Goal: Contribute content: Contribute content

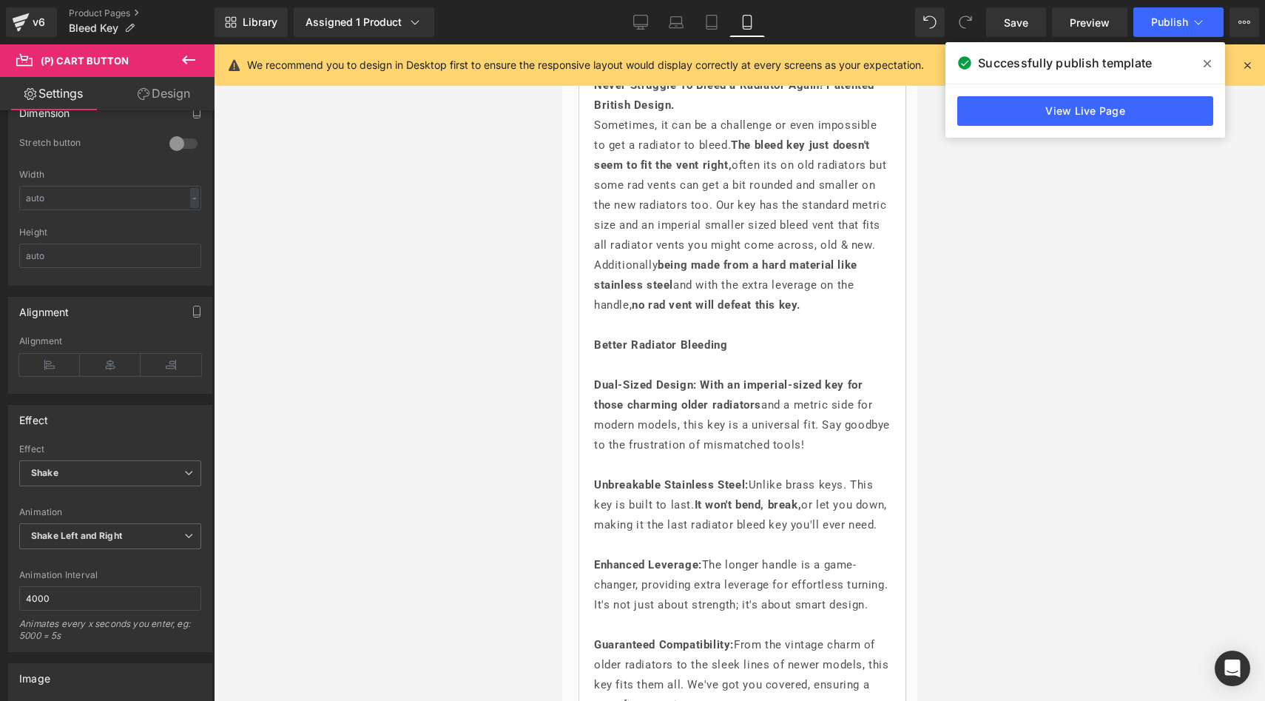
scroll to position [48, 0]
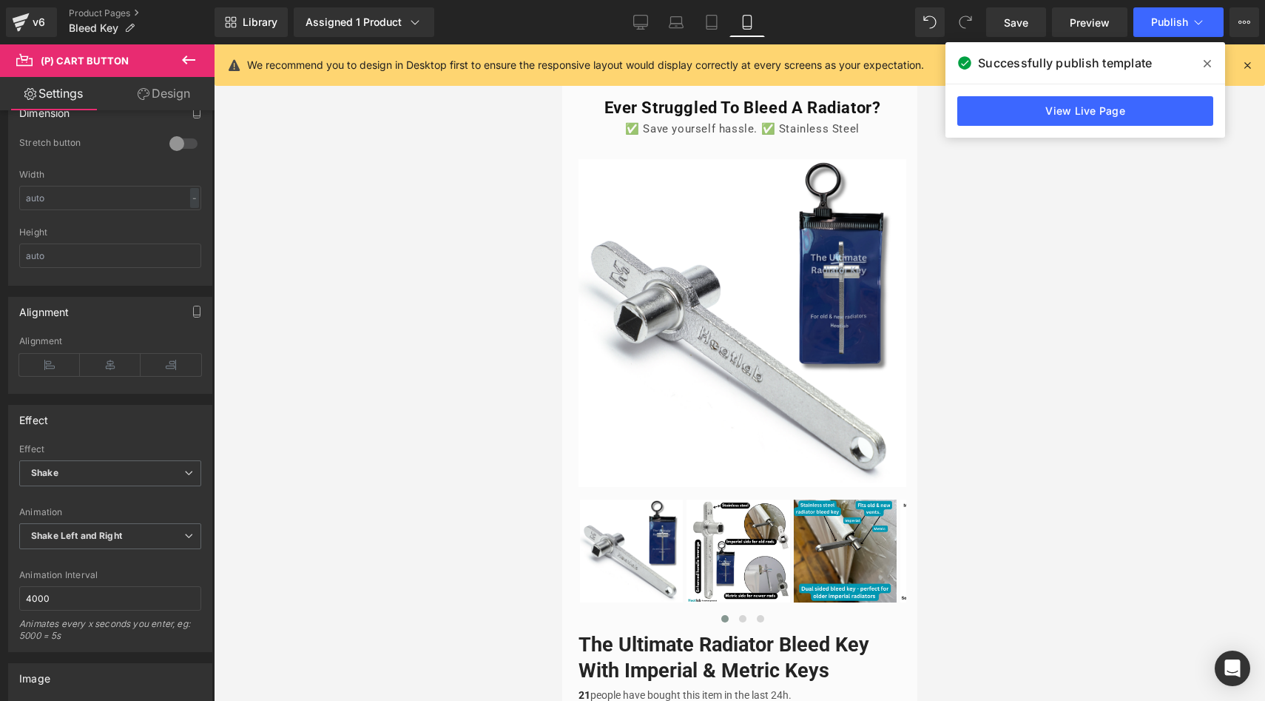
click at [1208, 61] on icon at bounding box center [1207, 64] width 7 height 12
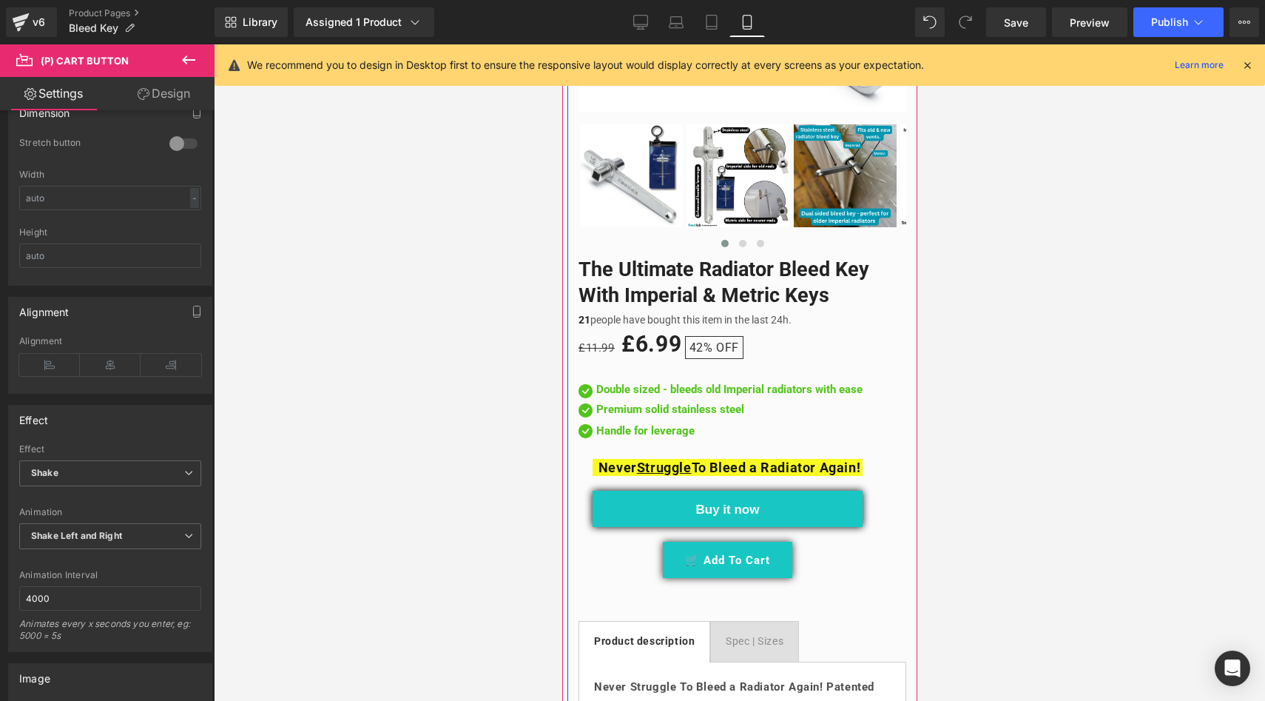
scroll to position [433, 0]
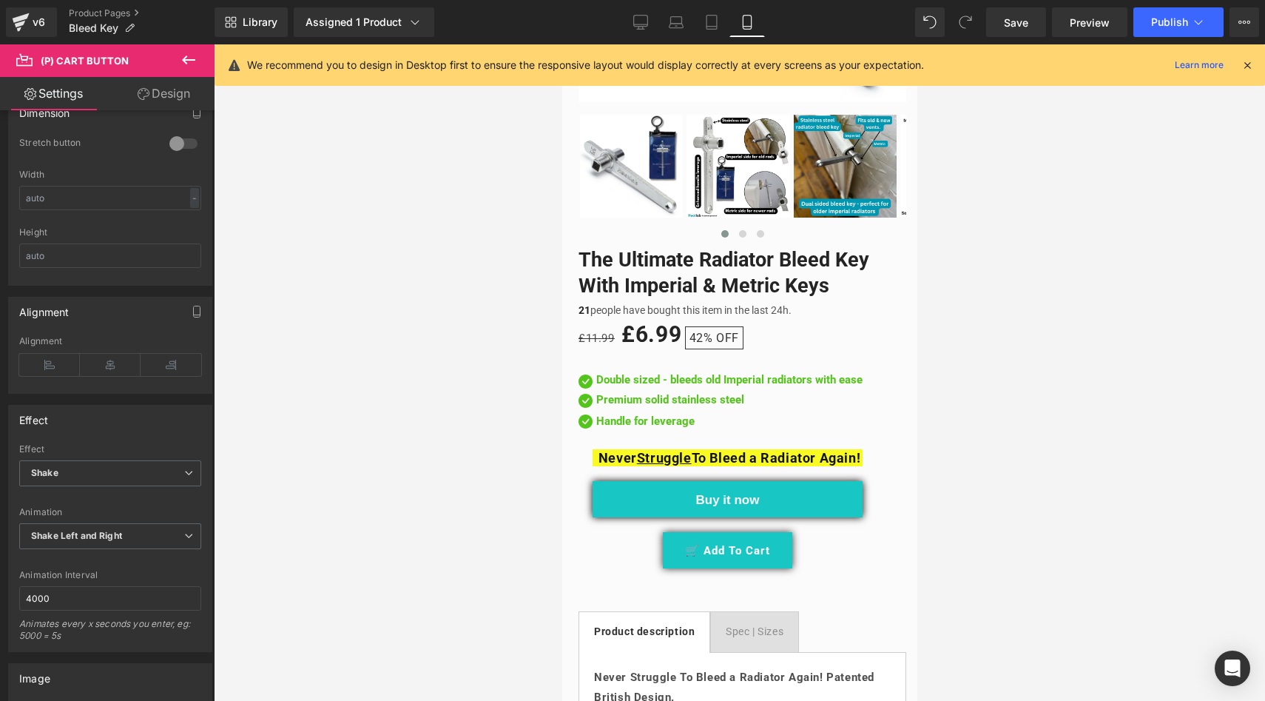
click at [495, 397] on div at bounding box center [740, 372] width 1052 height 656
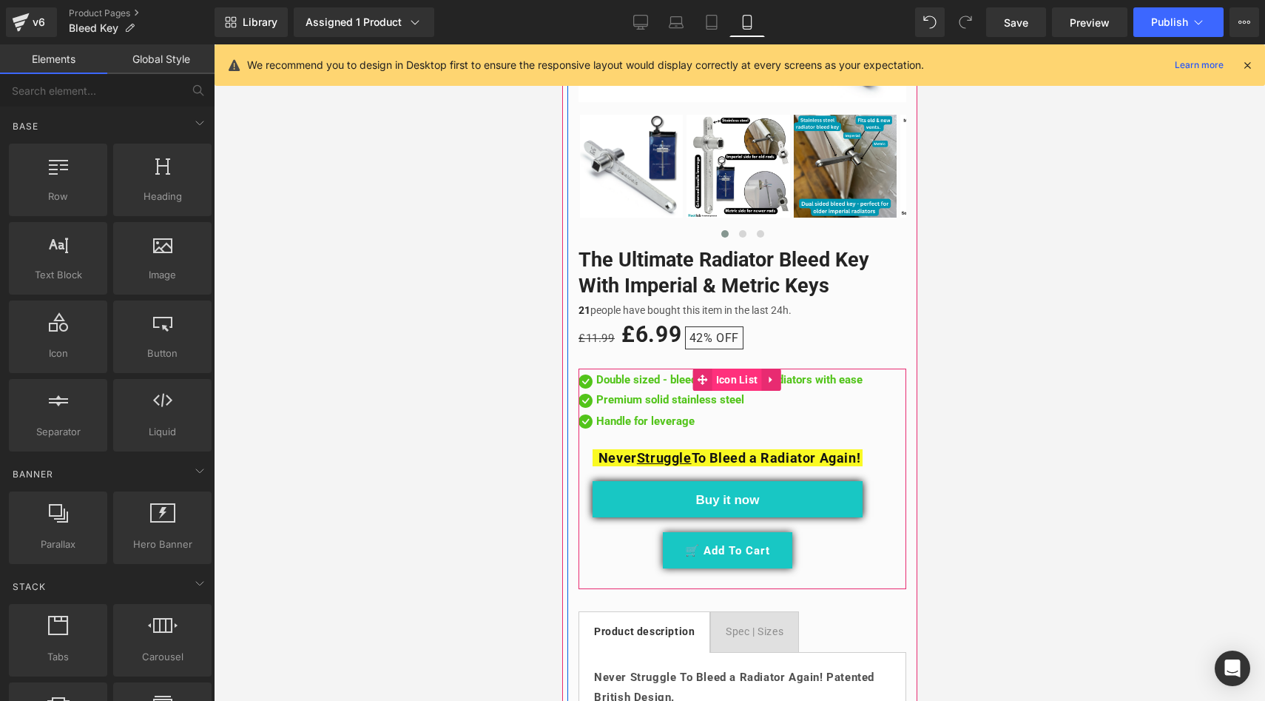
click at [736, 369] on span "Icon List" at bounding box center [737, 380] width 50 height 22
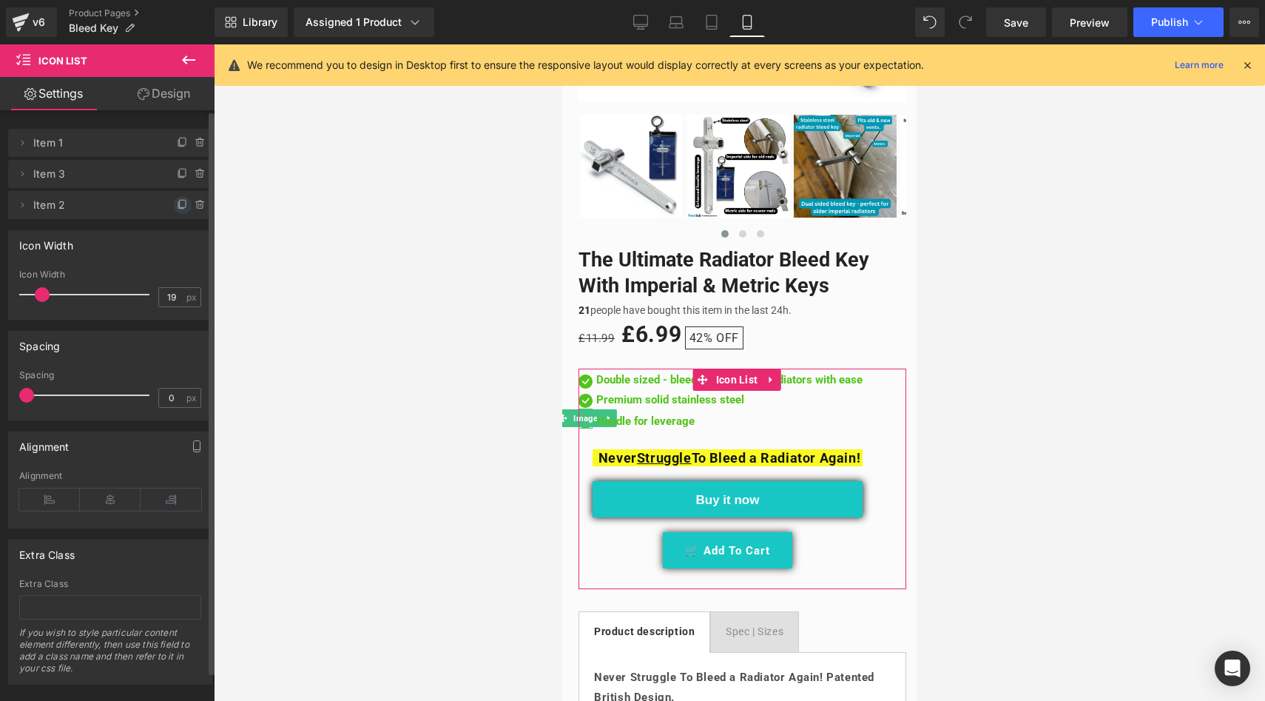
click at [177, 204] on icon at bounding box center [183, 205] width 12 height 12
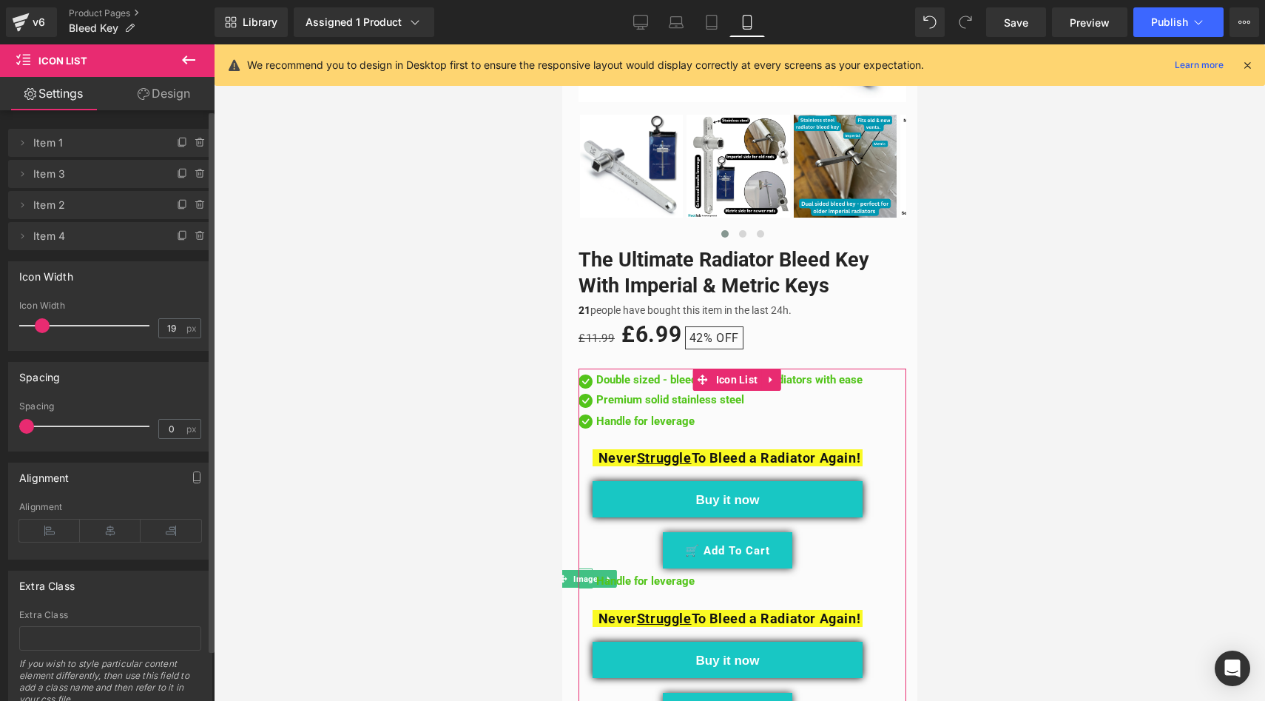
click at [94, 235] on span "Item 4" at bounding box center [95, 236] width 124 height 28
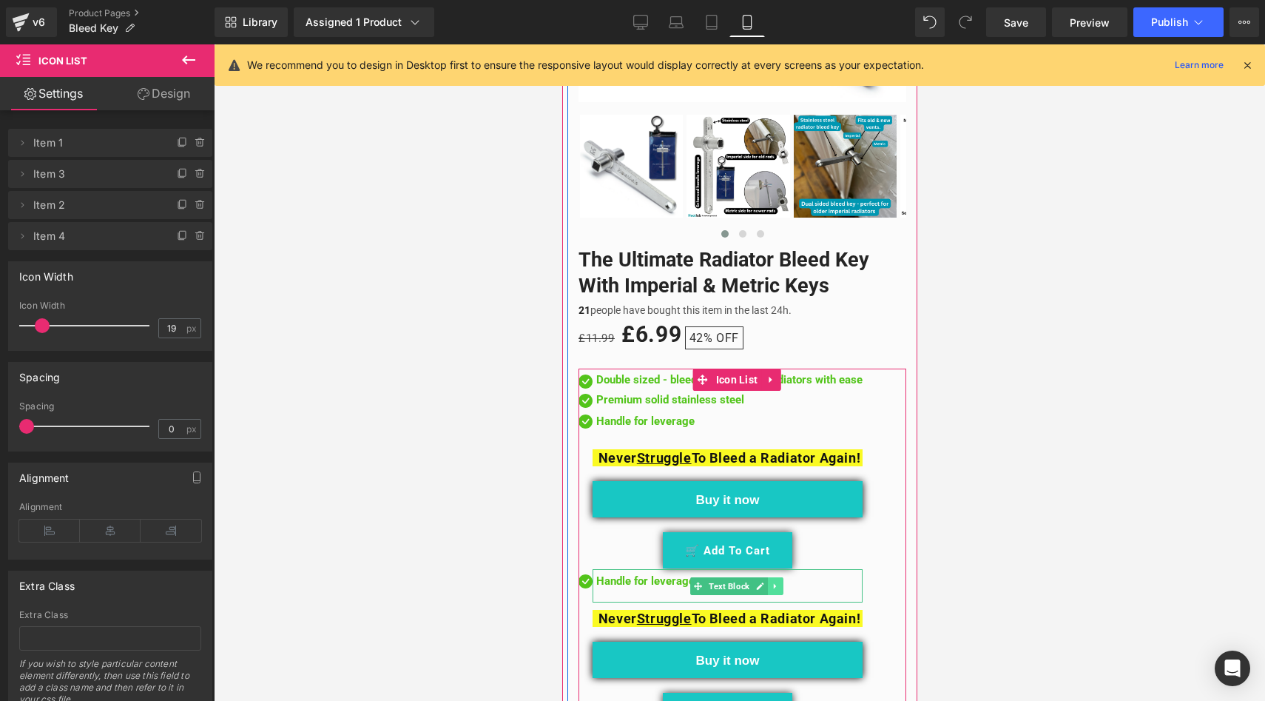
click at [778, 582] on icon at bounding box center [775, 586] width 8 height 9
click at [780, 582] on icon at bounding box center [783, 586] width 8 height 9
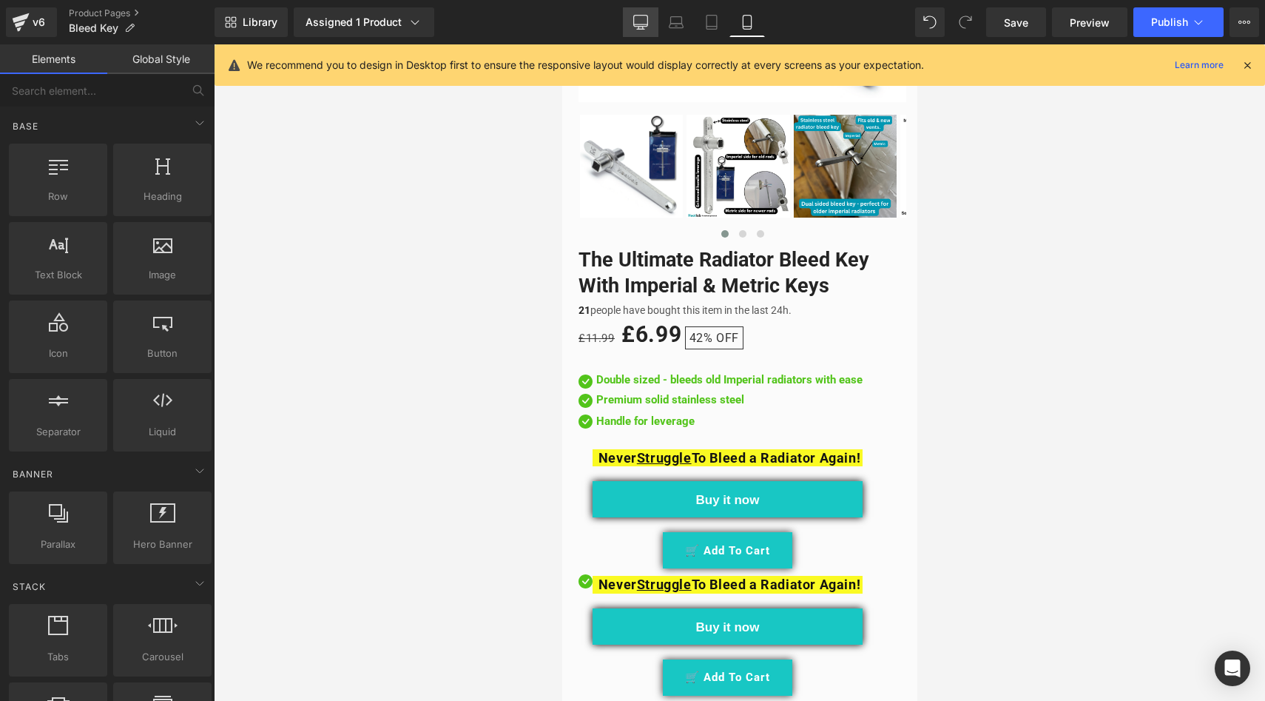
click at [639, 16] on icon at bounding box center [641, 21] width 14 height 11
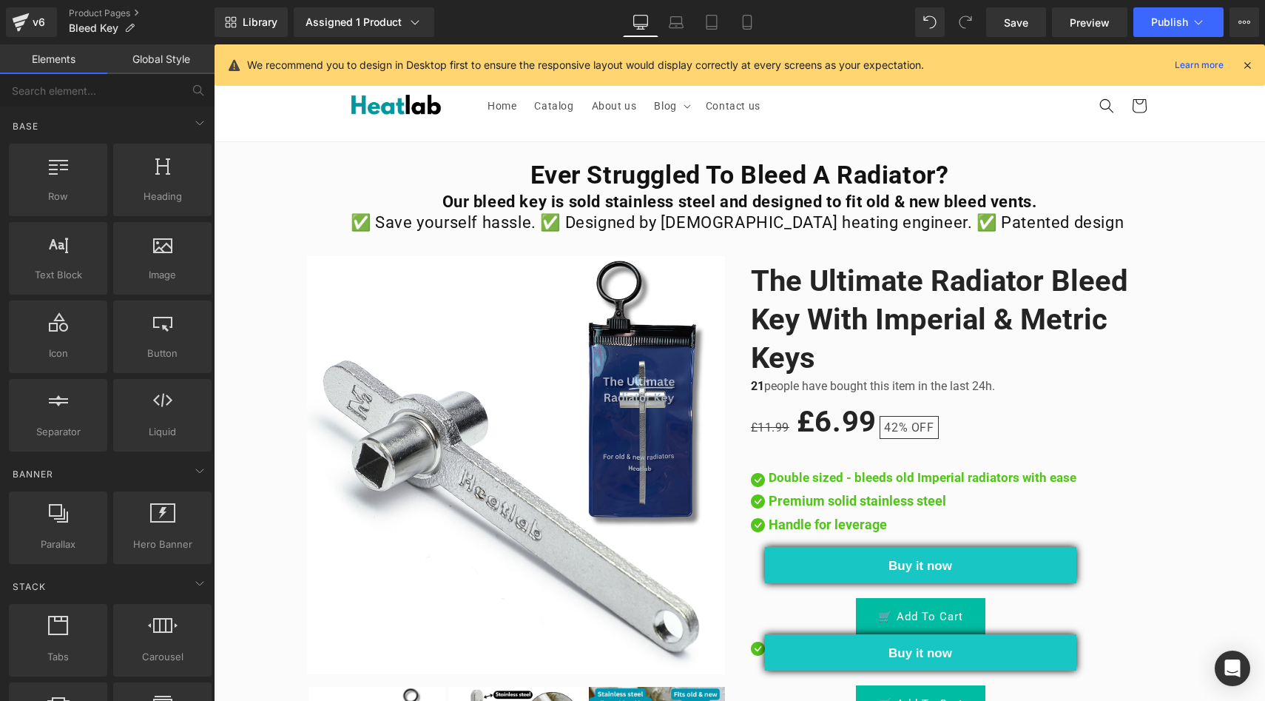
scroll to position [0, 0]
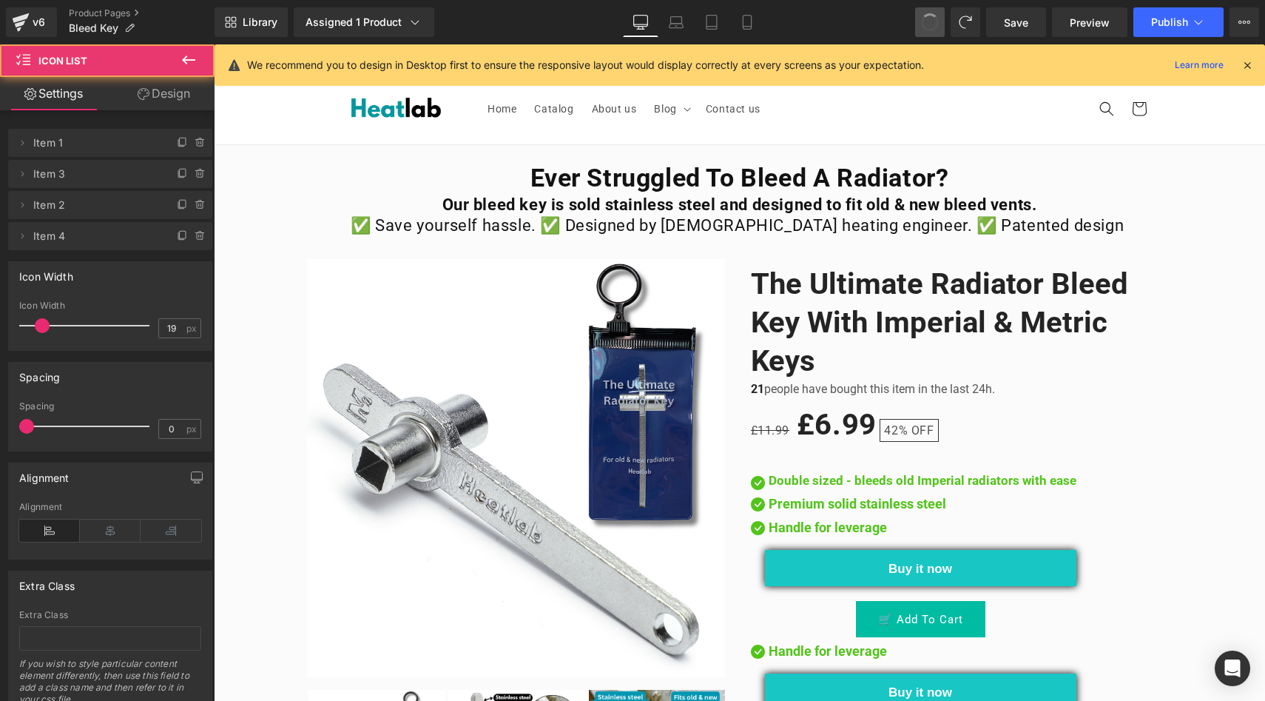
click at [933, 18] on span at bounding box center [930, 22] width 25 height 25
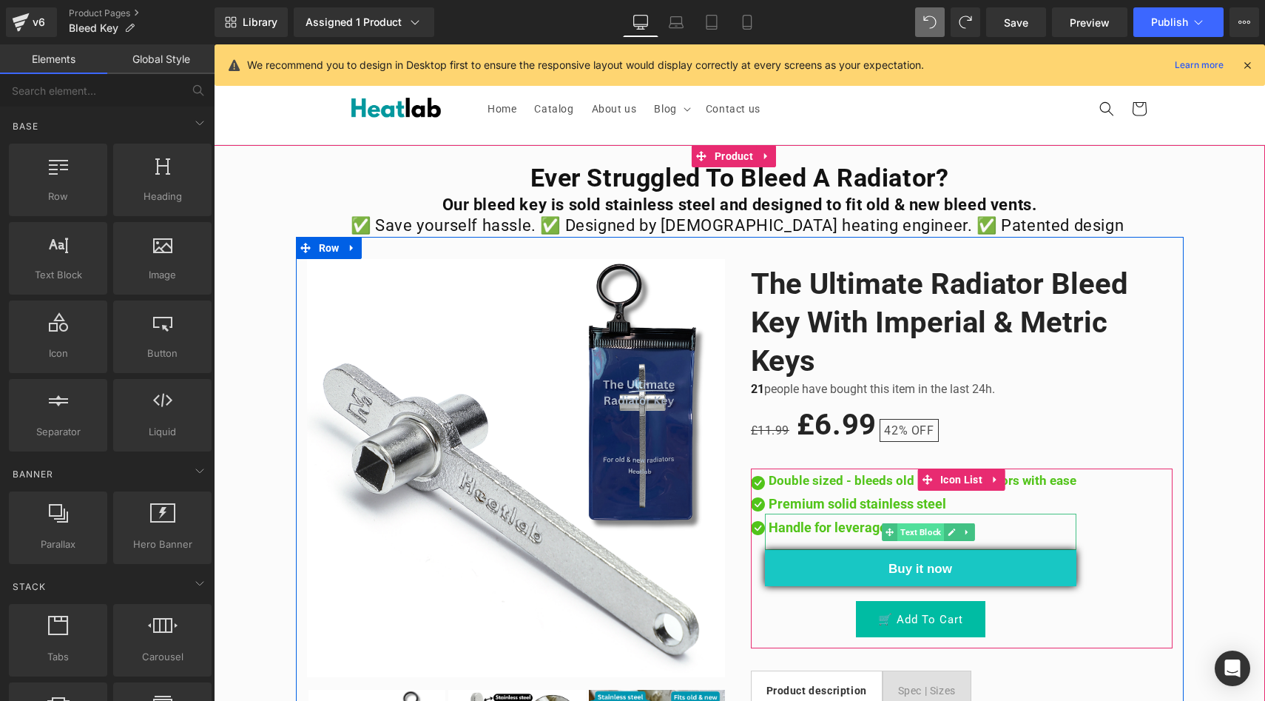
click at [915, 529] on span "Text Block" at bounding box center [921, 532] width 47 height 18
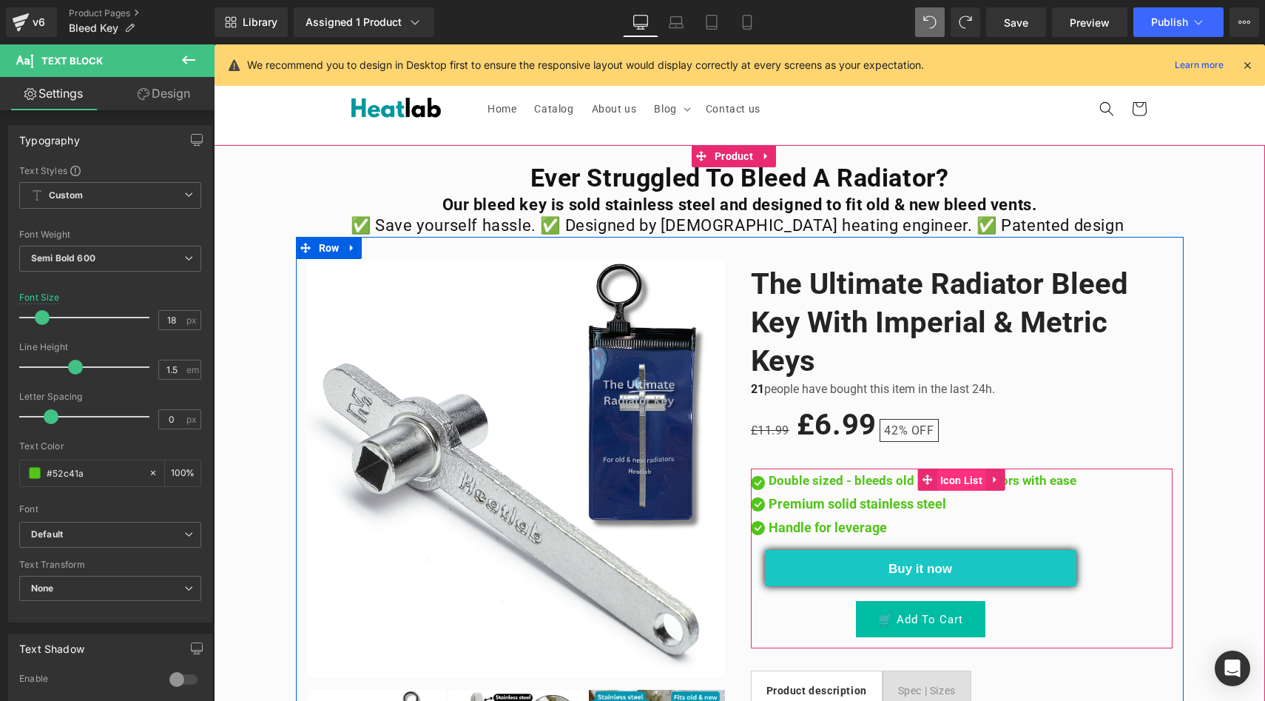
click at [958, 480] on span "Icon List" at bounding box center [962, 480] width 50 height 22
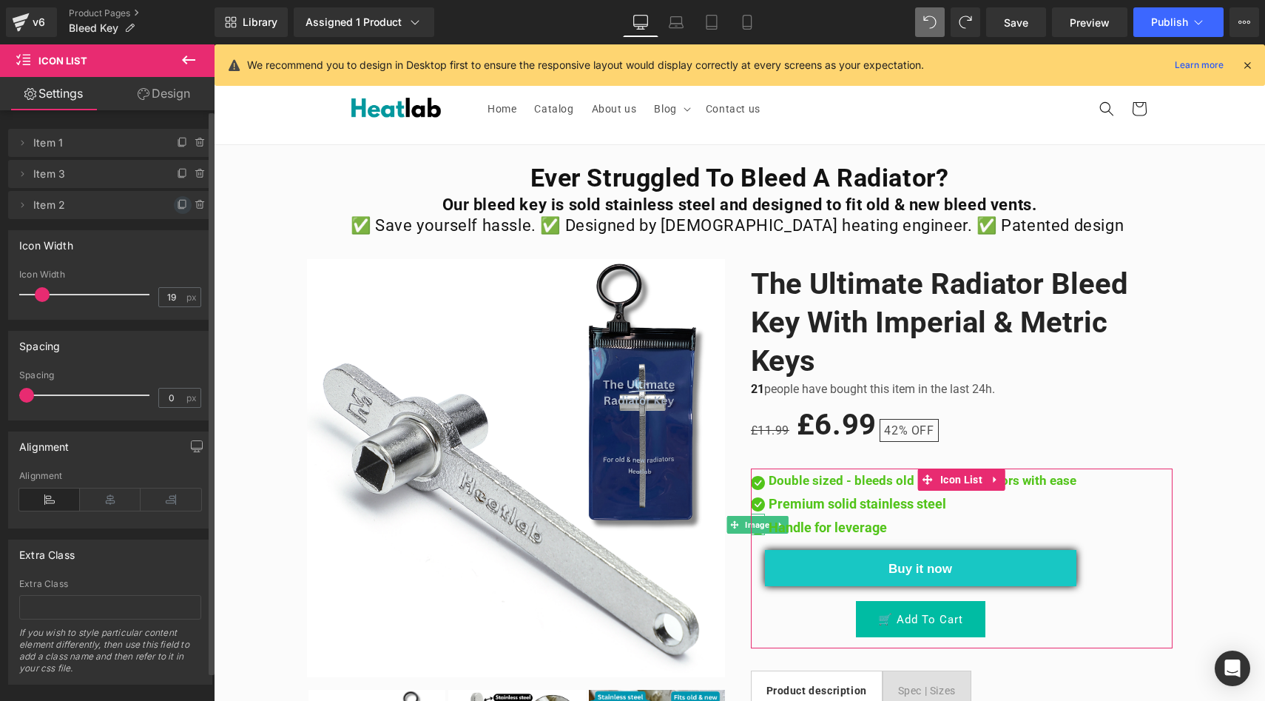
click at [178, 208] on icon at bounding box center [181, 205] width 6 height 7
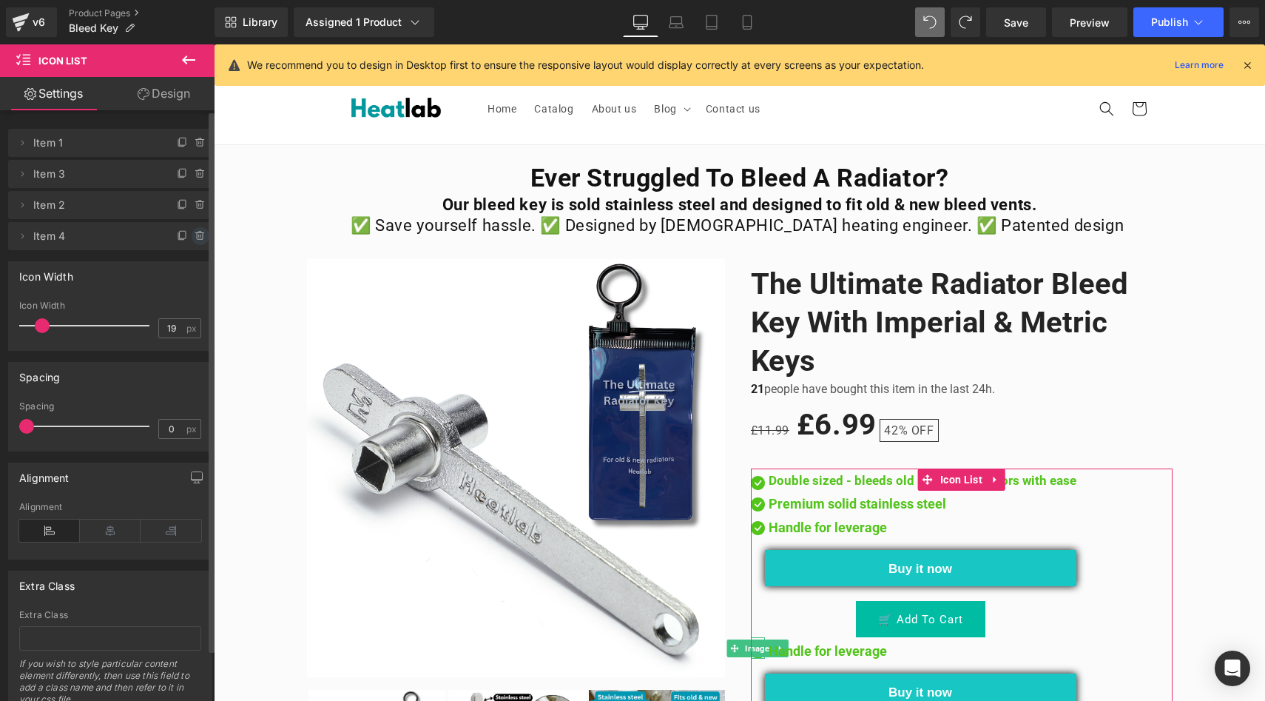
click at [195, 238] on icon at bounding box center [201, 236] width 12 height 12
click at [192, 235] on button "Delete" at bounding box center [184, 236] width 47 height 19
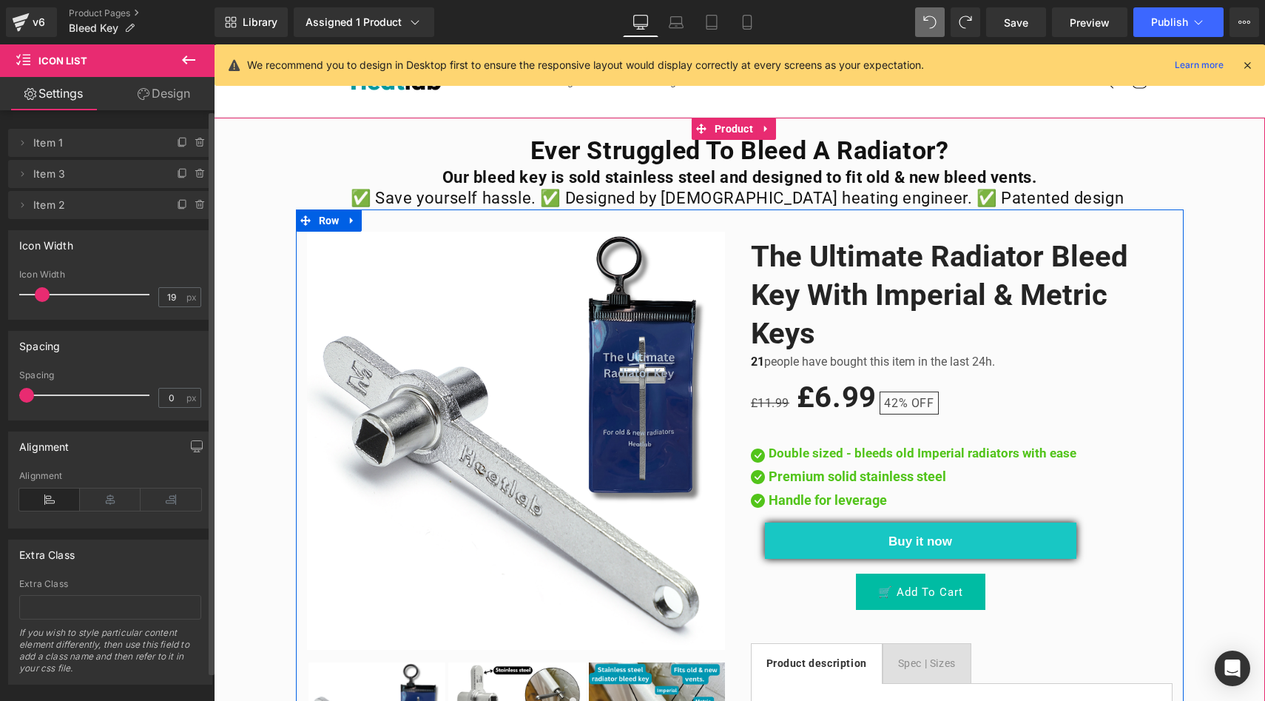
scroll to position [29, 0]
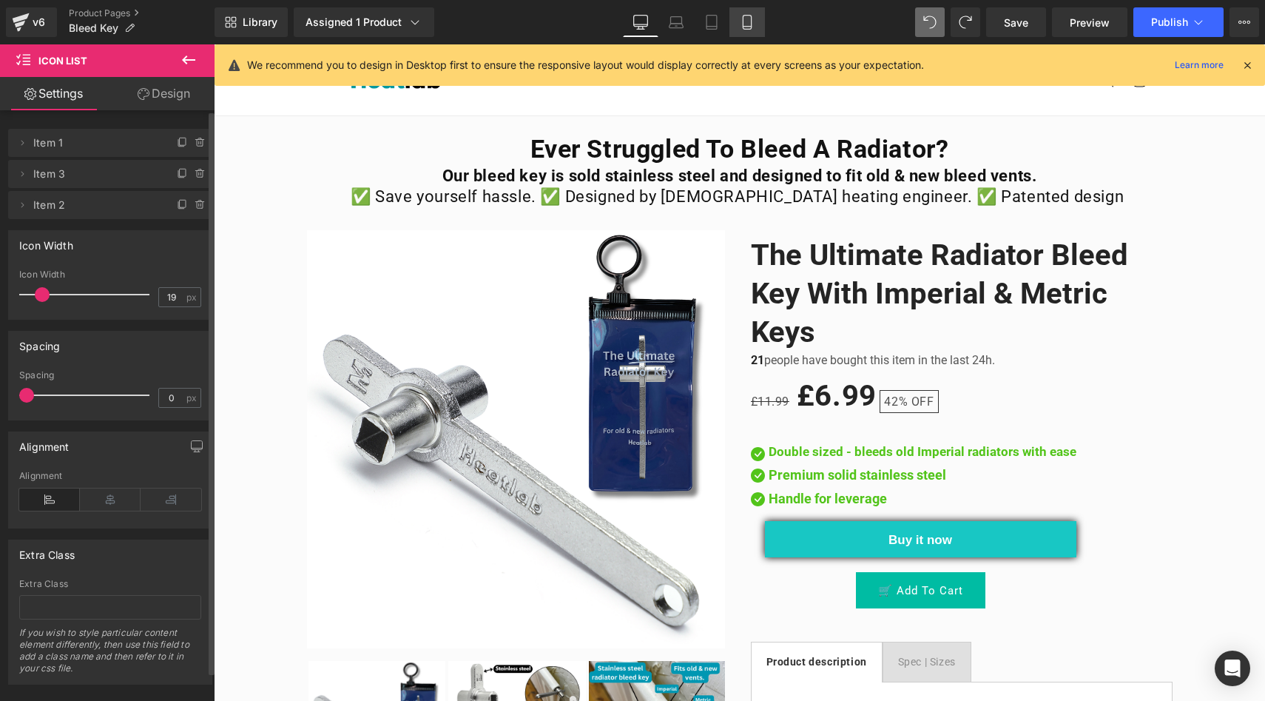
click at [748, 19] on icon at bounding box center [747, 22] width 15 height 15
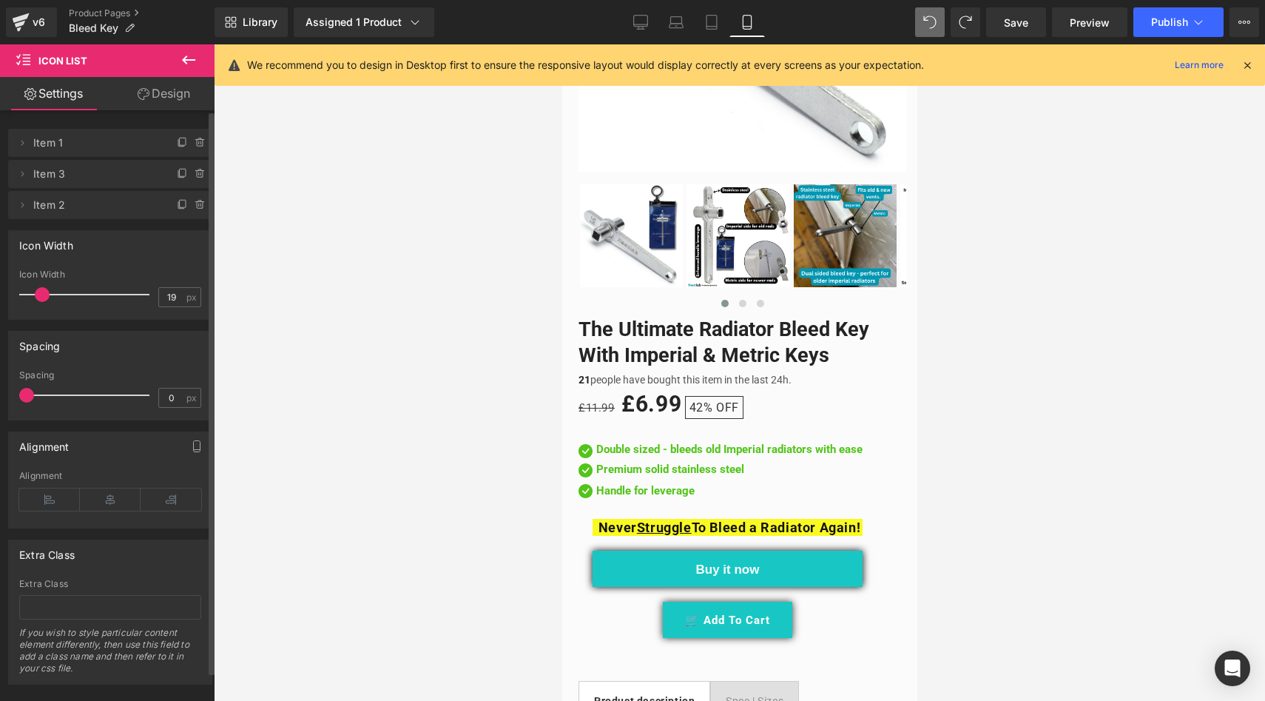
scroll to position [508, 0]
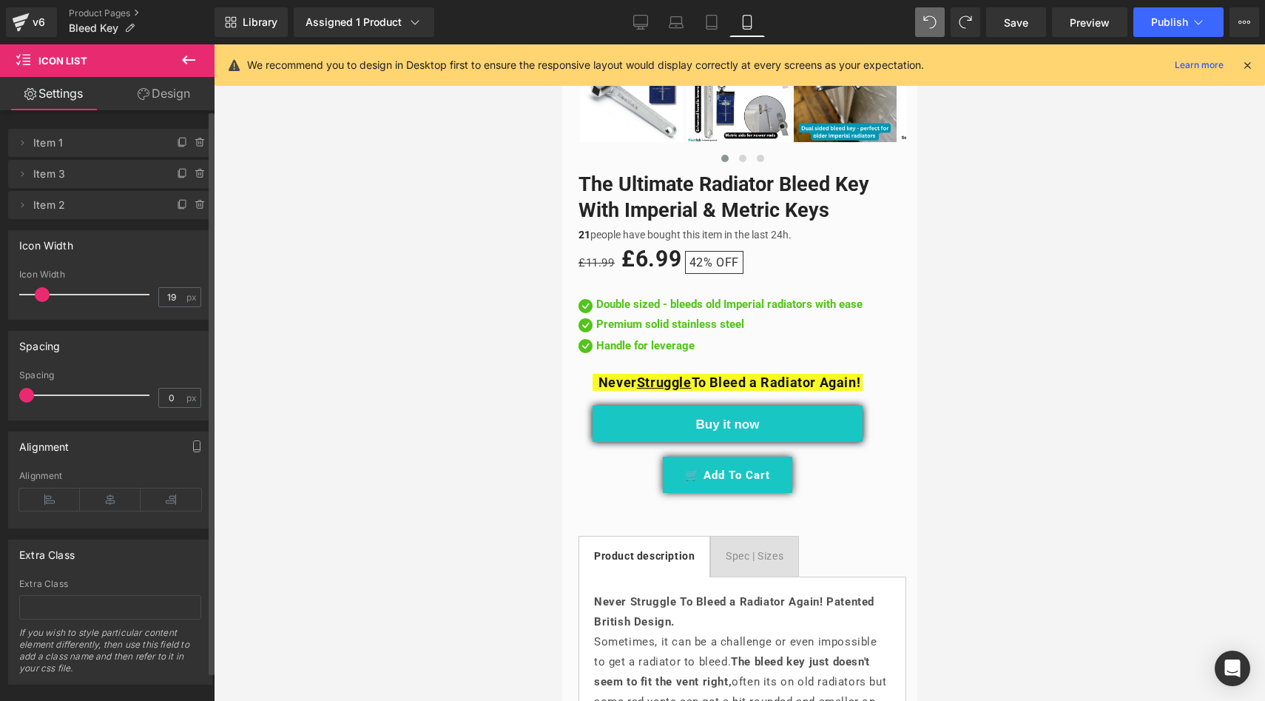
click at [197, 50] on button at bounding box center [189, 60] width 52 height 33
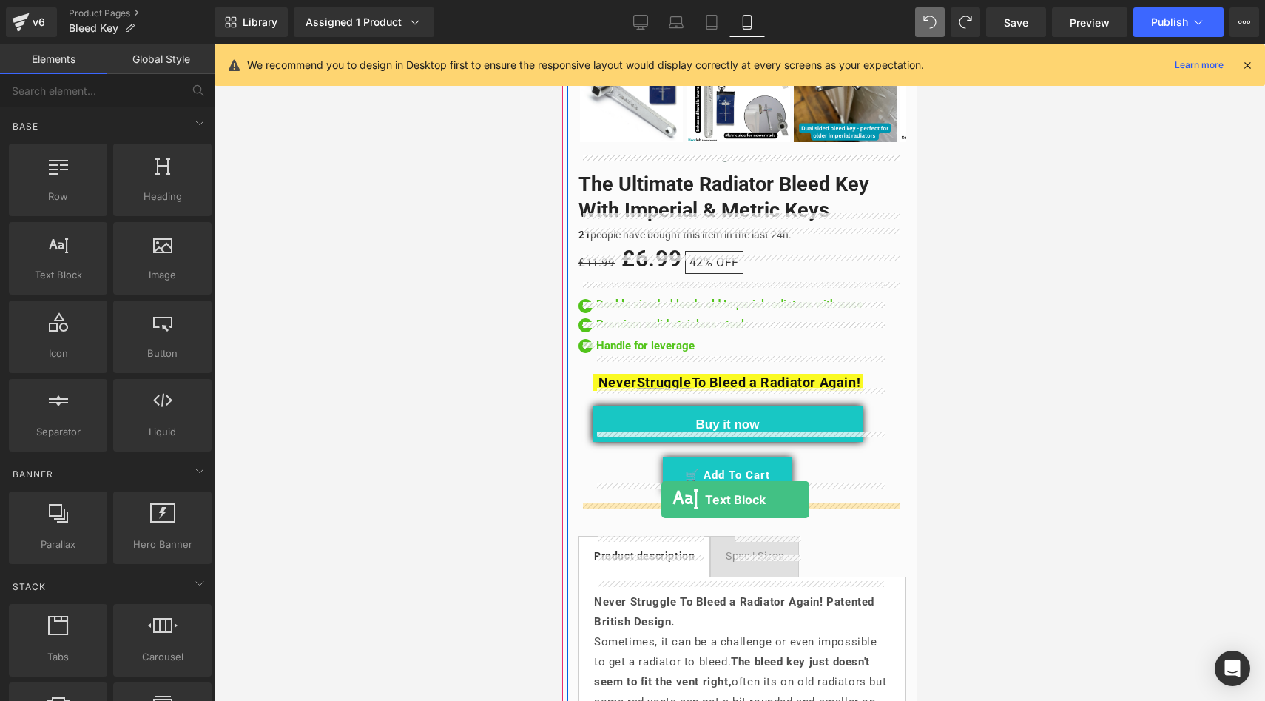
drag, startPoint x: 628, startPoint y: 300, endPoint x: 661, endPoint y: 500, distance: 201.8
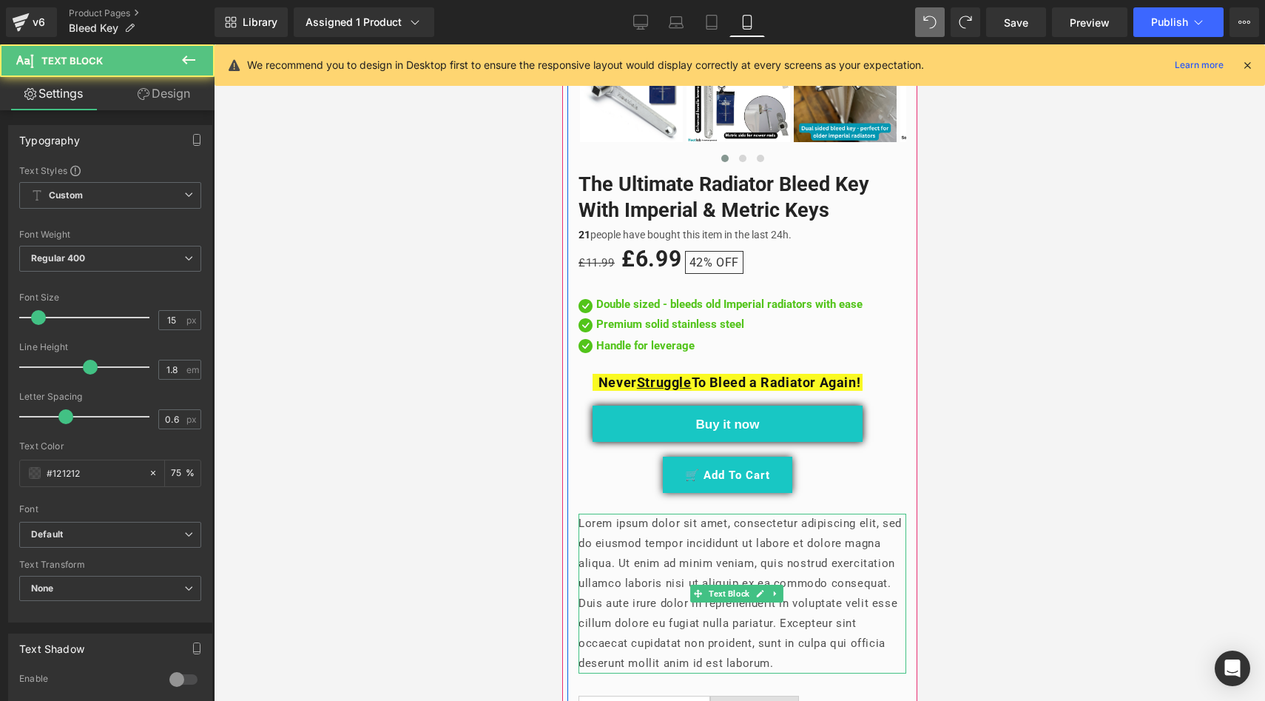
click at [842, 650] on p "Lorem ipsum dolor sit amet, consectetur adipiscing elit, sed do eiusmod tempor …" at bounding box center [742, 594] width 328 height 160
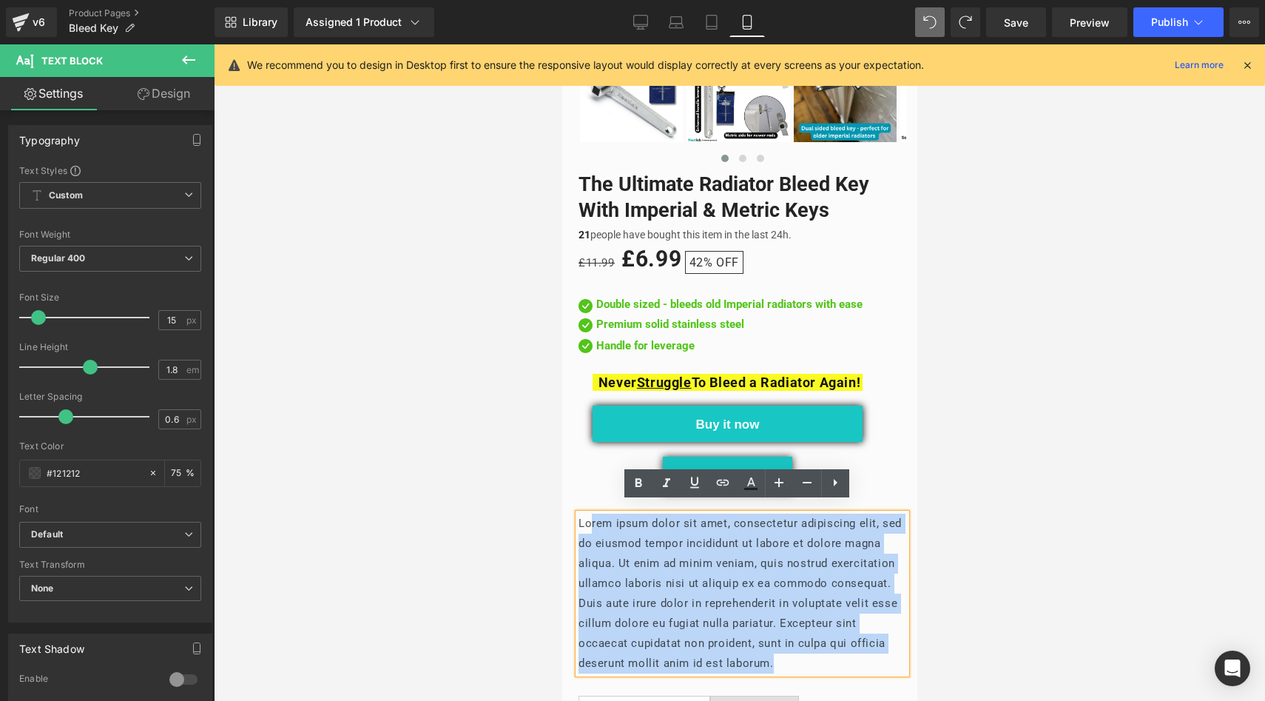
drag, startPoint x: 870, startPoint y: 654, endPoint x: 593, endPoint y: 511, distance: 311.8
click at [593, 514] on p "Lorem ipsum dolor sit amet, consectetur adipiscing elit, sed do eiusmod tempor …" at bounding box center [742, 594] width 328 height 160
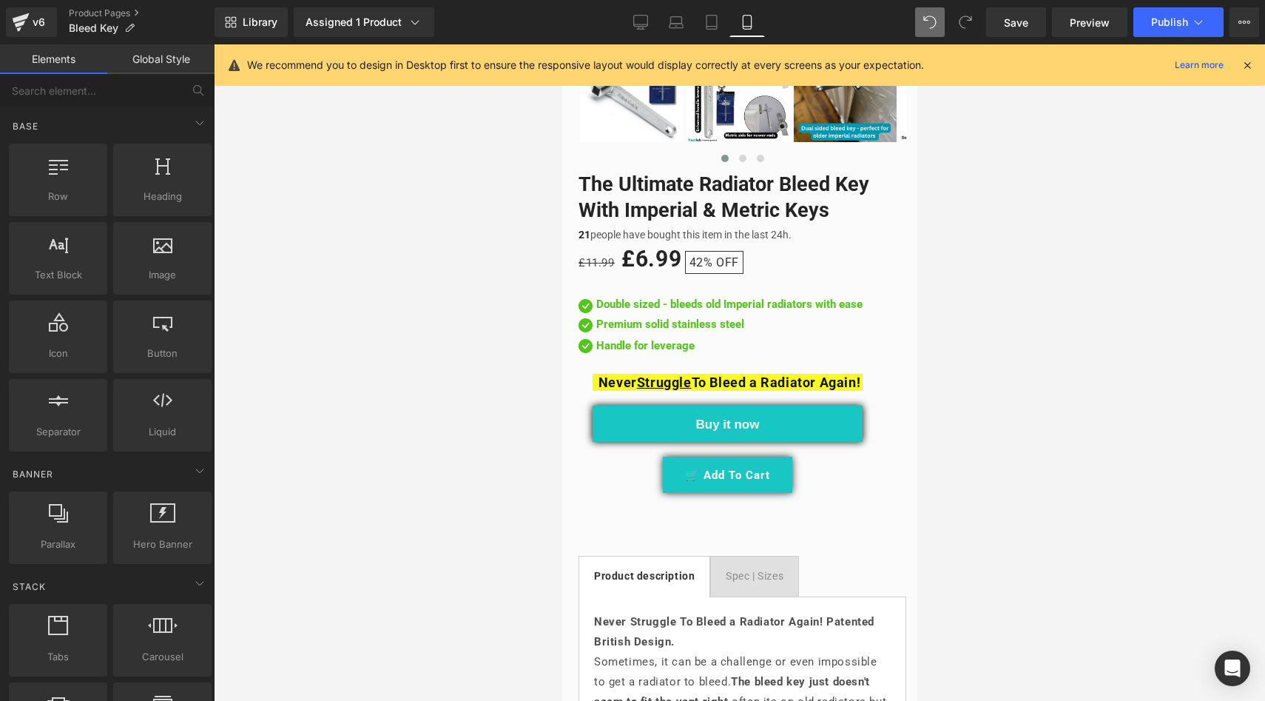
click at [440, 351] on div at bounding box center [740, 372] width 1052 height 656
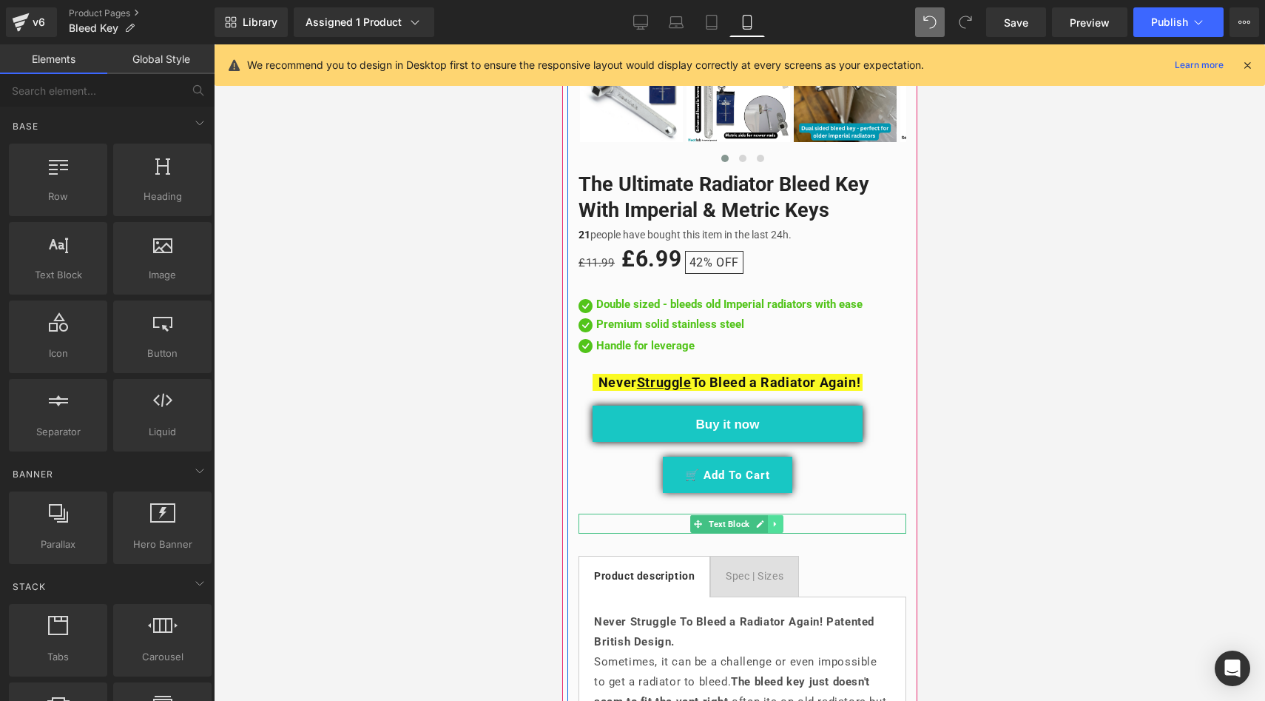
click at [779, 520] on icon at bounding box center [775, 524] width 8 height 9
click at [780, 520] on icon at bounding box center [783, 524] width 8 height 8
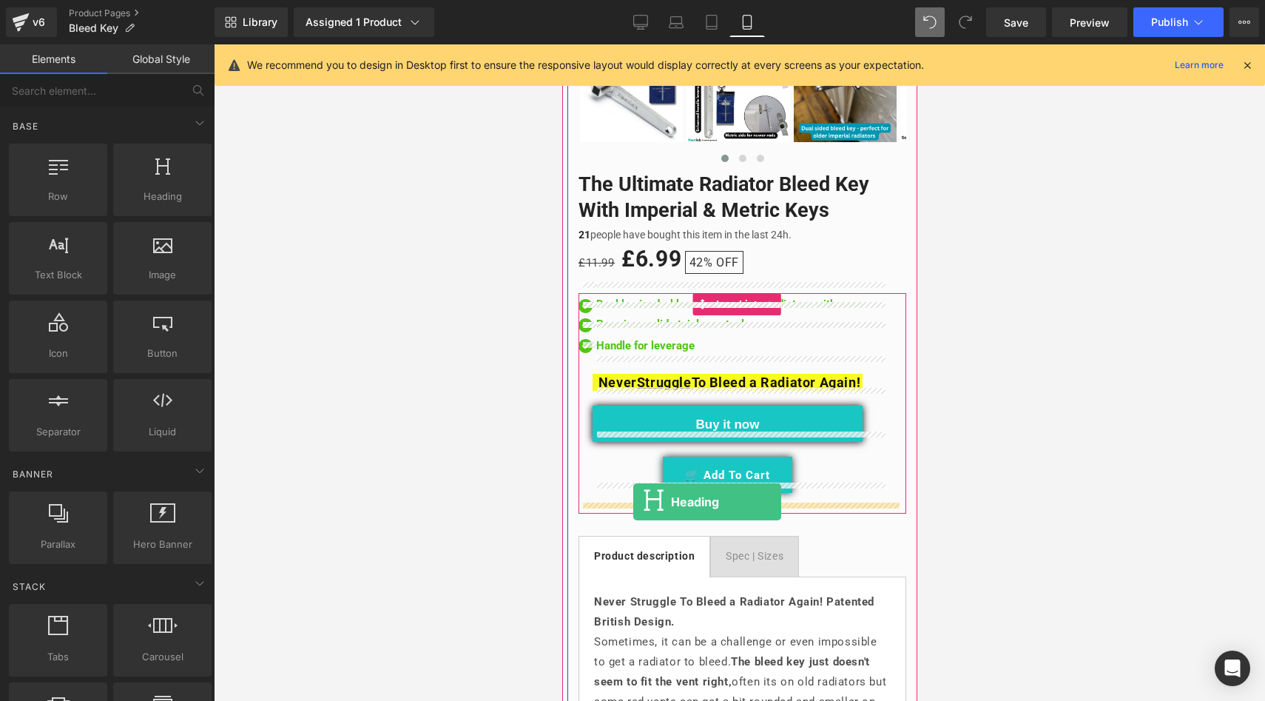
drag, startPoint x: 716, startPoint y: 223, endPoint x: 633, endPoint y: 502, distance: 291.1
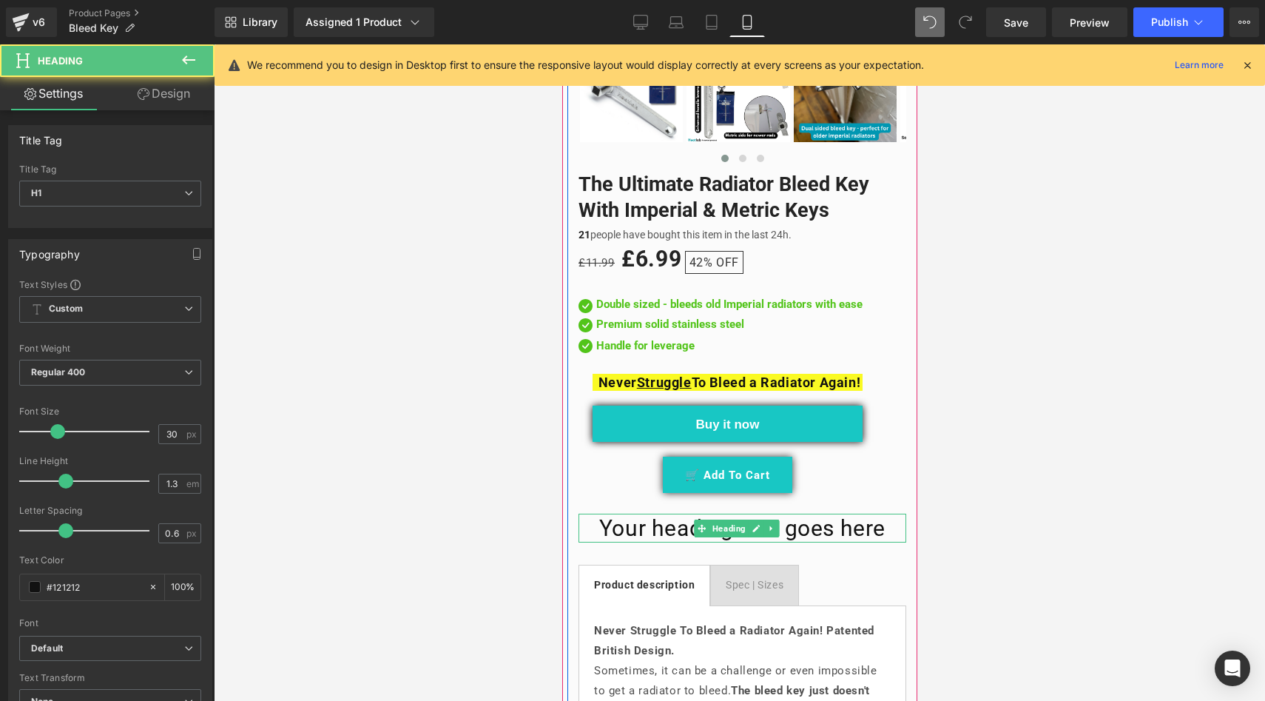
click at [873, 525] on h1 "Your heading text goes here" at bounding box center [742, 528] width 328 height 29
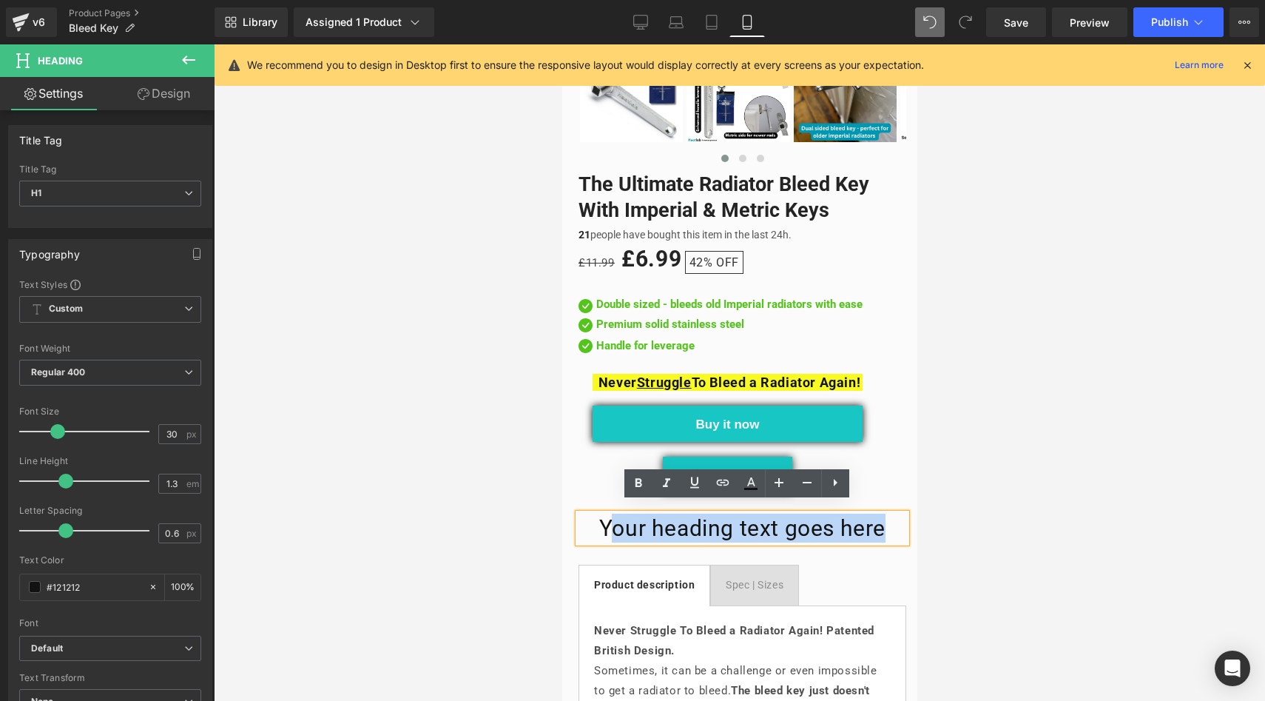
drag, startPoint x: 884, startPoint y: 524, endPoint x: 611, endPoint y: 507, distance: 272.9
click at [611, 514] on h1 "Your heading text goes here" at bounding box center [742, 528] width 328 height 29
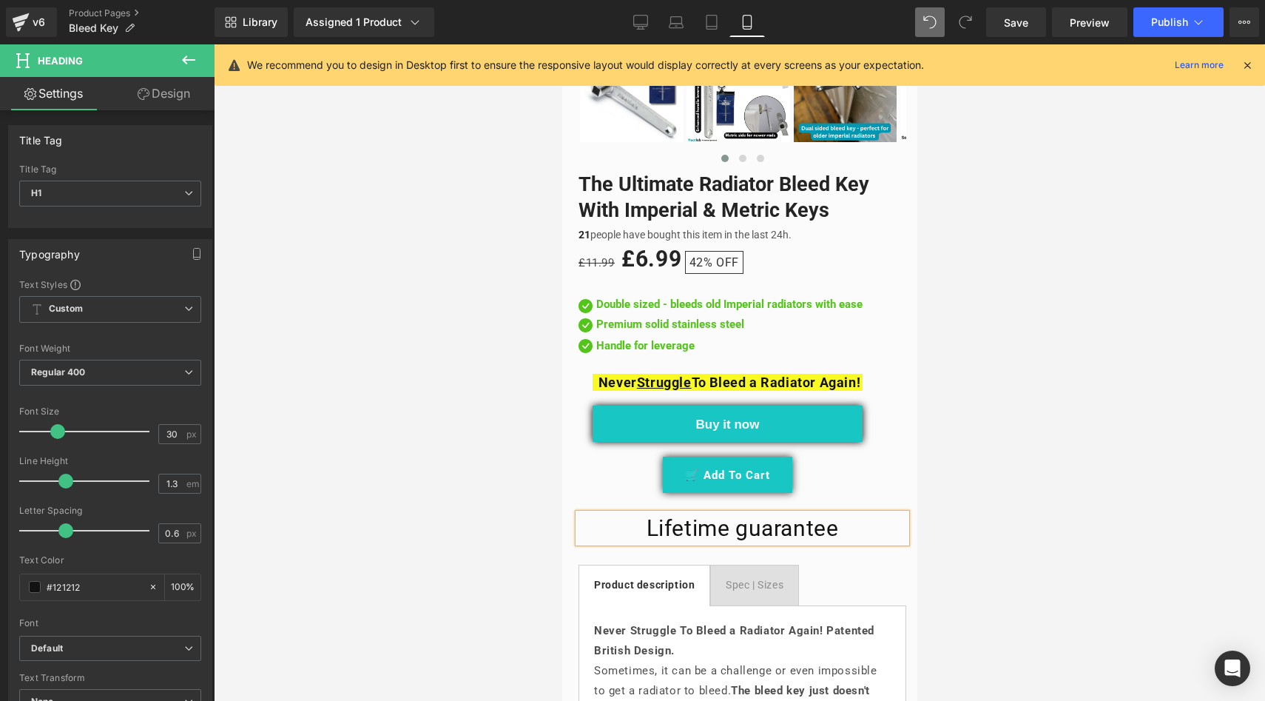
click at [636, 519] on h1 "Lifetime guarantee" at bounding box center [742, 528] width 328 height 29
click at [850, 522] on h1 "*Lifetime guarantee" at bounding box center [742, 528] width 328 height 29
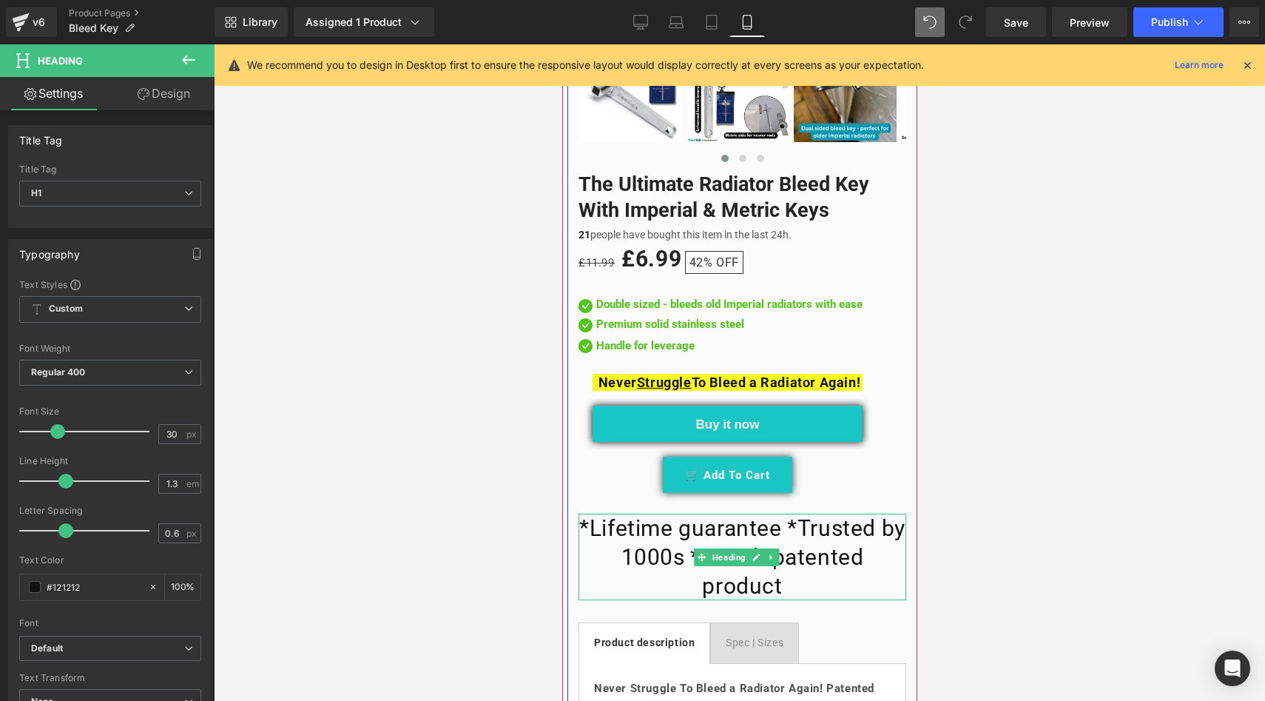
click at [636, 555] on h1 "*Lifetime guarantee *Trusted by 1000s *British patented product" at bounding box center [742, 557] width 328 height 87
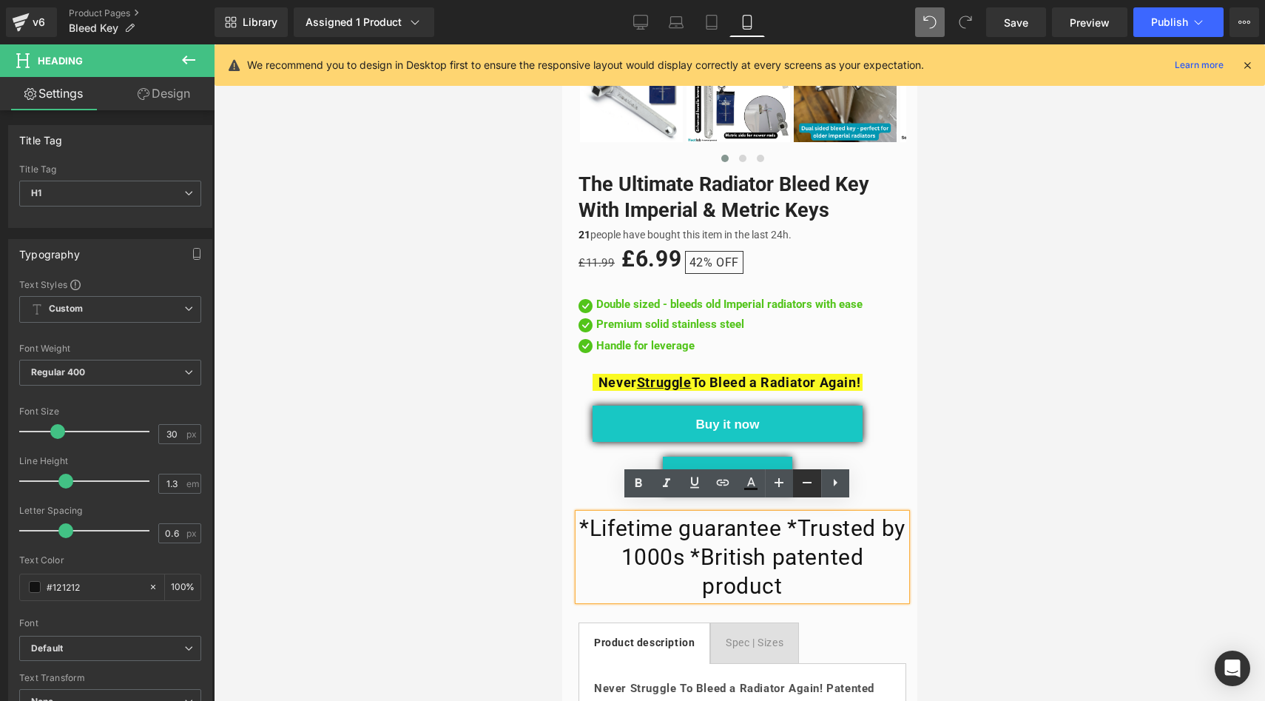
click at [0, 0] on icon at bounding box center [0, 0] width 0 height 0
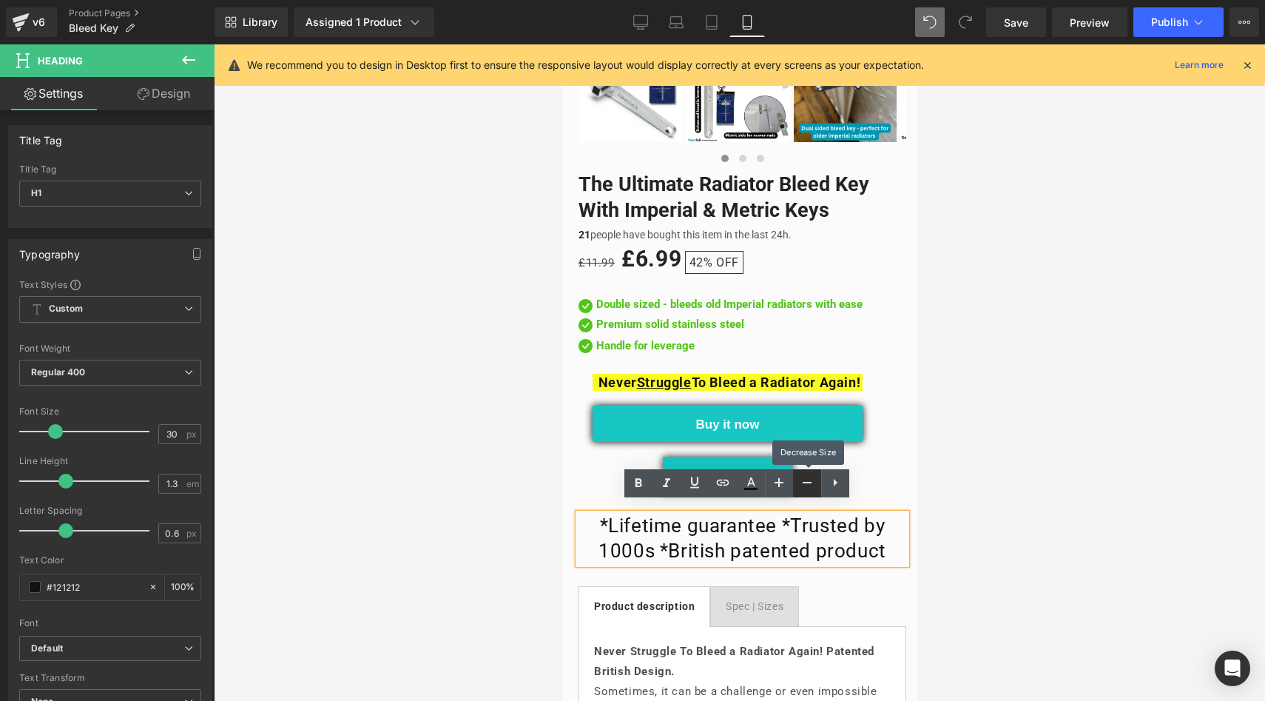
click at [0, 0] on icon at bounding box center [0, 0] width 0 height 0
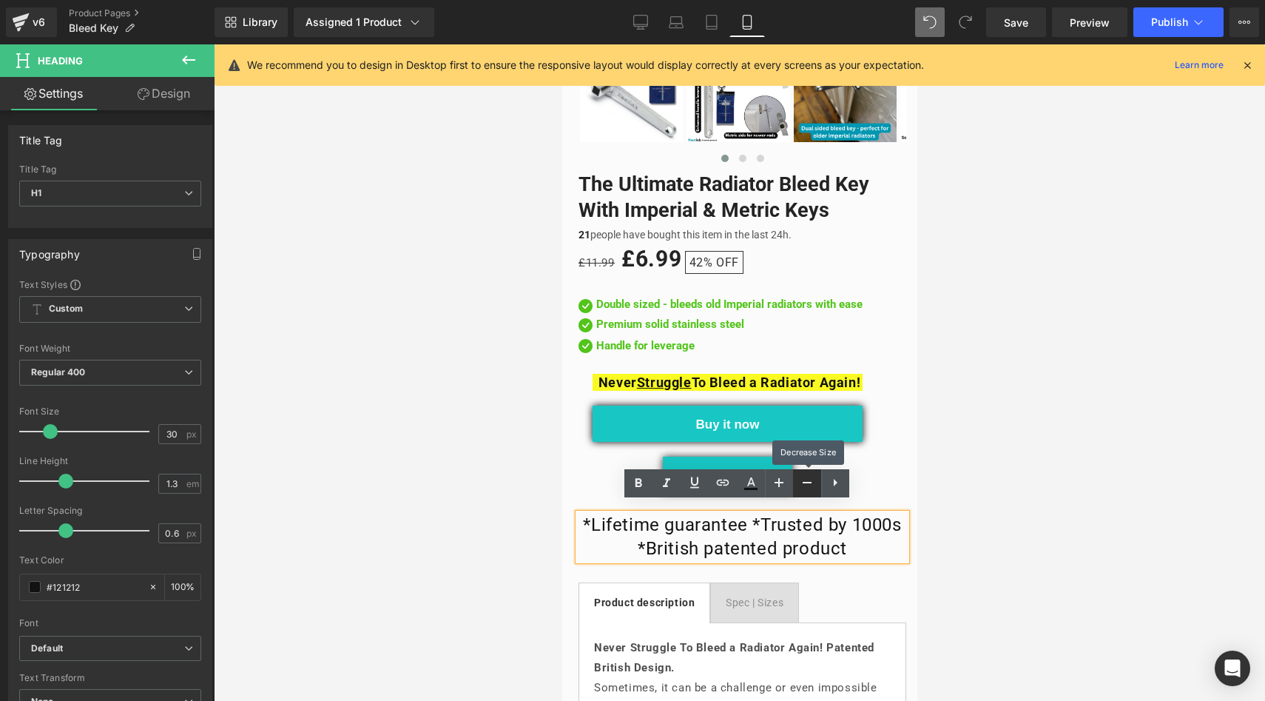
click at [0, 0] on icon at bounding box center [0, 0] width 0 height 0
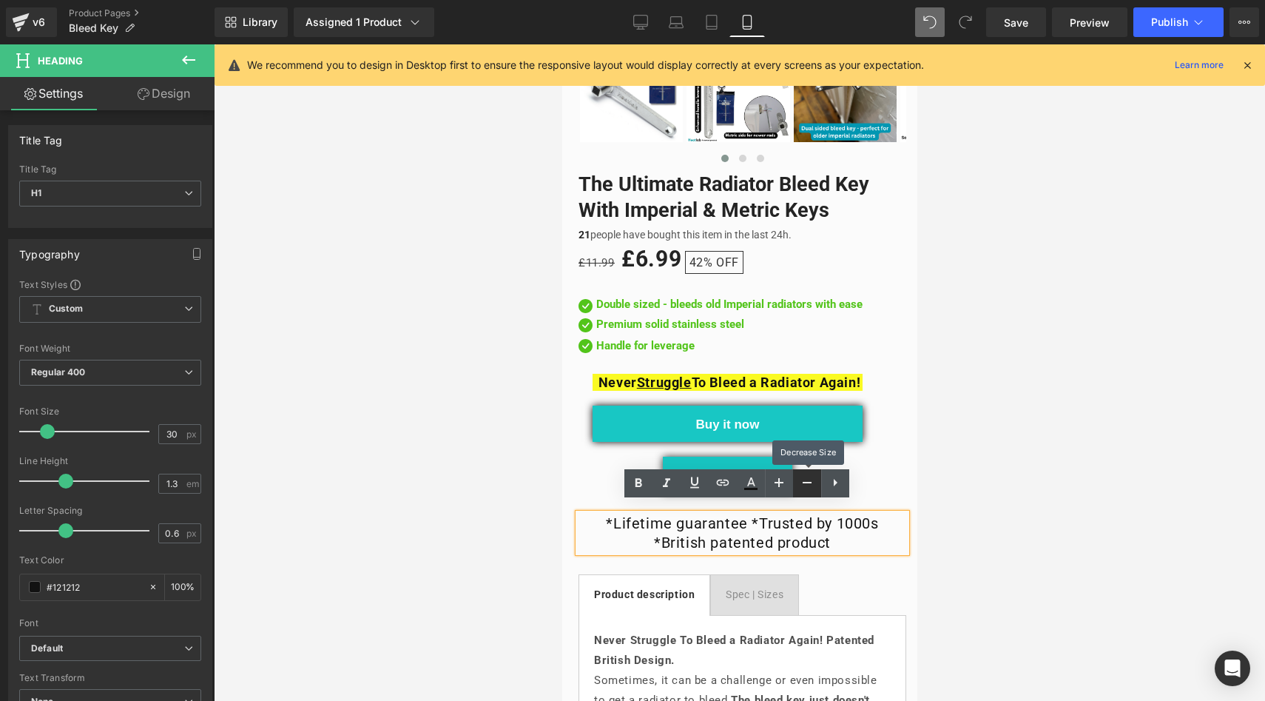
click at [0, 0] on icon at bounding box center [0, 0] width 0 height 0
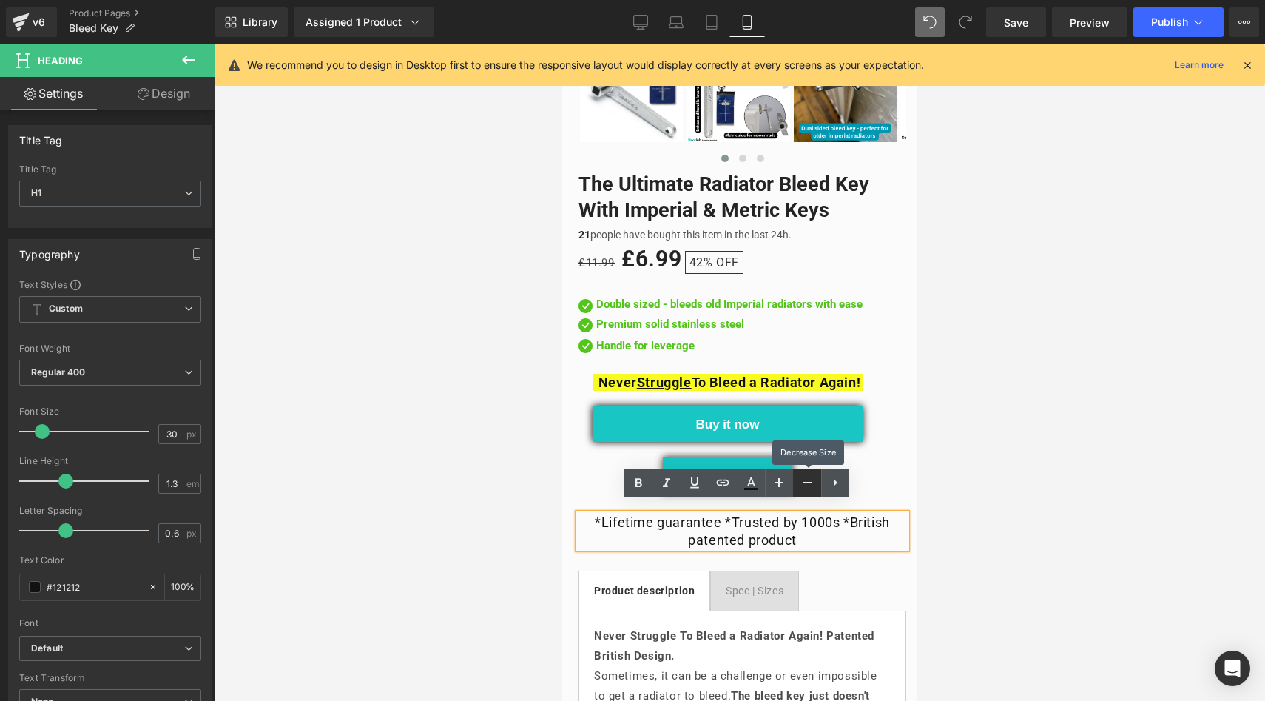
click at [0, 0] on icon at bounding box center [0, 0] width 0 height 0
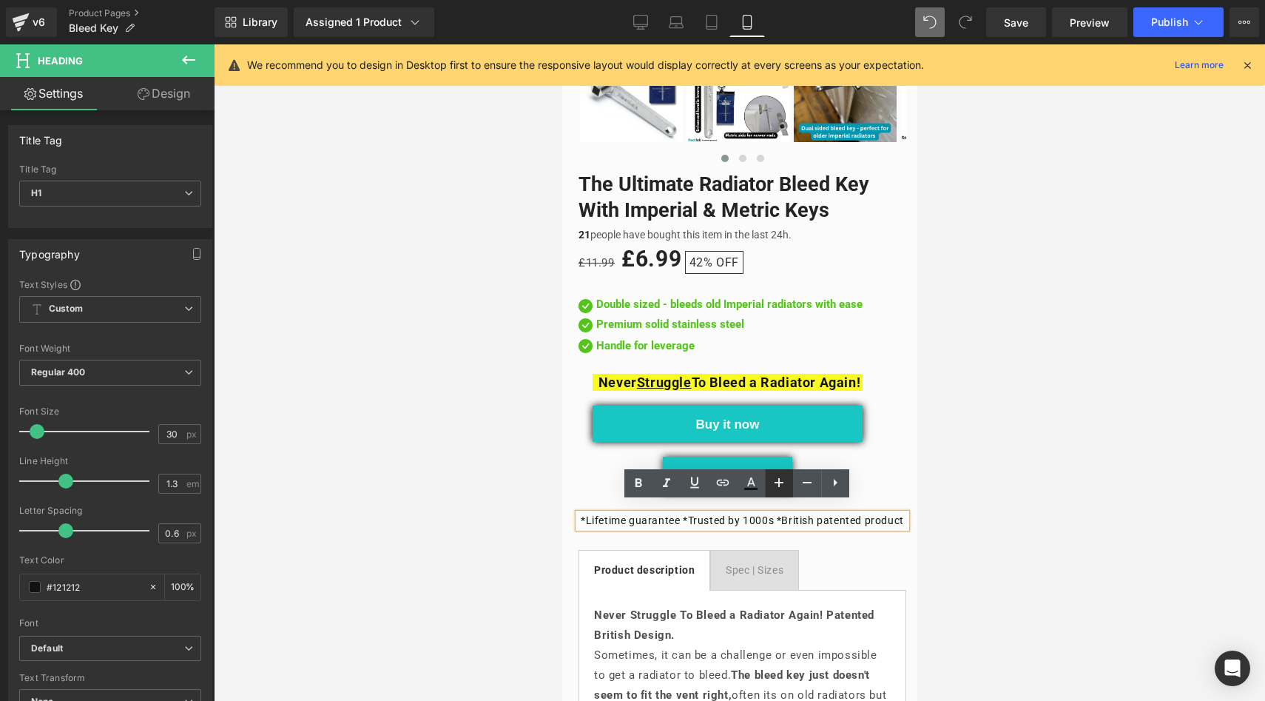
click at [0, 0] on icon at bounding box center [0, 0] width 0 height 0
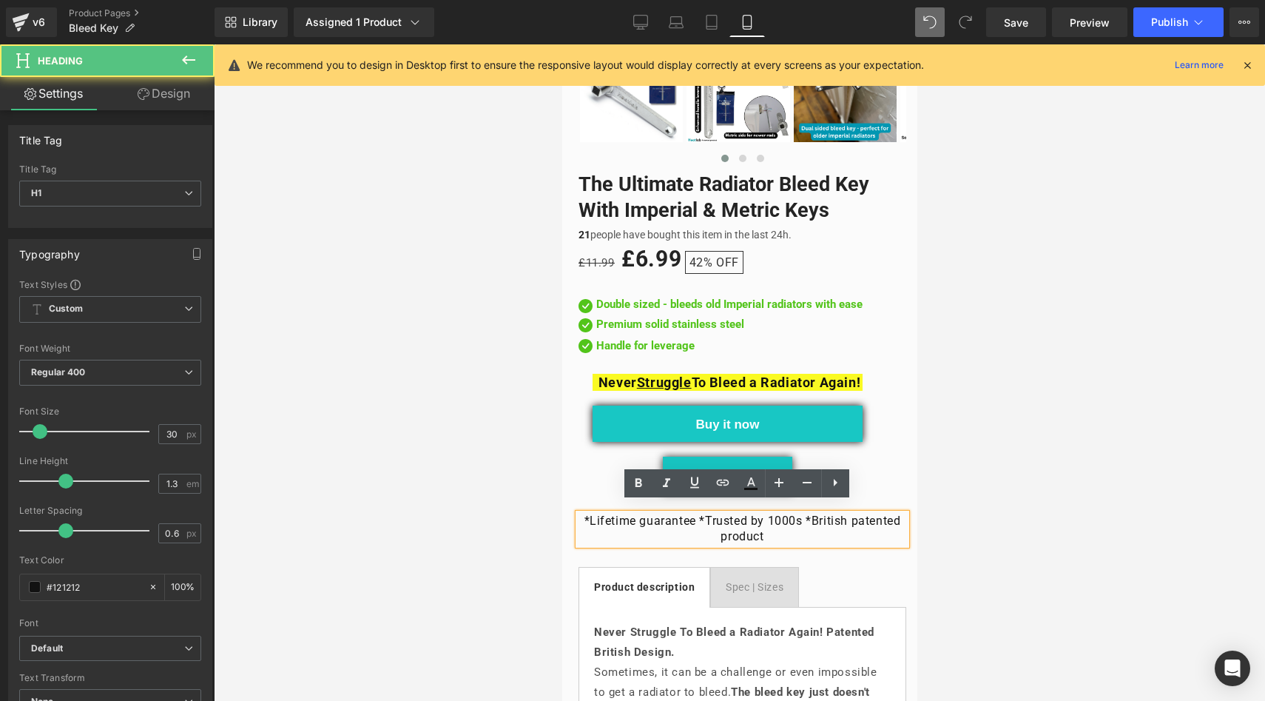
click at [805, 516] on h1 "*Lifetime guarantee *Trusted by 1000s *British patented product" at bounding box center [742, 529] width 328 height 31
click at [586, 514] on h1 "*Lifetime guarantee *Trusted by 1000s British patented product" at bounding box center [742, 529] width 328 height 31
click at [694, 514] on h1 "Lifetime guarantee *Trusted by 1000s British patented product" at bounding box center [742, 529] width 328 height 31
click at [699, 514] on h1 "Lifetime guarantee *Trusted by 1000s British patented product" at bounding box center [742, 529] width 328 height 31
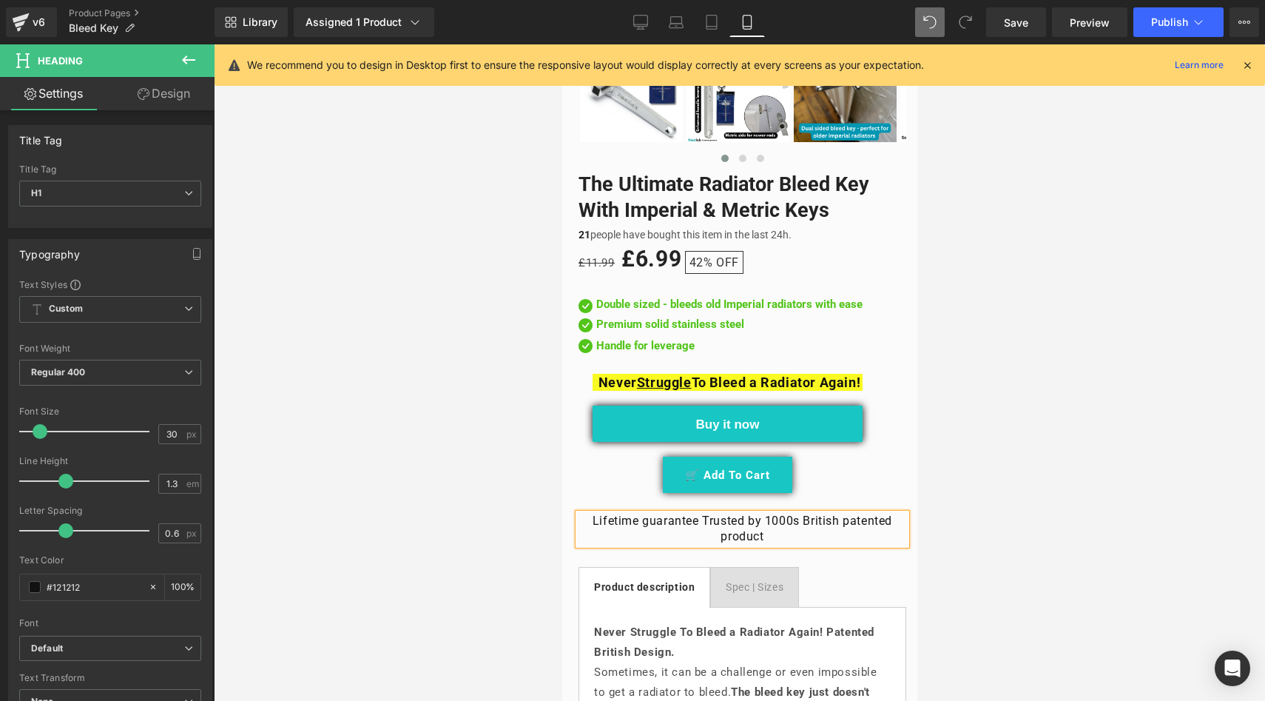
click at [770, 514] on h1 "Lifetime guarantee Trusted by 1000s British patented product" at bounding box center [742, 529] width 328 height 31
click at [797, 515] on h1 "Lifetime guarantee Trusted by 10,000s British patented product" at bounding box center [742, 529] width 328 height 31
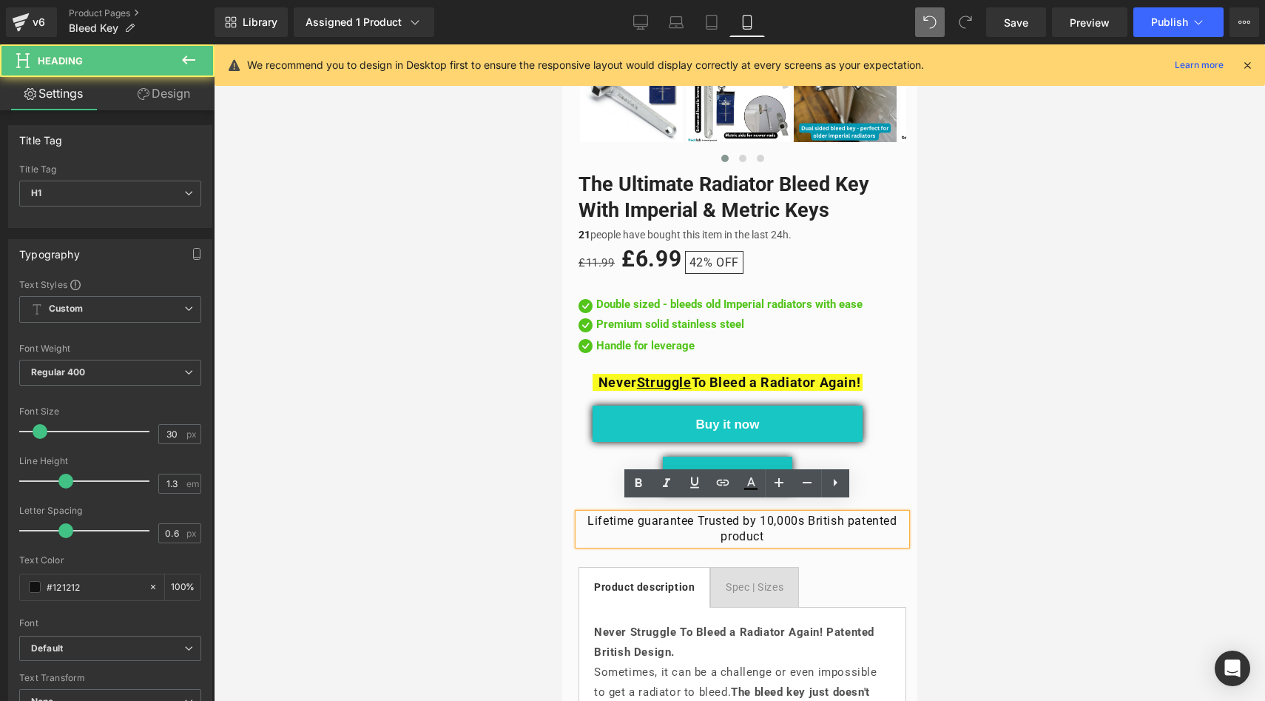
click at [804, 514] on h1 "Lifetime guarantee Trusted by 10,000s British patented product" at bounding box center [742, 529] width 328 height 31
drag, startPoint x: 768, startPoint y: 522, endPoint x: 559, endPoint y: 495, distance: 211.2
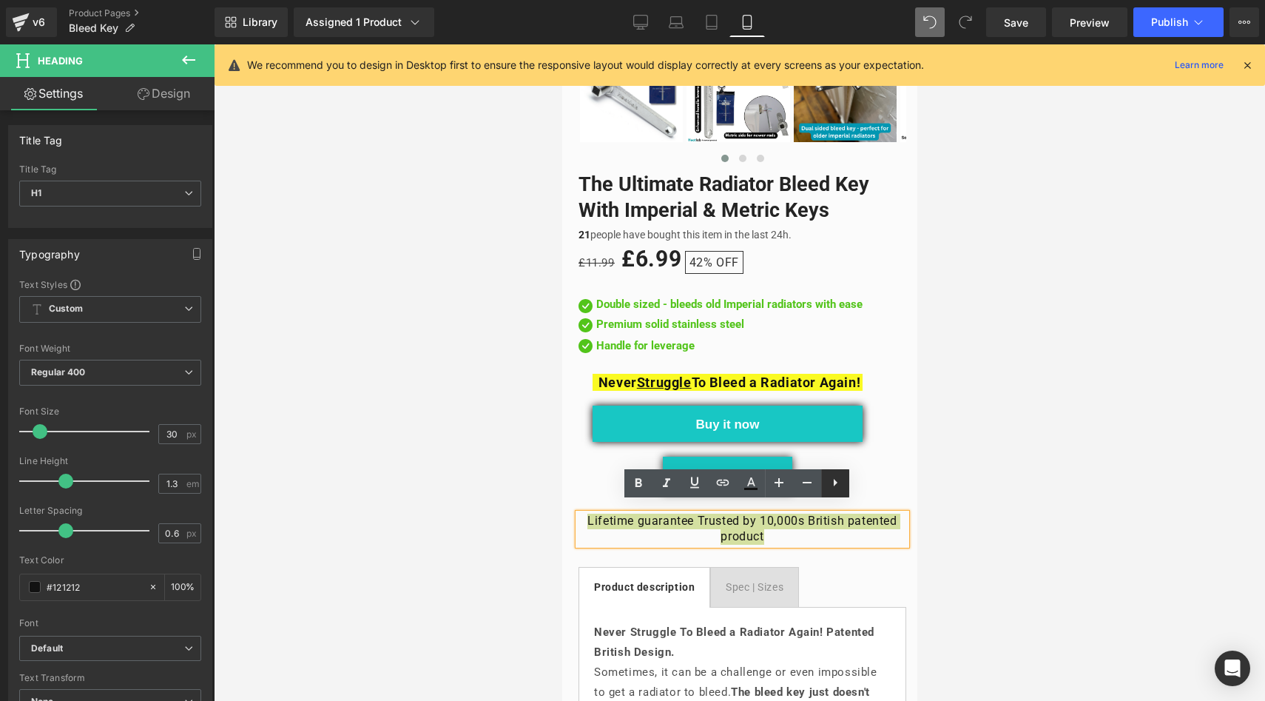
click at [0, 0] on icon at bounding box center [0, 0] width 0 height 0
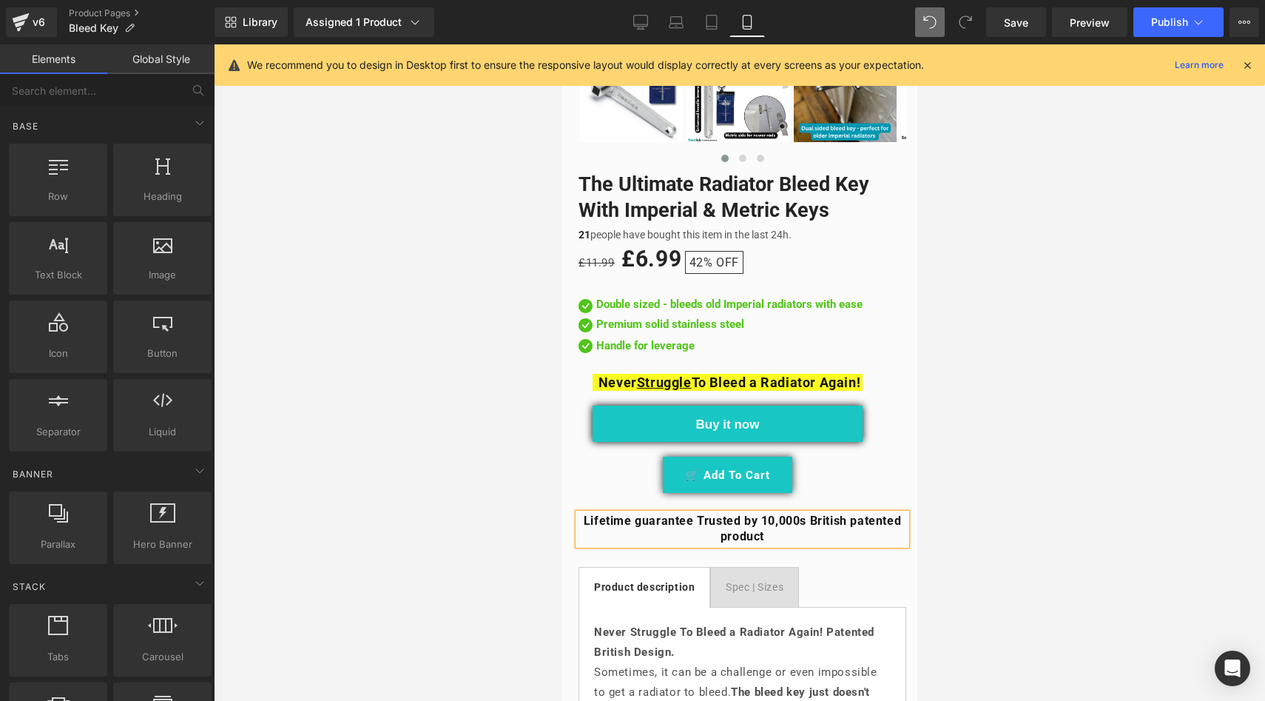
click at [474, 483] on div at bounding box center [740, 372] width 1052 height 656
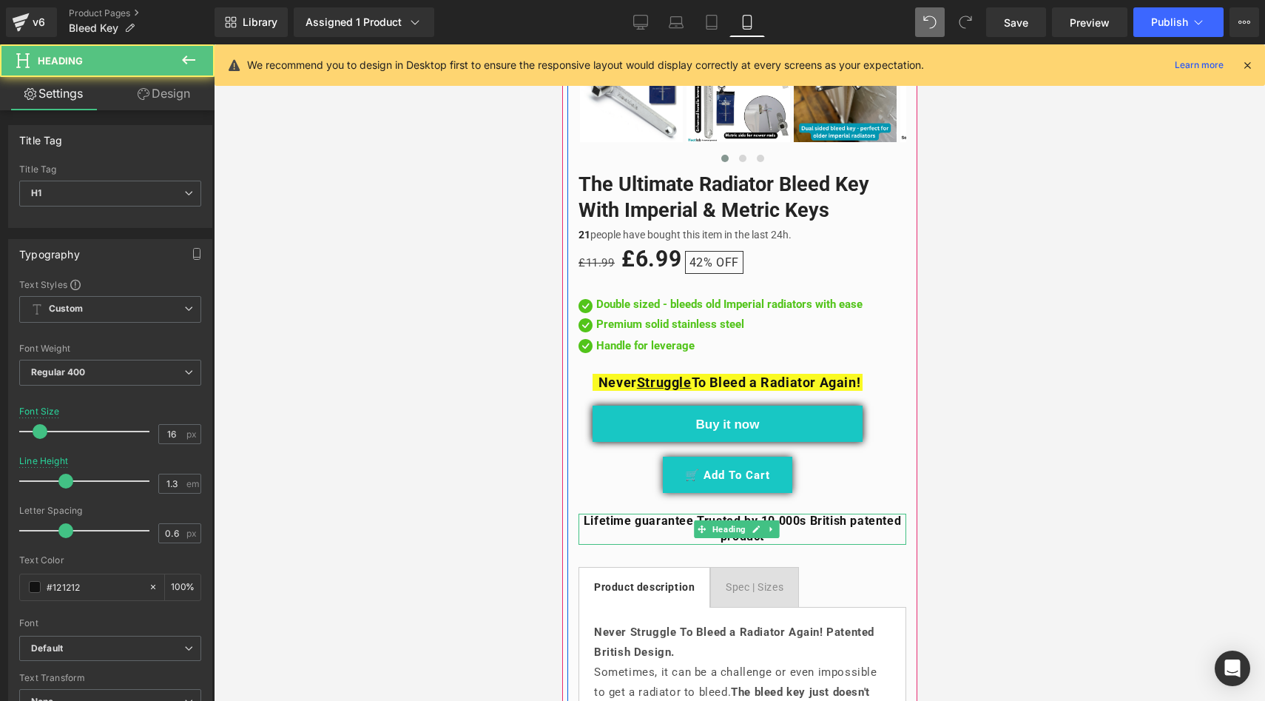
click at [829, 514] on strong "Lifetime guarantee Trusted by 10,000s British patented product" at bounding box center [741, 529] width 317 height 30
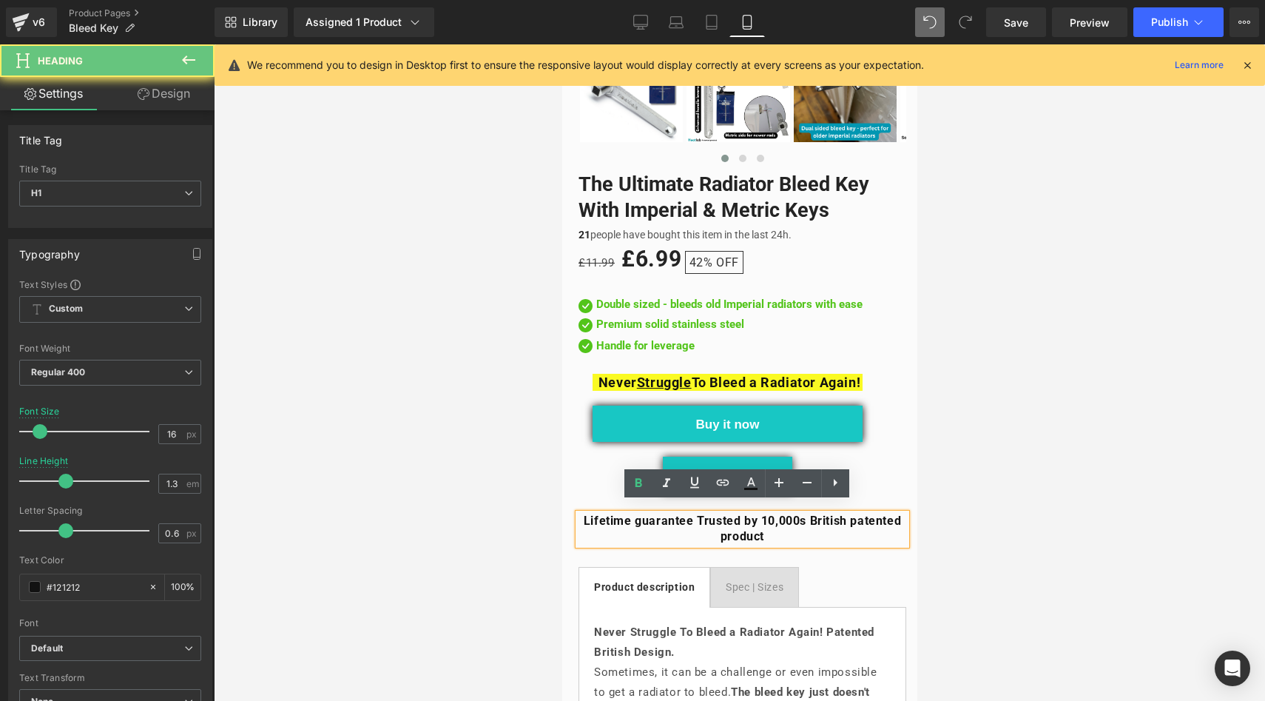
click at [834, 514] on strong "Lifetime guarantee Trusted by 10,000s British patented product" at bounding box center [741, 529] width 317 height 30
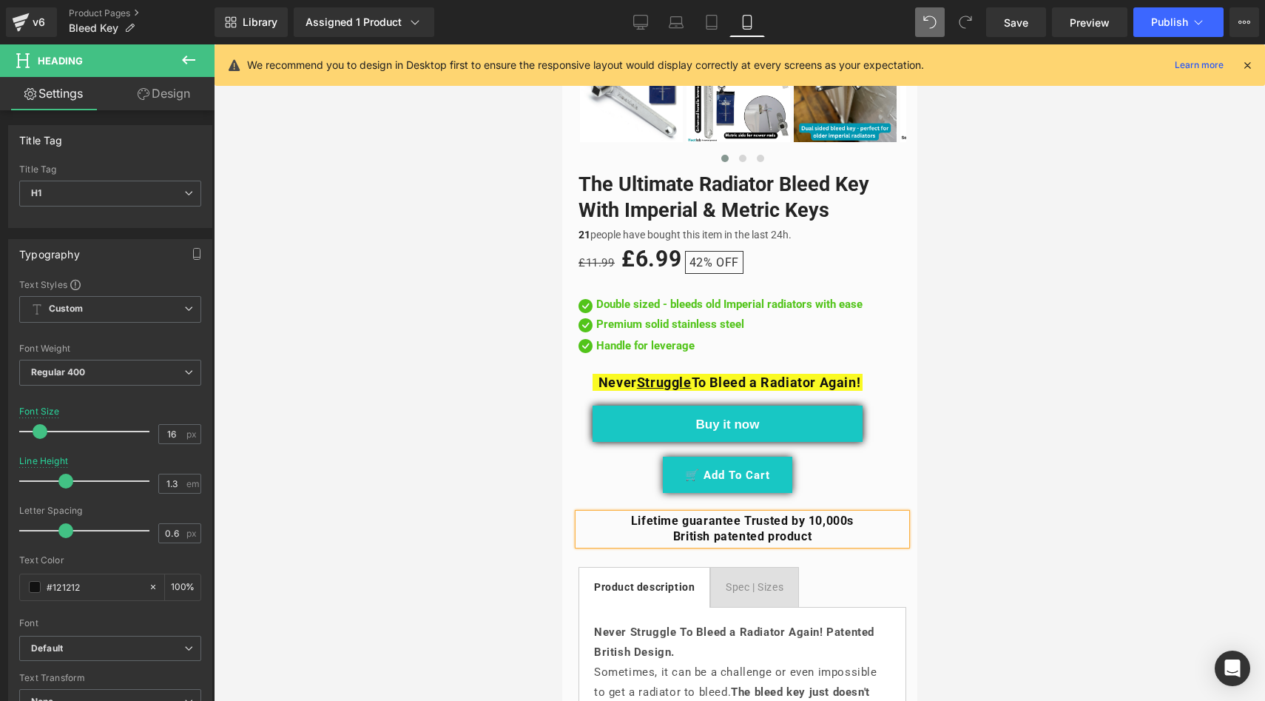
click at [500, 487] on div at bounding box center [740, 372] width 1052 height 656
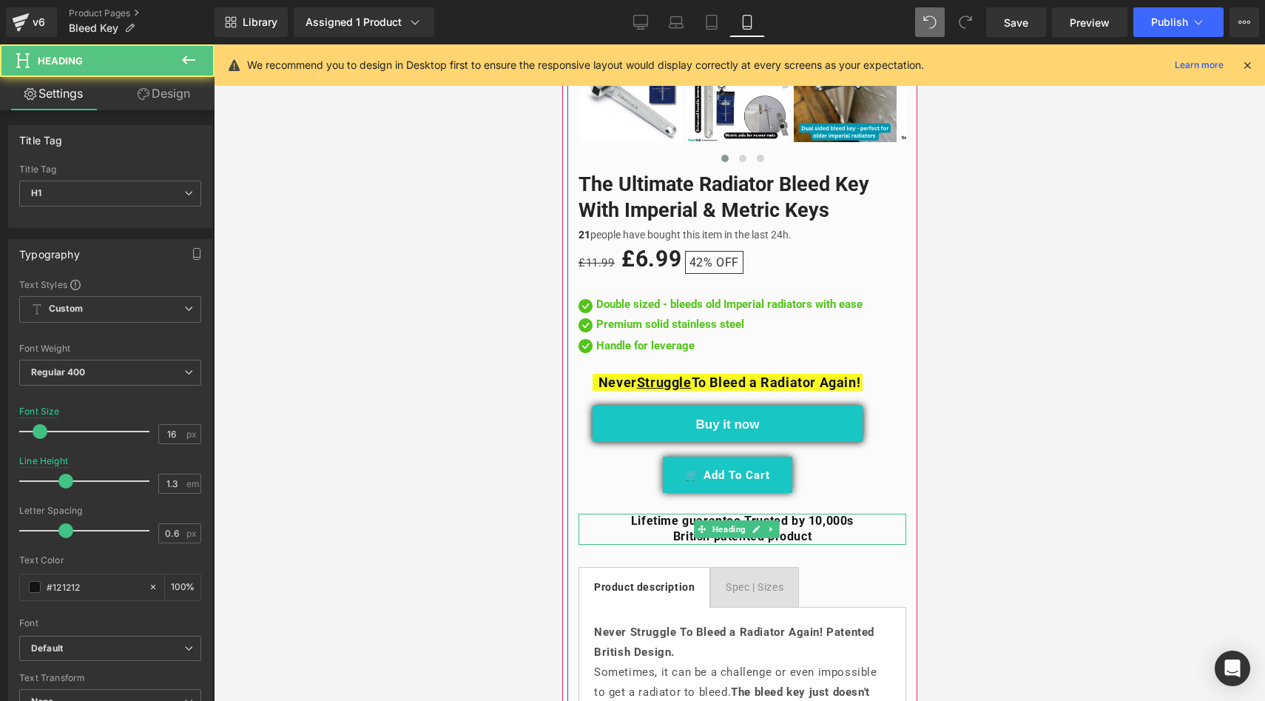
click at [644, 529] on h1 "British patented product" at bounding box center [742, 537] width 328 height 16
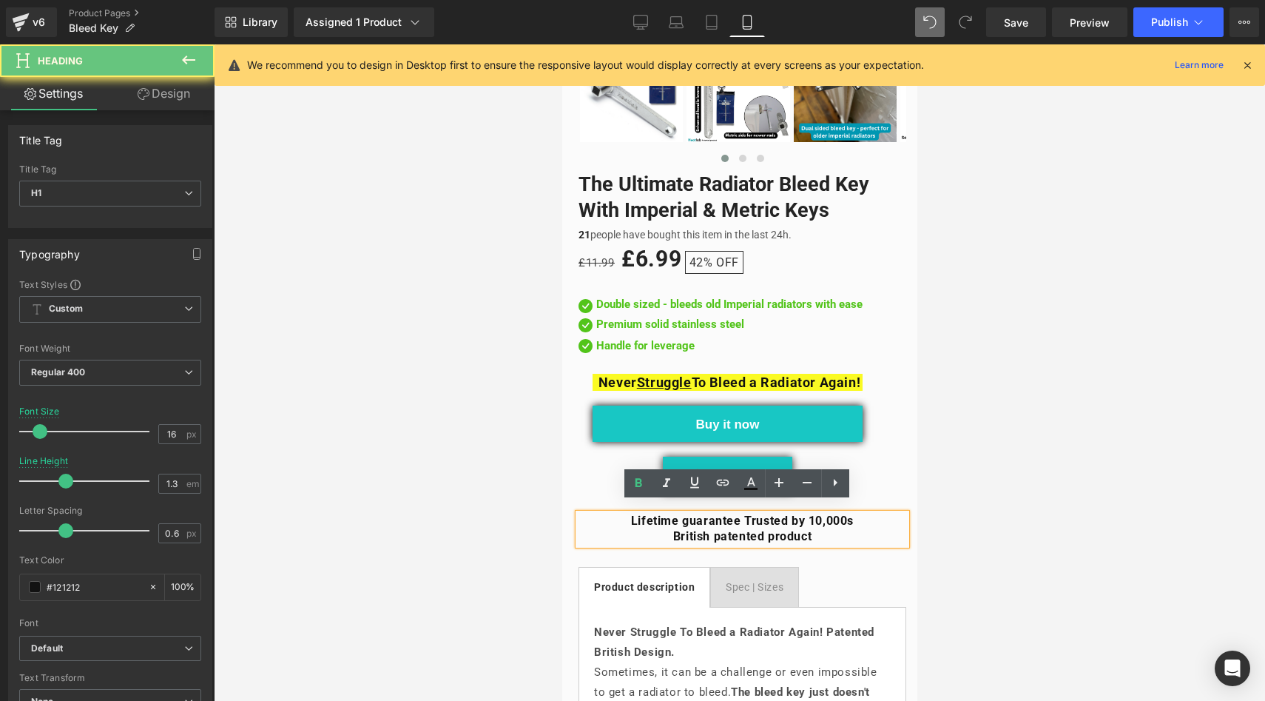
click at [614, 514] on h1 "Lifetime guarantee Trusted by 10,000s" at bounding box center [742, 522] width 328 height 16
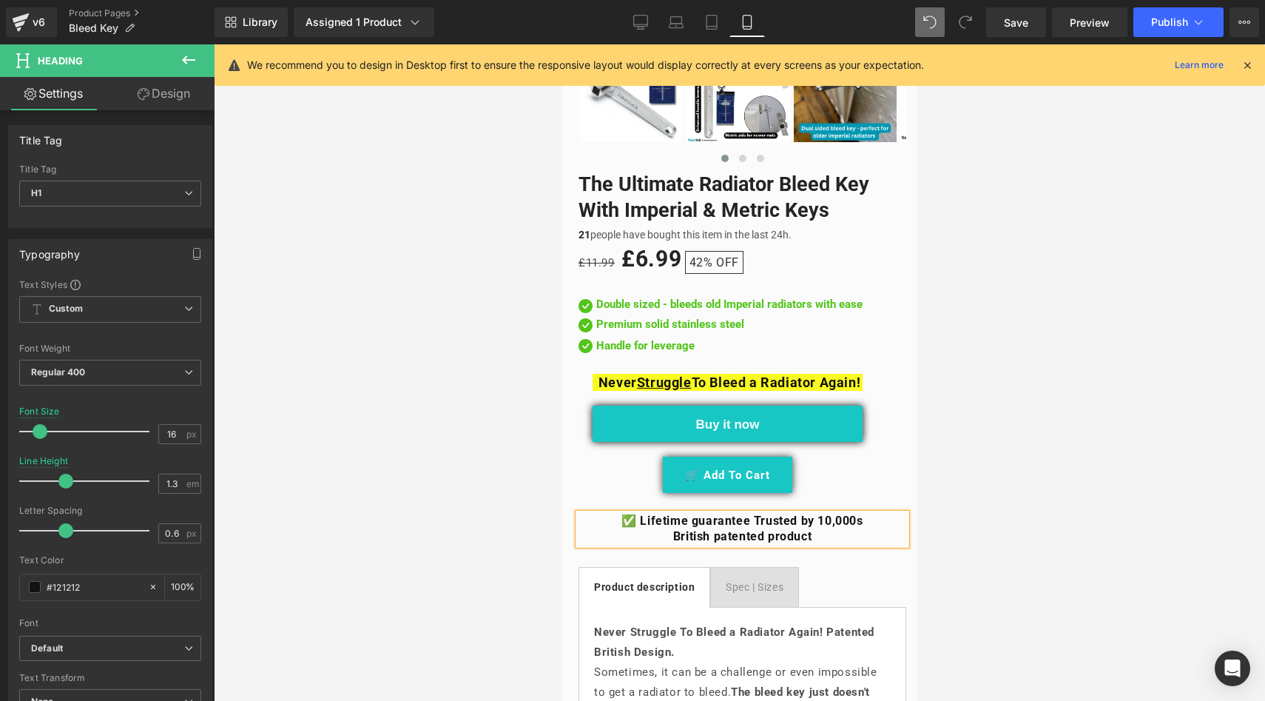
click at [744, 514] on strong "✅ Lifetime guarantee Trusted by 10,000s" at bounding box center [741, 521] width 241 height 14
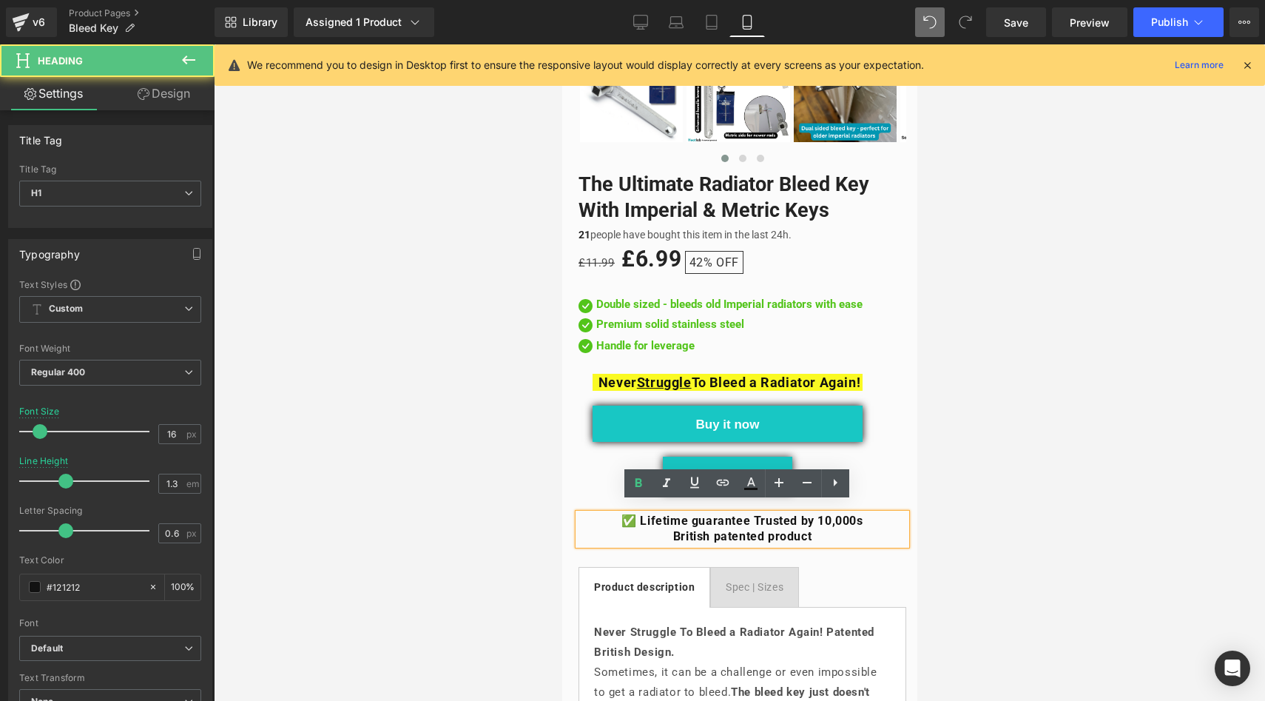
click at [621, 514] on strong "✅ Lifetime guarantee Trusted by 10,000s" at bounding box center [741, 521] width 241 height 14
click at [744, 514] on strong "🛡️ Lifetime guarantee Trusted by 10,000s" at bounding box center [741, 521] width 241 height 14
click at [659, 529] on h1 "British patented product" at bounding box center [742, 537] width 328 height 16
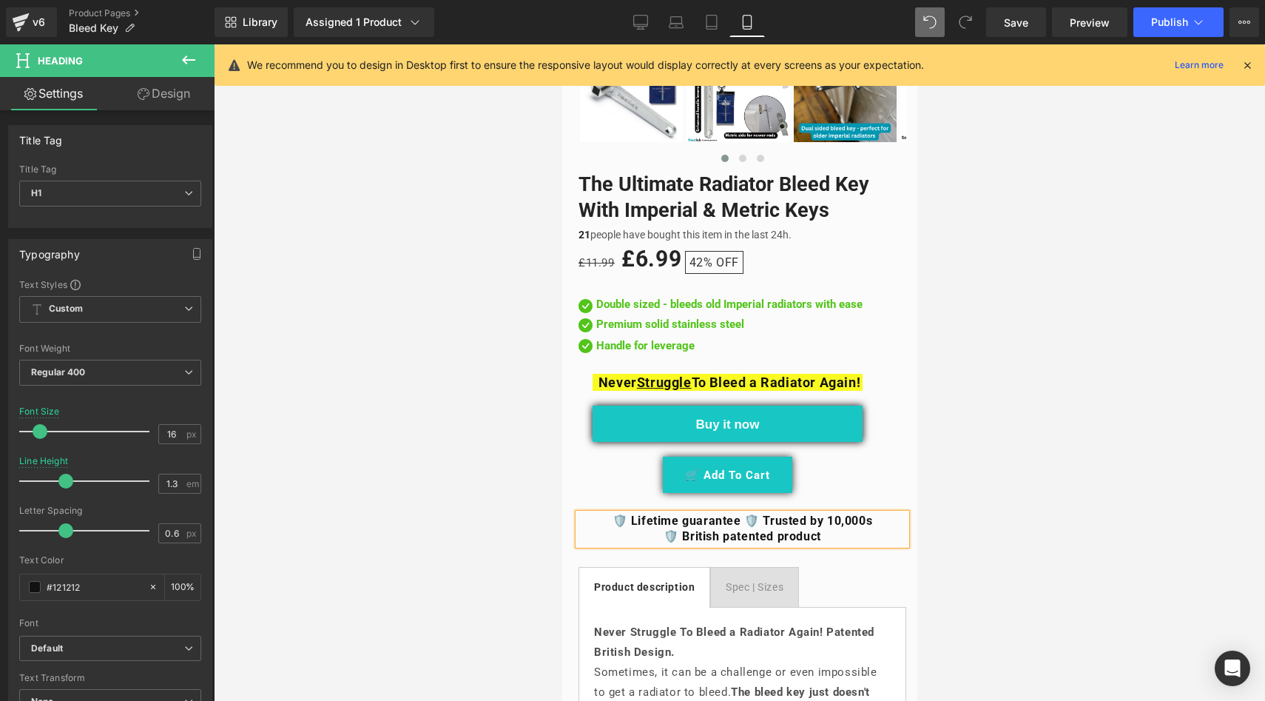
click at [838, 529] on h1 "🛡️ British patented product" at bounding box center [742, 537] width 328 height 16
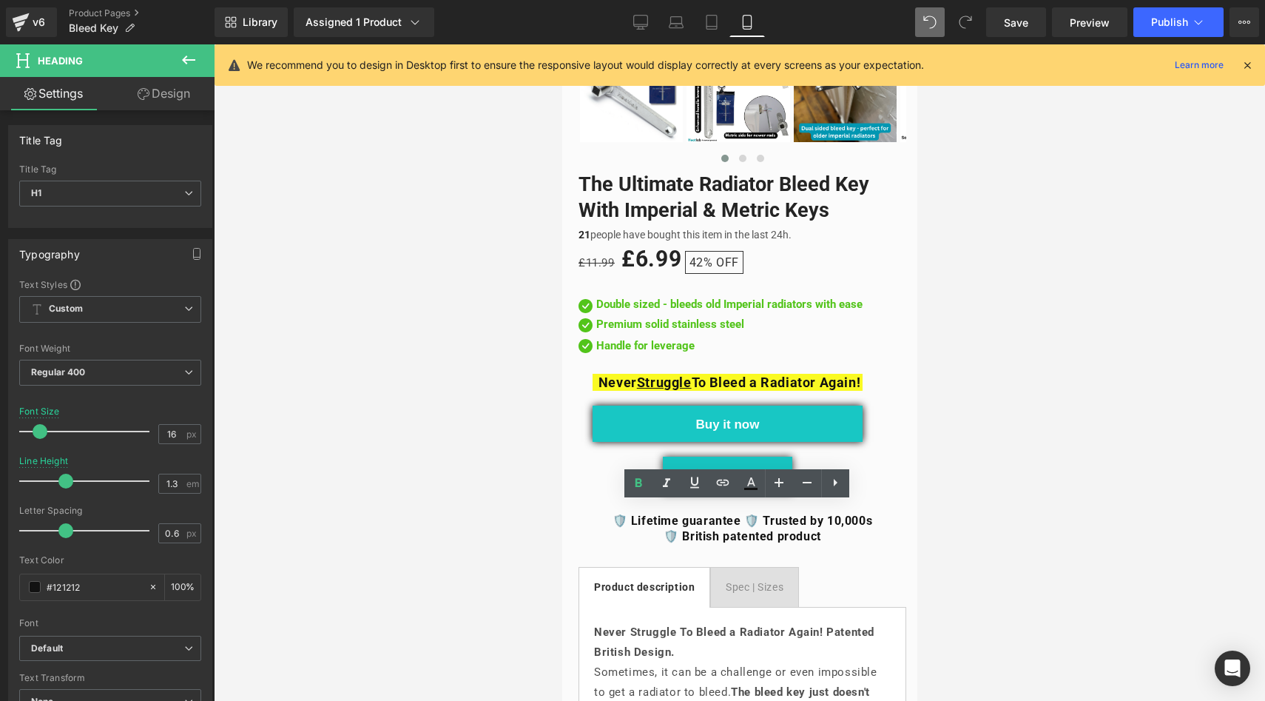
click at [503, 486] on div at bounding box center [740, 372] width 1052 height 656
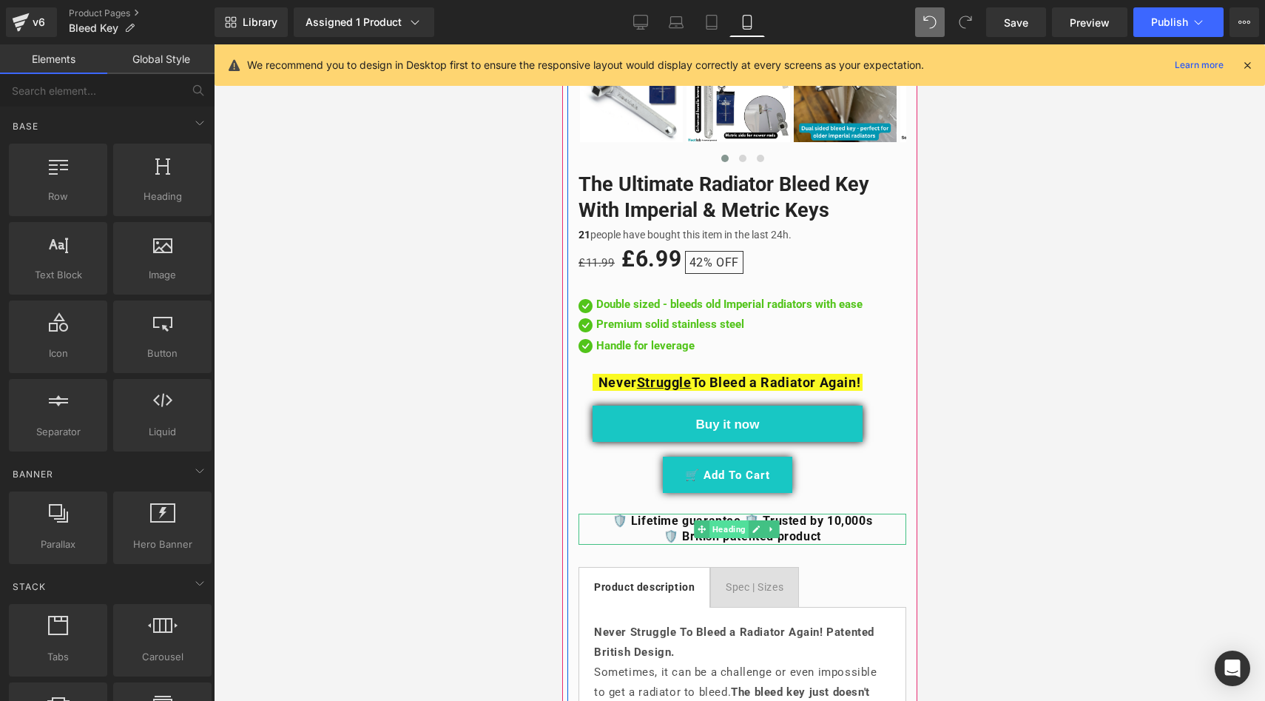
click at [714, 520] on span "Heading" at bounding box center [728, 529] width 39 height 18
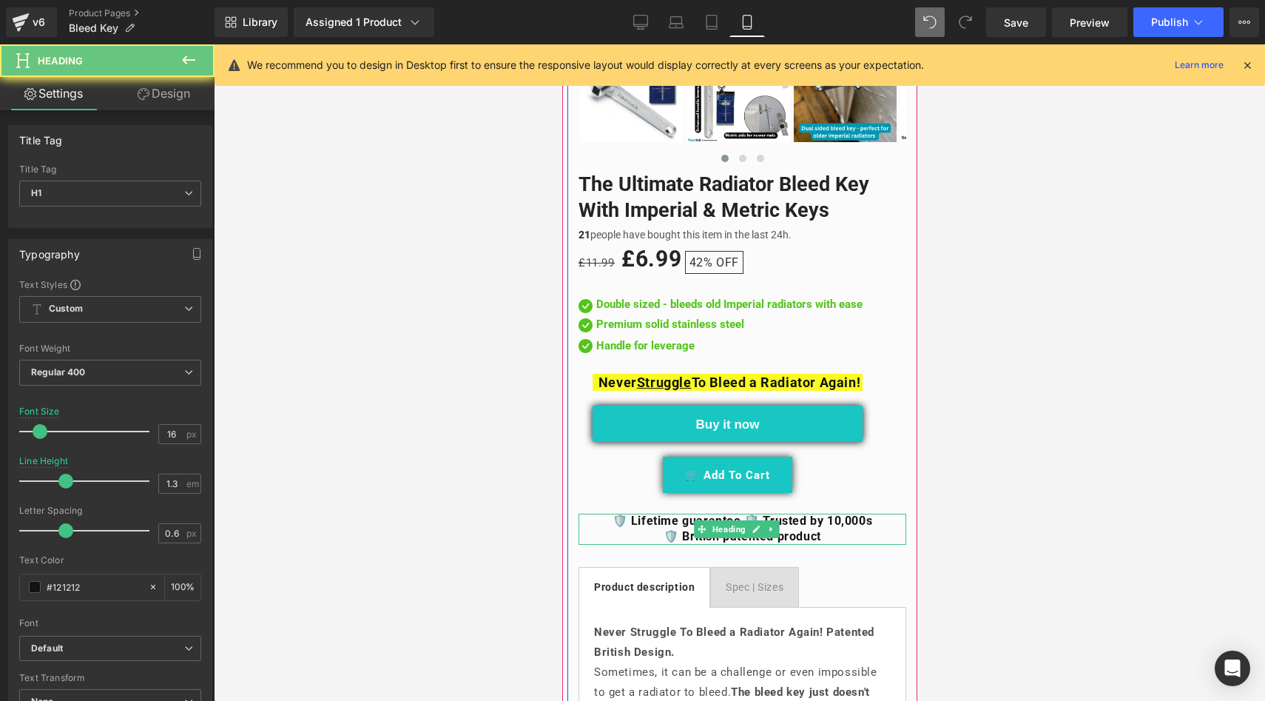
click at [659, 514] on strong "🛡️ Lifetime guarantee 🛡️ Trusted by 10,000s" at bounding box center [742, 521] width 260 height 14
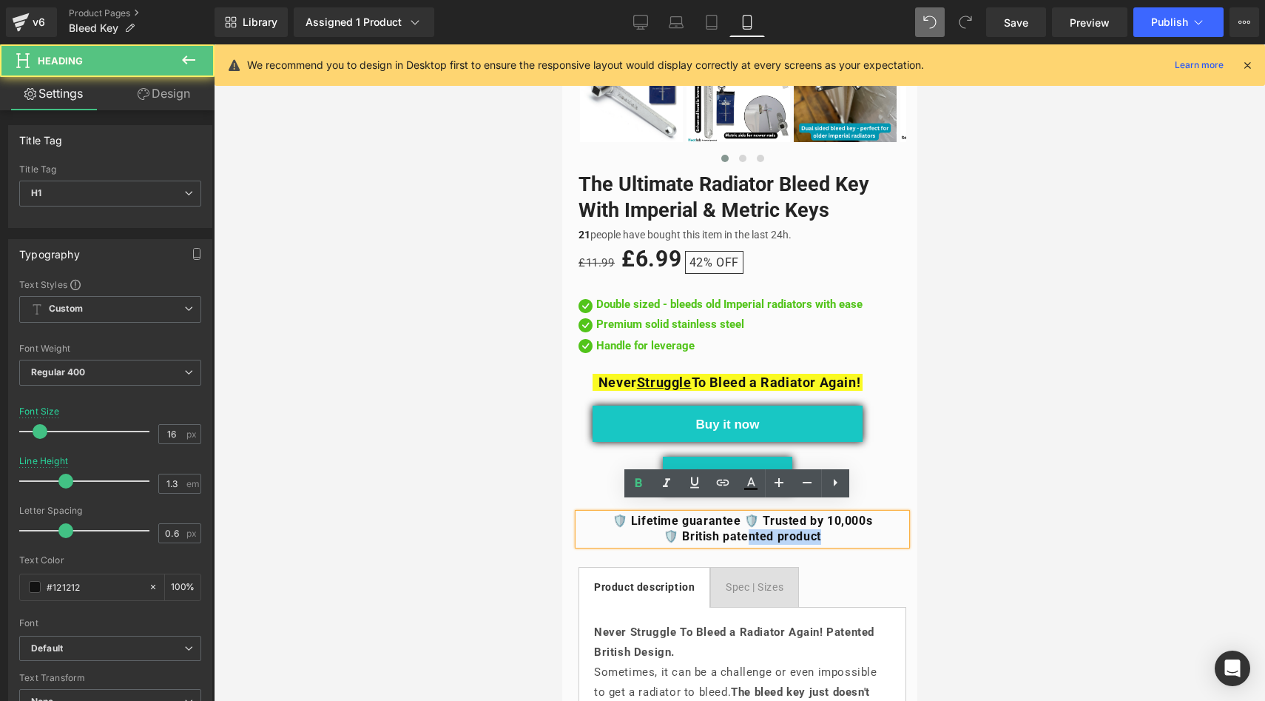
click at [743, 529] on h1 "🛡️ British patented product" at bounding box center [742, 537] width 328 height 16
click at [688, 515] on strong "🛡️ Lifetime guarantee 🛡️ Trusted by 10,000s" at bounding box center [742, 521] width 260 height 14
drag, startPoint x: 662, startPoint y: 511, endPoint x: 617, endPoint y: 507, distance: 45.4
click at [617, 514] on strong "🛡️ Lifetime guarantee 🛡️ Trusted by 10,000s" at bounding box center [742, 521] width 260 height 14
click at [730, 515] on strong "🛡️ Lifetime guarantee 🛡️ Trusted by 10,000s" at bounding box center [742, 521] width 260 height 14
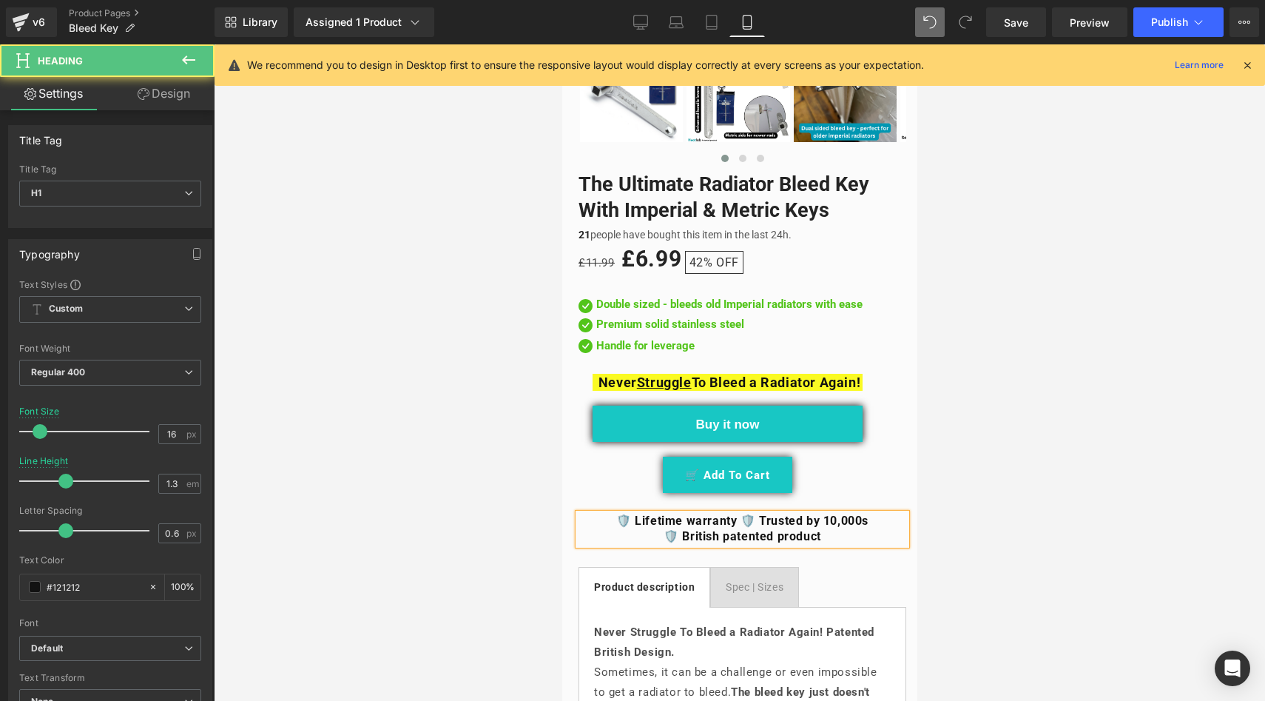
drag, startPoint x: 871, startPoint y: 513, endPoint x: 799, endPoint y: 504, distance: 73.1
click at [799, 514] on h1 "🛡️ Lifetime warranty 🛡️ Trusted by 10,000s" at bounding box center [742, 522] width 328 height 16
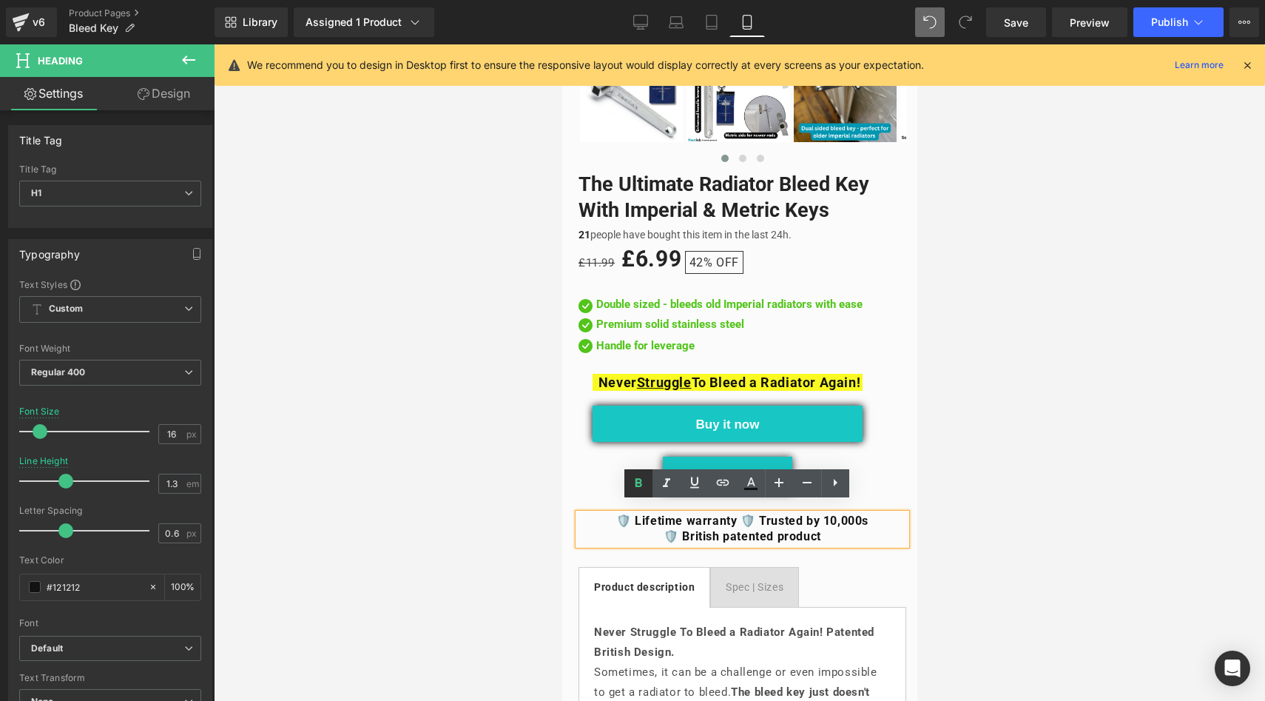
click at [0, 0] on link at bounding box center [0, 0] width 0 height 0
click at [827, 529] on h1 "🛡️ British patented product" at bounding box center [742, 537] width 328 height 16
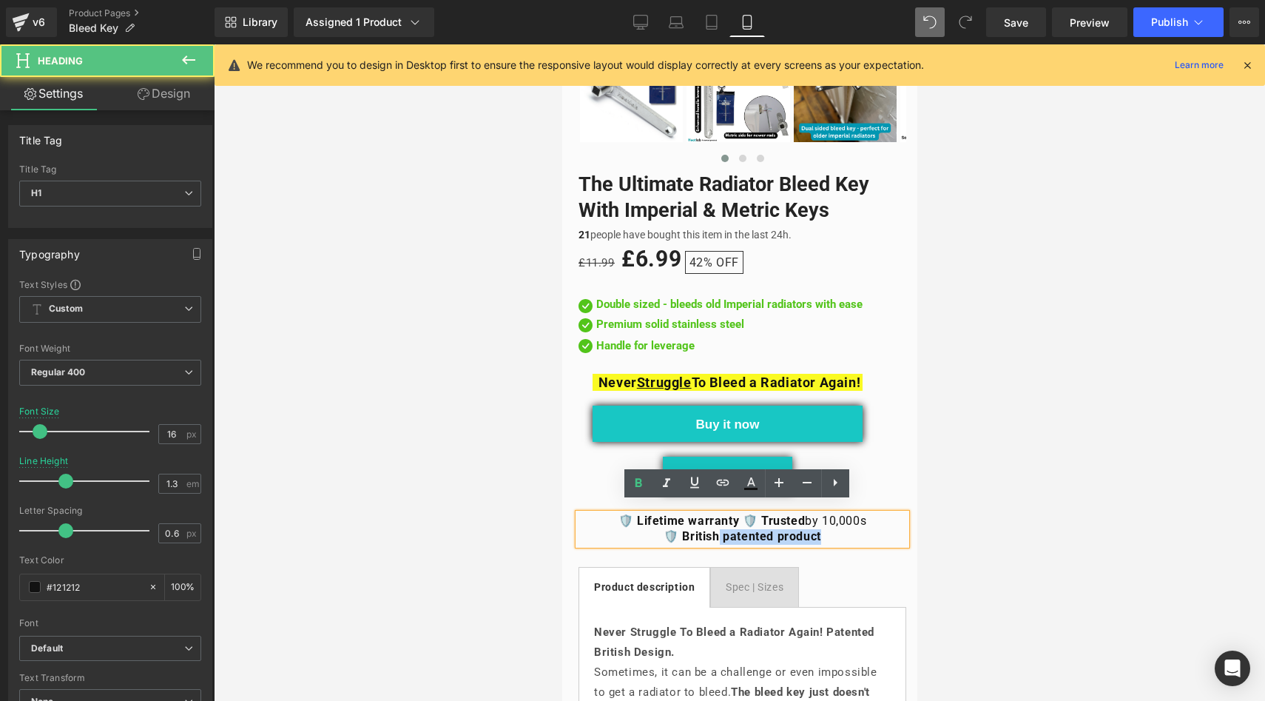
drag, startPoint x: 820, startPoint y: 525, endPoint x: 710, endPoint y: 522, distance: 109.6
click at [710, 529] on h1 "🛡️ British patented product" at bounding box center [742, 537] width 328 height 16
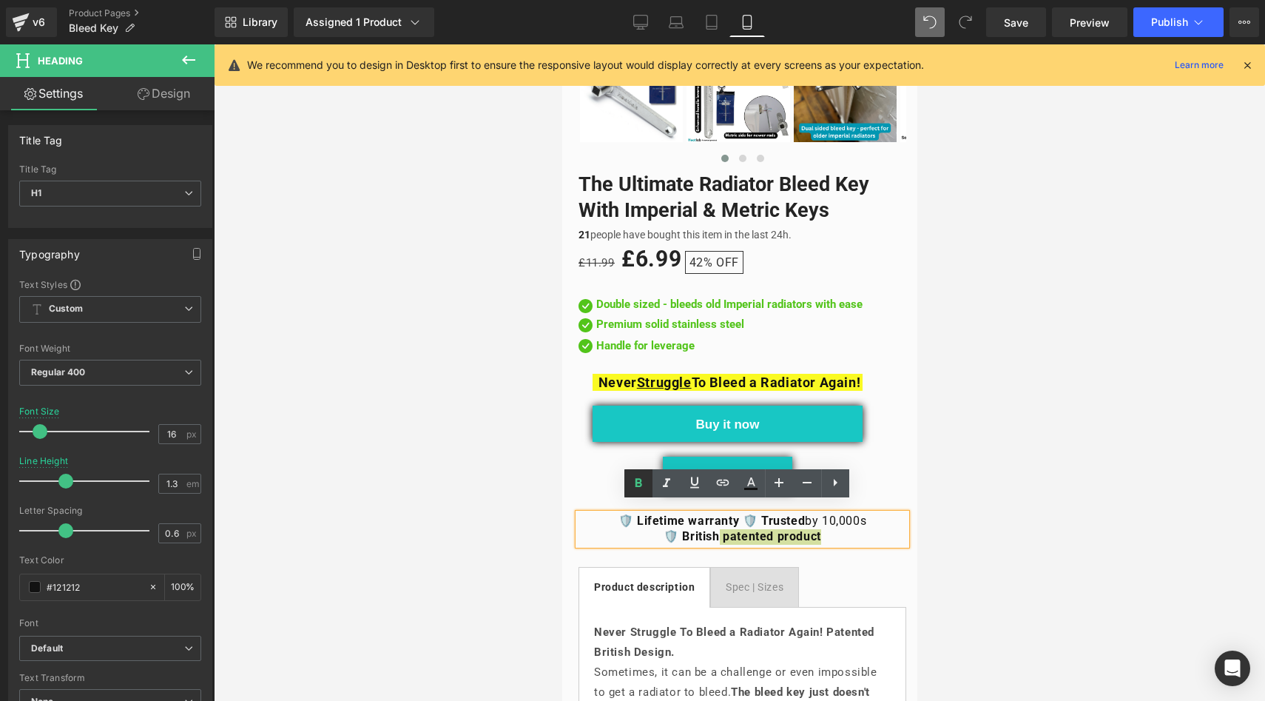
click at [637, 489] on icon at bounding box center [639, 483] width 18 height 18
click at [710, 529] on strong "🛡️ [DEMOGRAPHIC_DATA]" at bounding box center [694, 536] width 150 height 14
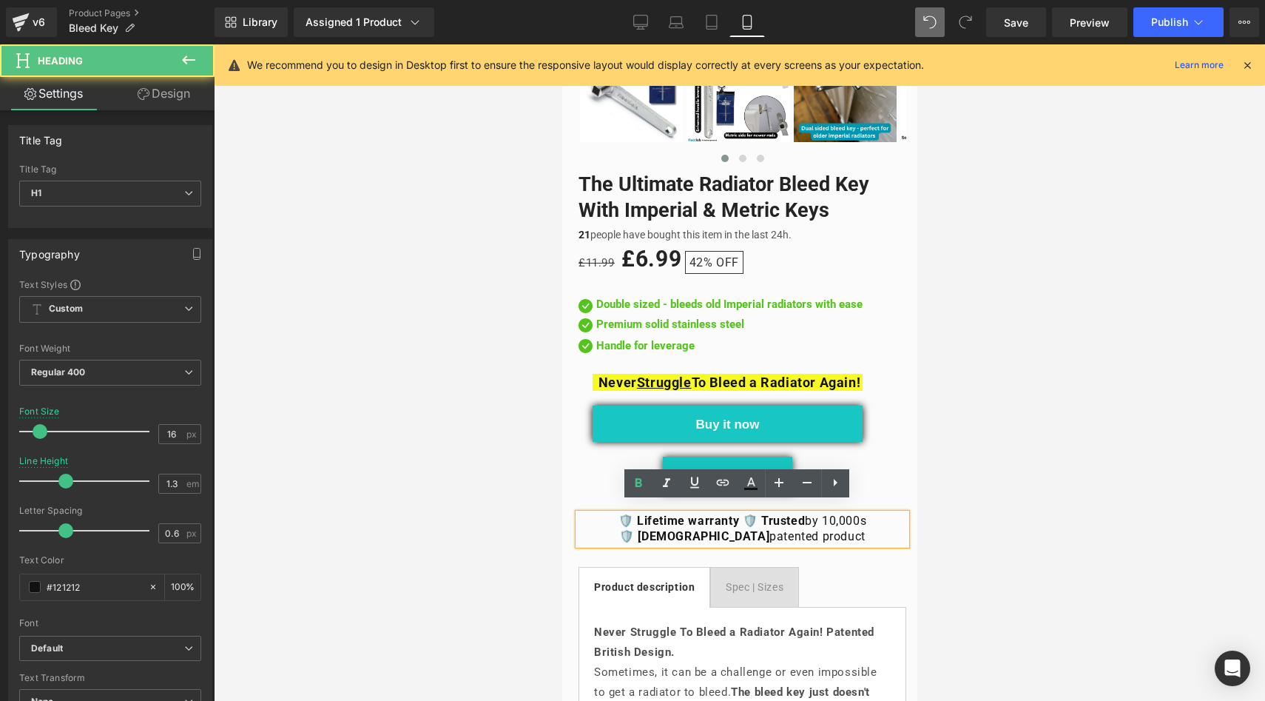
click at [719, 529] on h1 "🛡️ British patented product" at bounding box center [742, 537] width 328 height 16
click at [658, 514] on strong "🛡️ Lifetime warranty 🛡️ Trusted" at bounding box center [711, 521] width 186 height 14
drag, startPoint x: 725, startPoint y: 515, endPoint x: 716, endPoint y: 512, distance: 10.1
click at [716, 514] on strong "🛡️ Lifetime warranty 🛡️ Trusted" at bounding box center [711, 521] width 186 height 14
drag, startPoint x: 728, startPoint y: 513, endPoint x: 674, endPoint y: 505, distance: 54.6
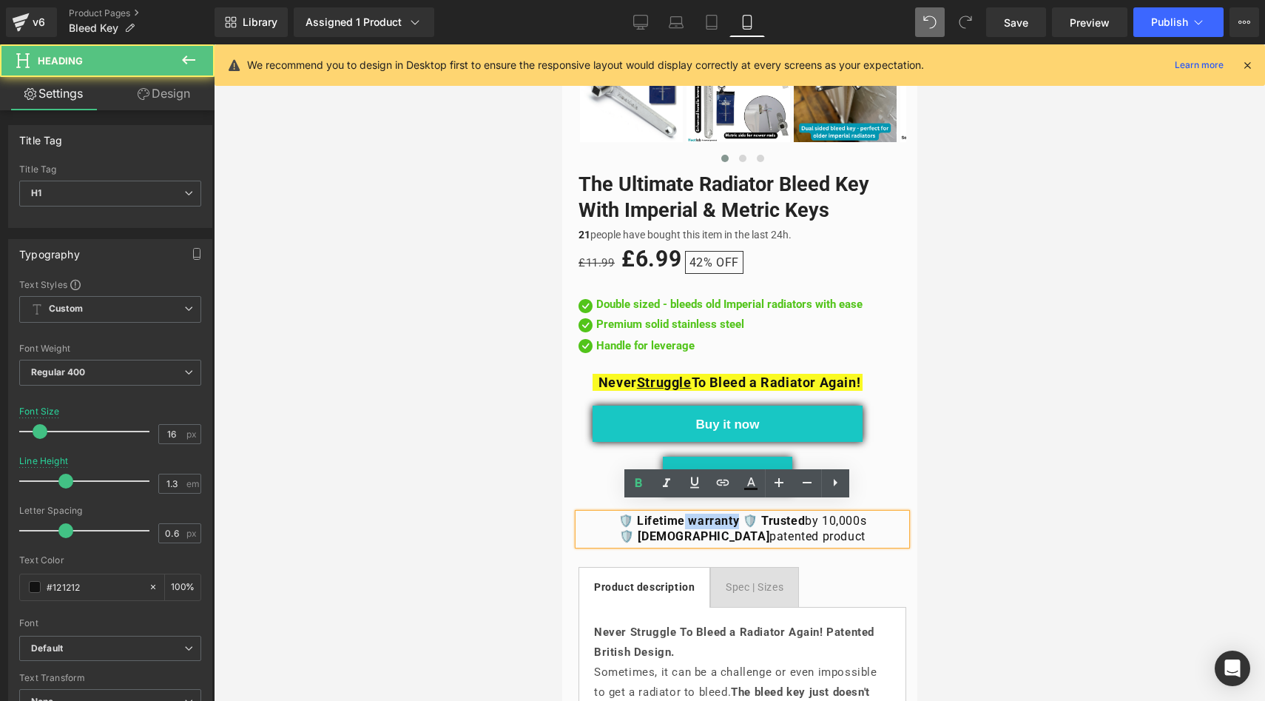
click at [674, 514] on strong "🛡️ Lifetime warranty 🛡️ Trusted" at bounding box center [711, 521] width 186 height 14
click at [0, 0] on icon at bounding box center [0, 0] width 0 height 0
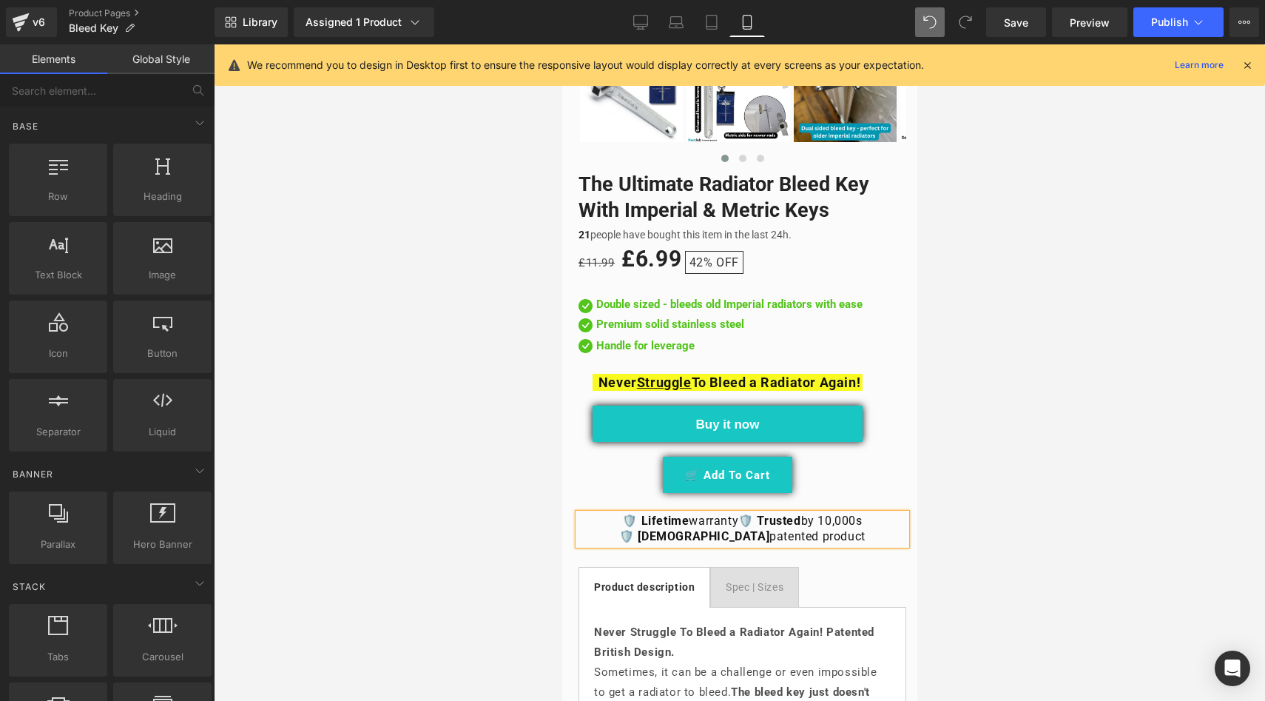
click at [497, 492] on div at bounding box center [740, 372] width 1052 height 656
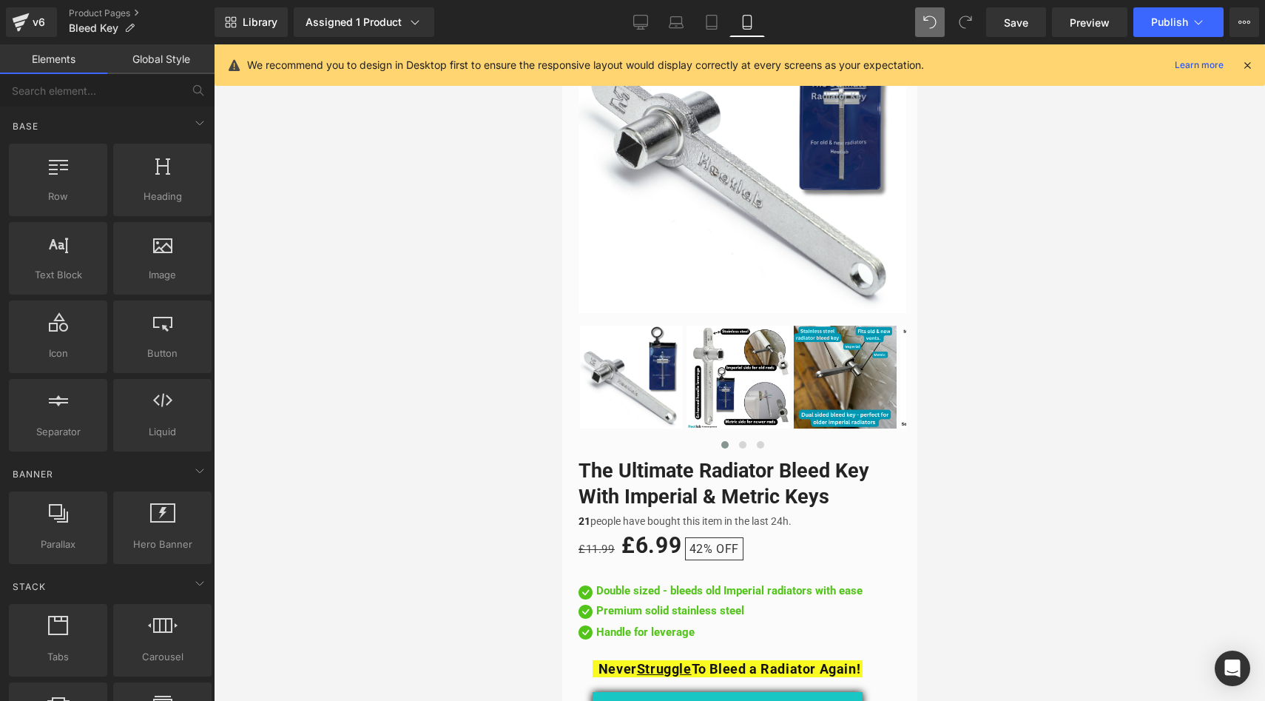
scroll to position [0, 0]
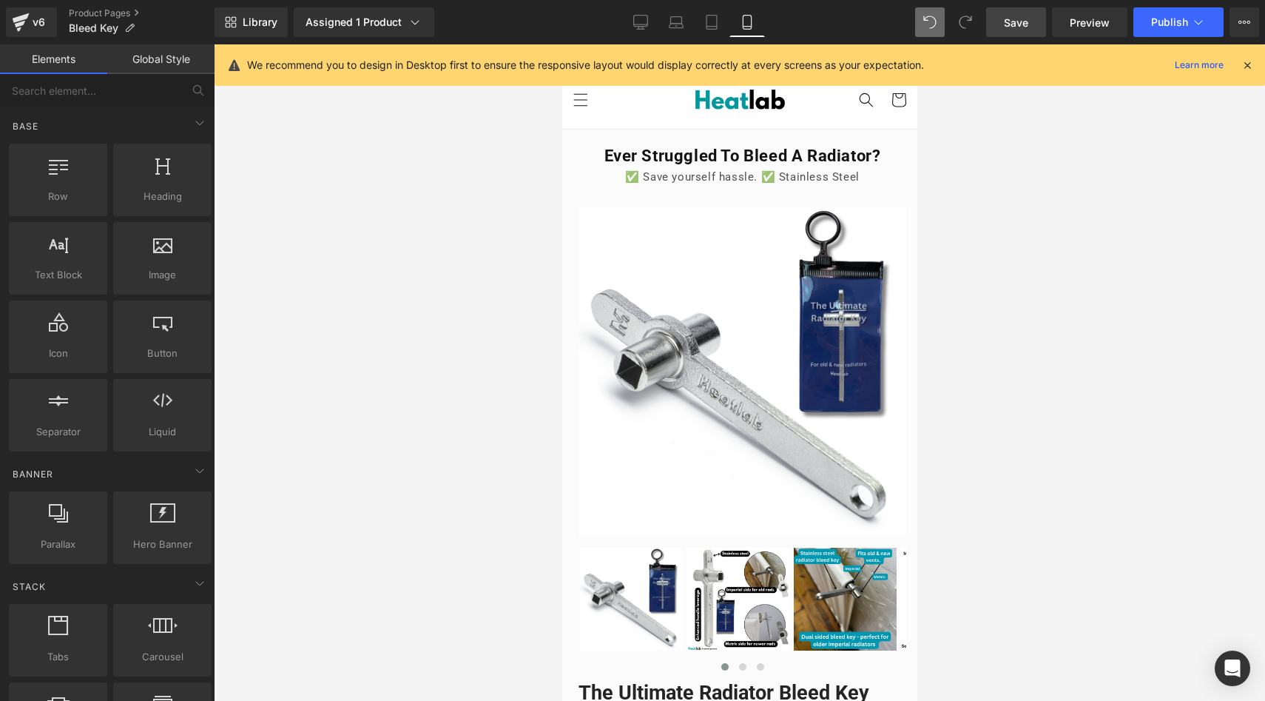
click at [1010, 31] on link "Save" at bounding box center [1016, 22] width 60 height 30
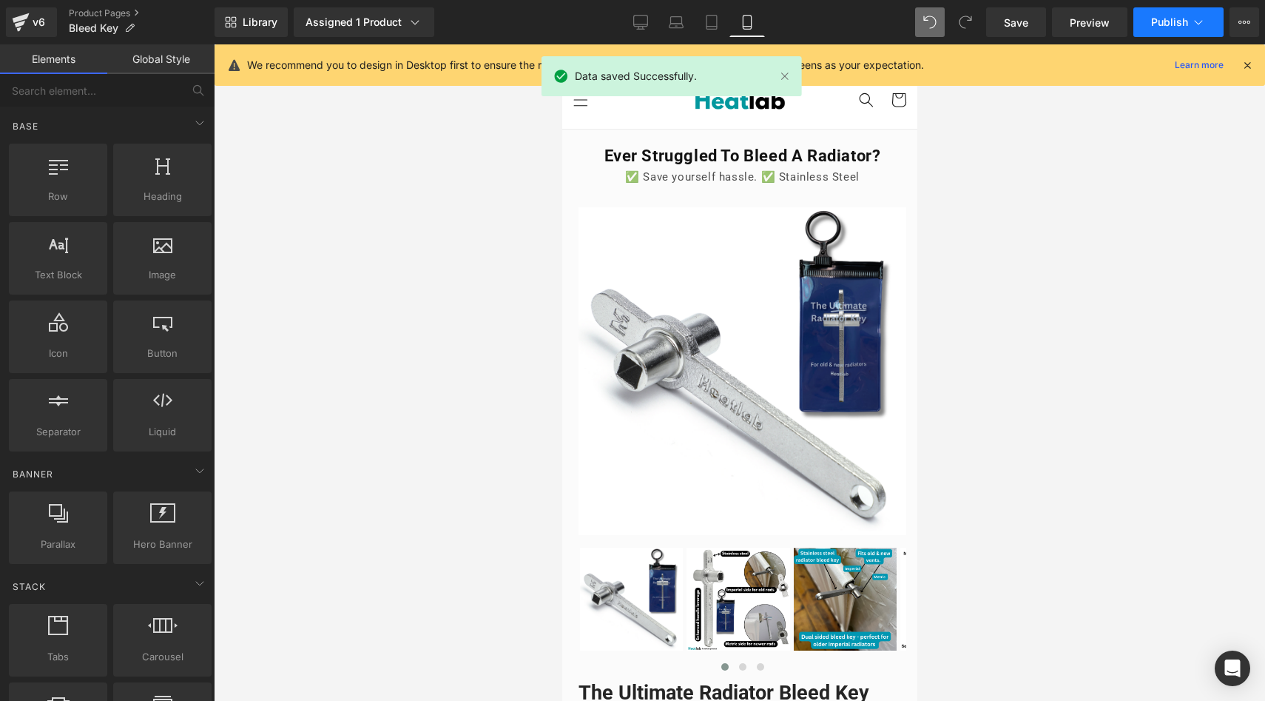
click at [1155, 18] on span "Publish" at bounding box center [1170, 22] width 37 height 12
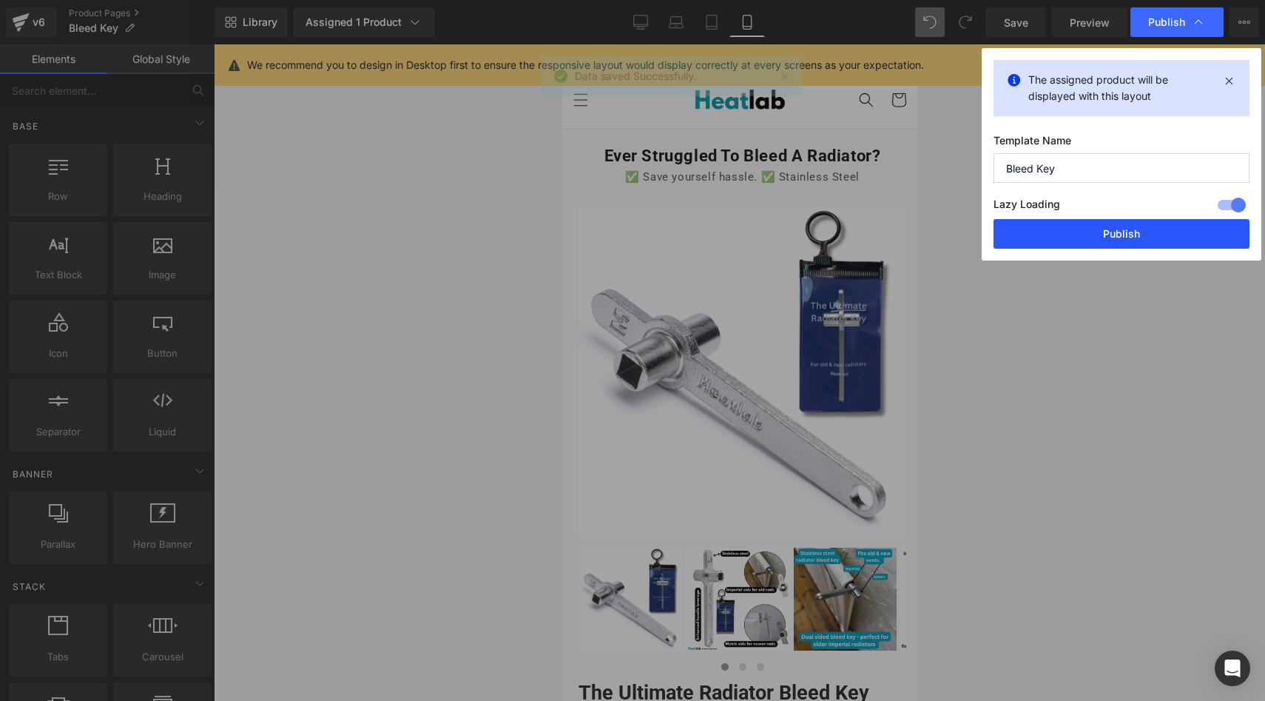
click at [1054, 223] on button "Publish" at bounding box center [1122, 234] width 256 height 30
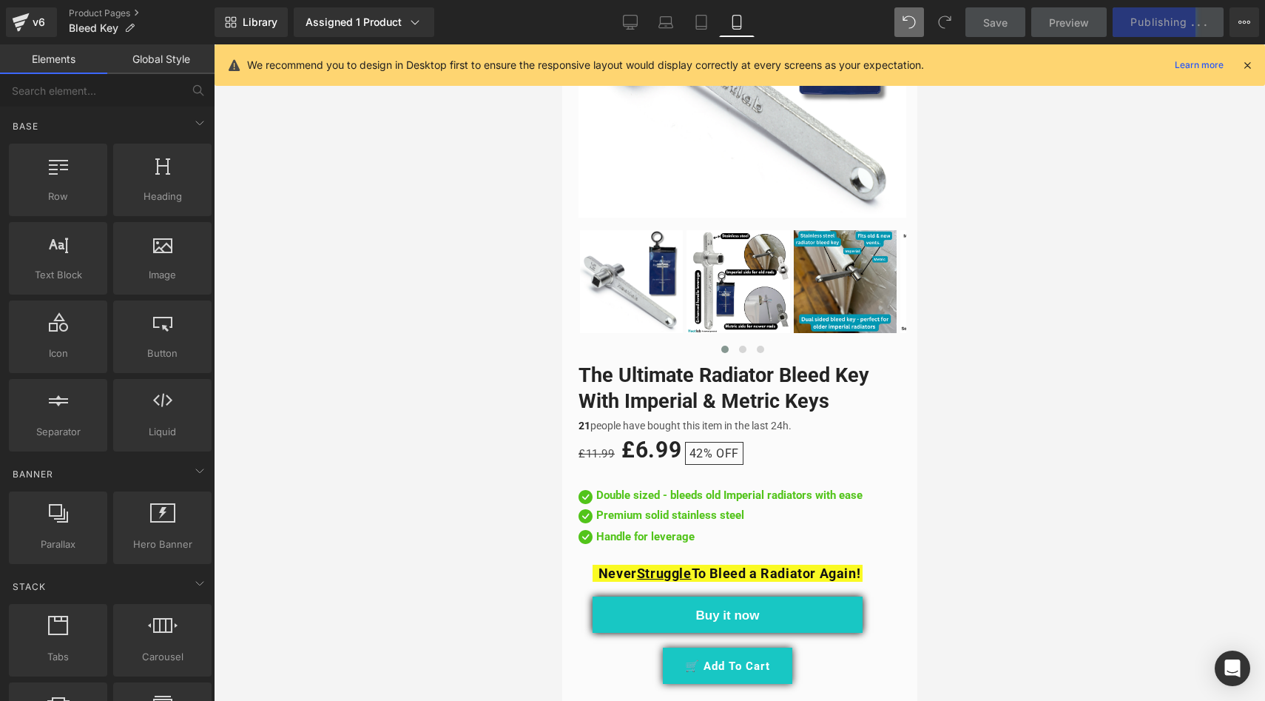
scroll to position [609, 0]
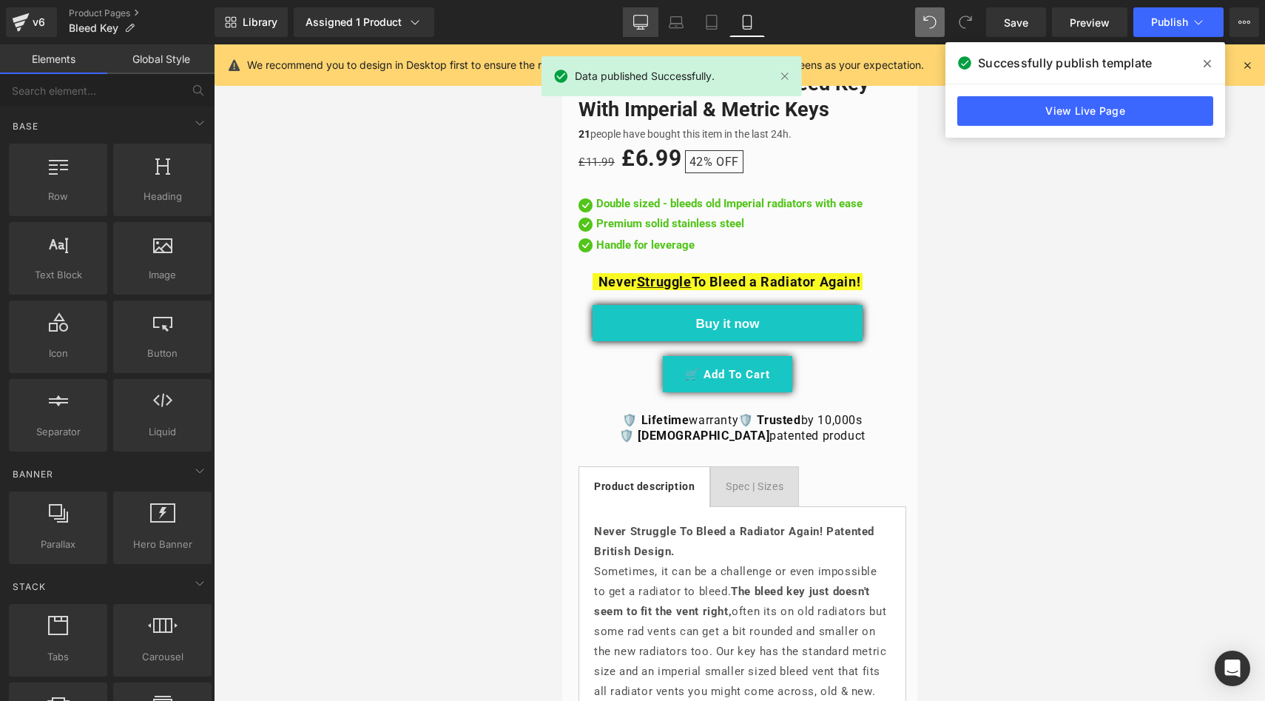
click at [650, 16] on link "Desktop" at bounding box center [641, 22] width 36 height 30
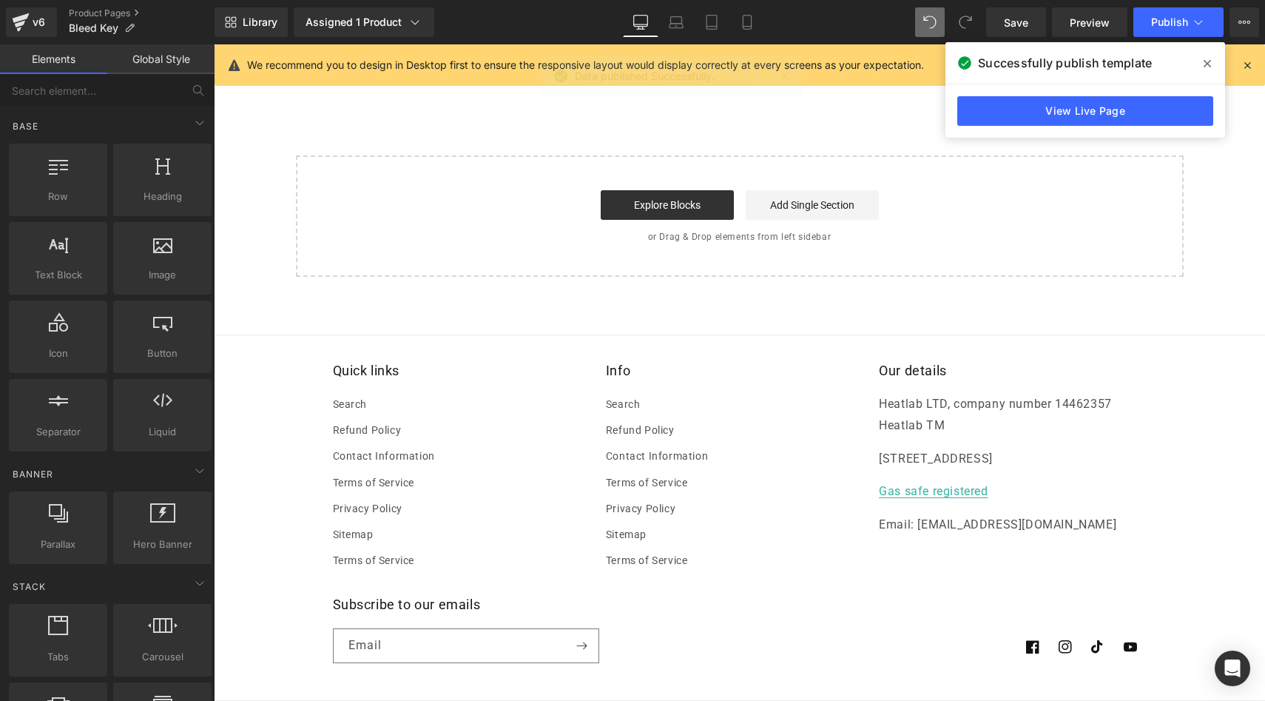
click at [160, 62] on link "Global Style" at bounding box center [160, 59] width 107 height 30
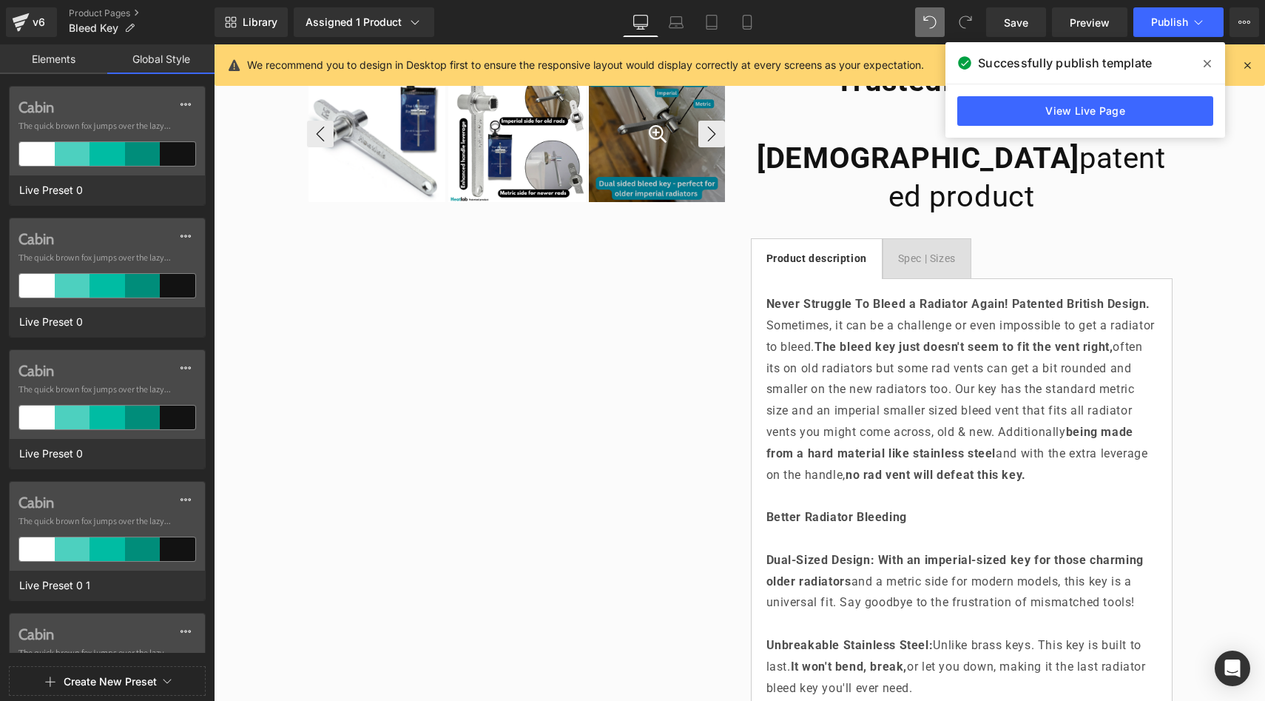
scroll to position [545, 0]
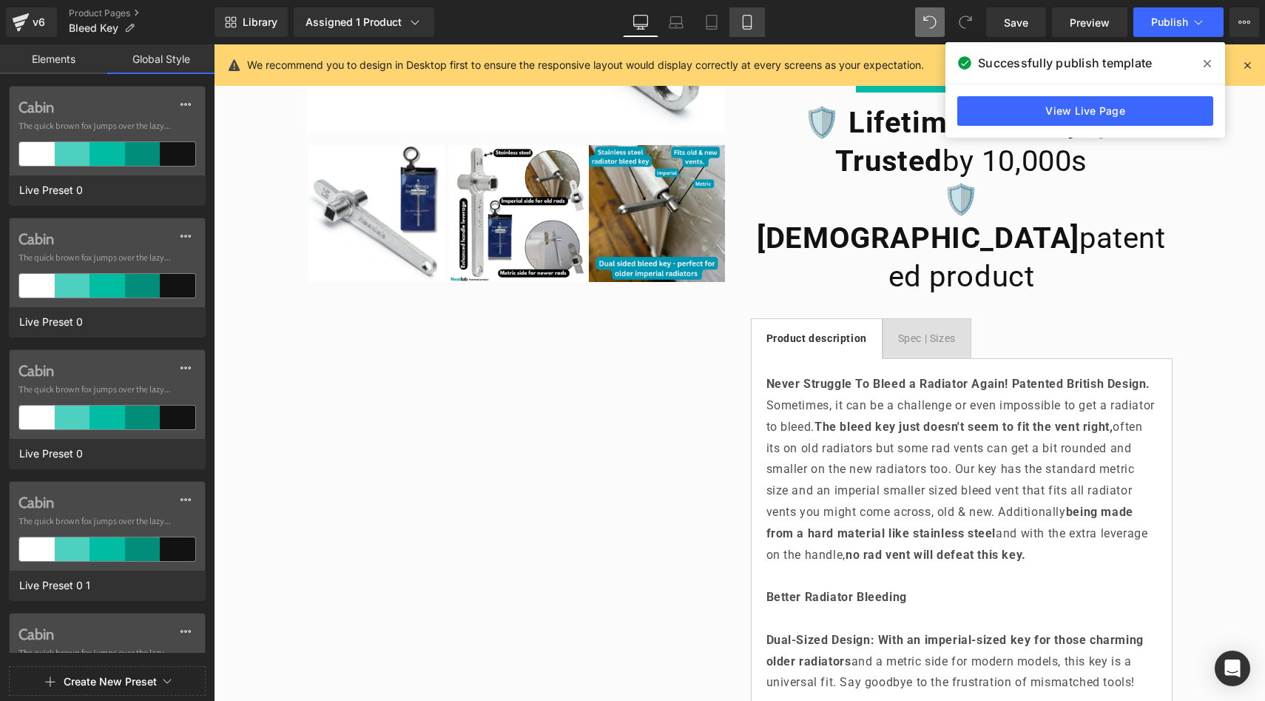
click at [744, 23] on icon at bounding box center [747, 23] width 8 height 14
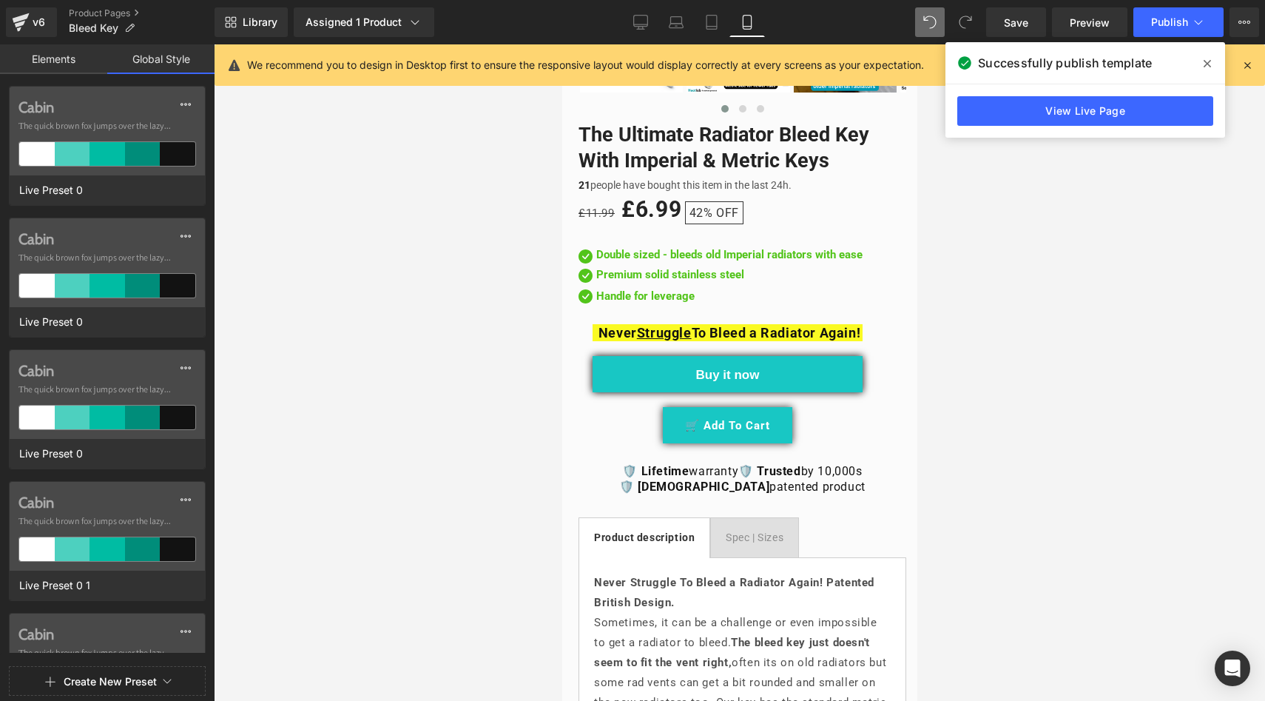
scroll to position [556, 0]
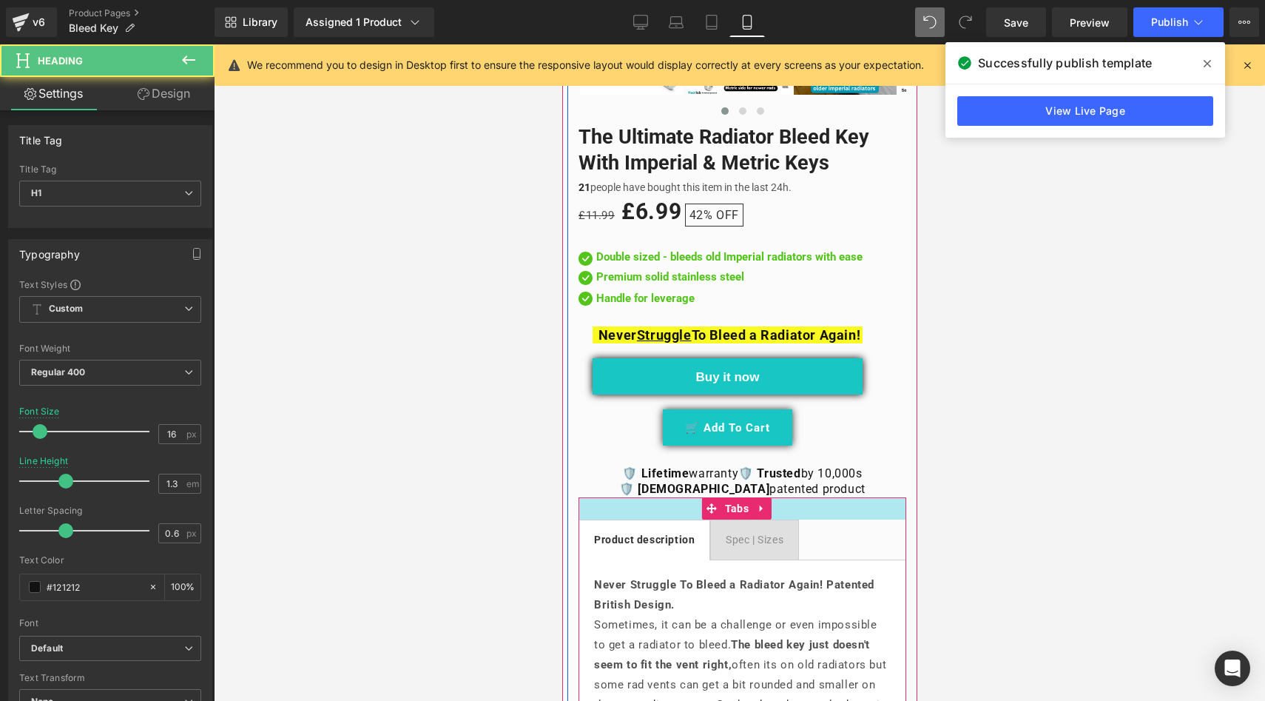
click at [690, 484] on div "🛡️ Lifetime warranty 🛡️ Trusted by 10,000s 🛡️ British patented product Heading" at bounding box center [742, 481] width 328 height 31
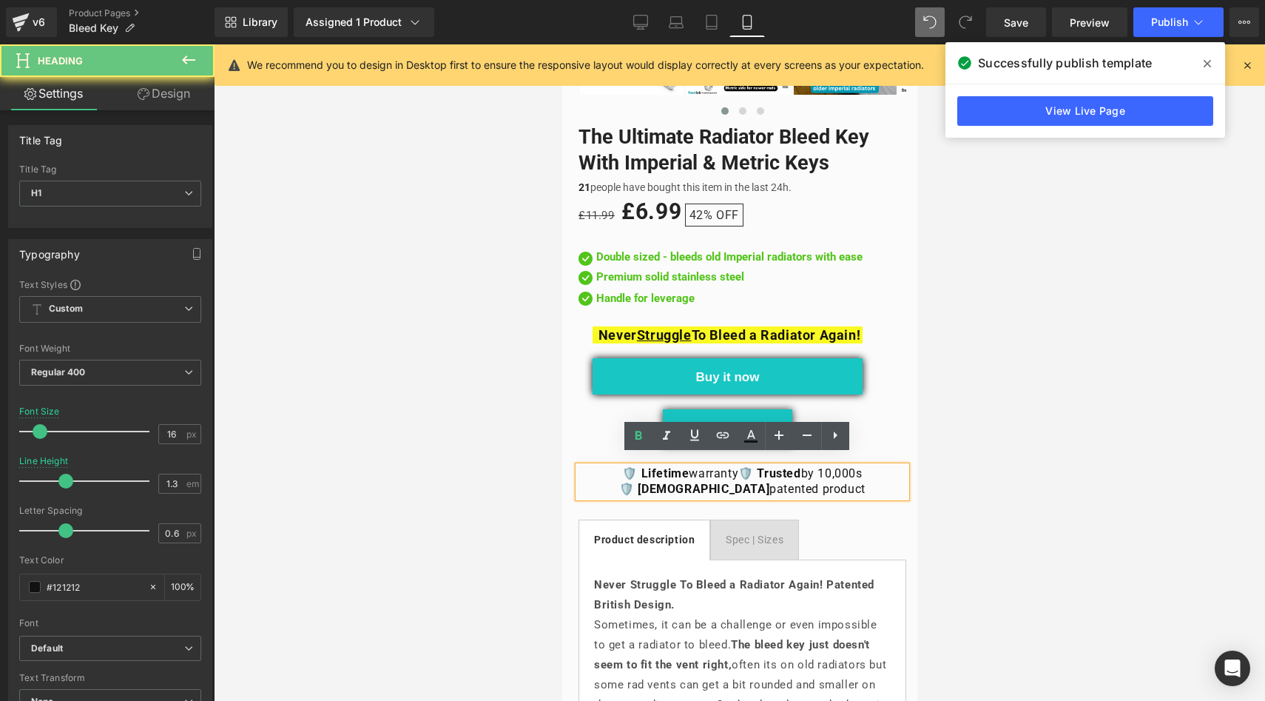
click at [685, 482] on strong "🛡️ [DEMOGRAPHIC_DATA]" at bounding box center [694, 489] width 150 height 14
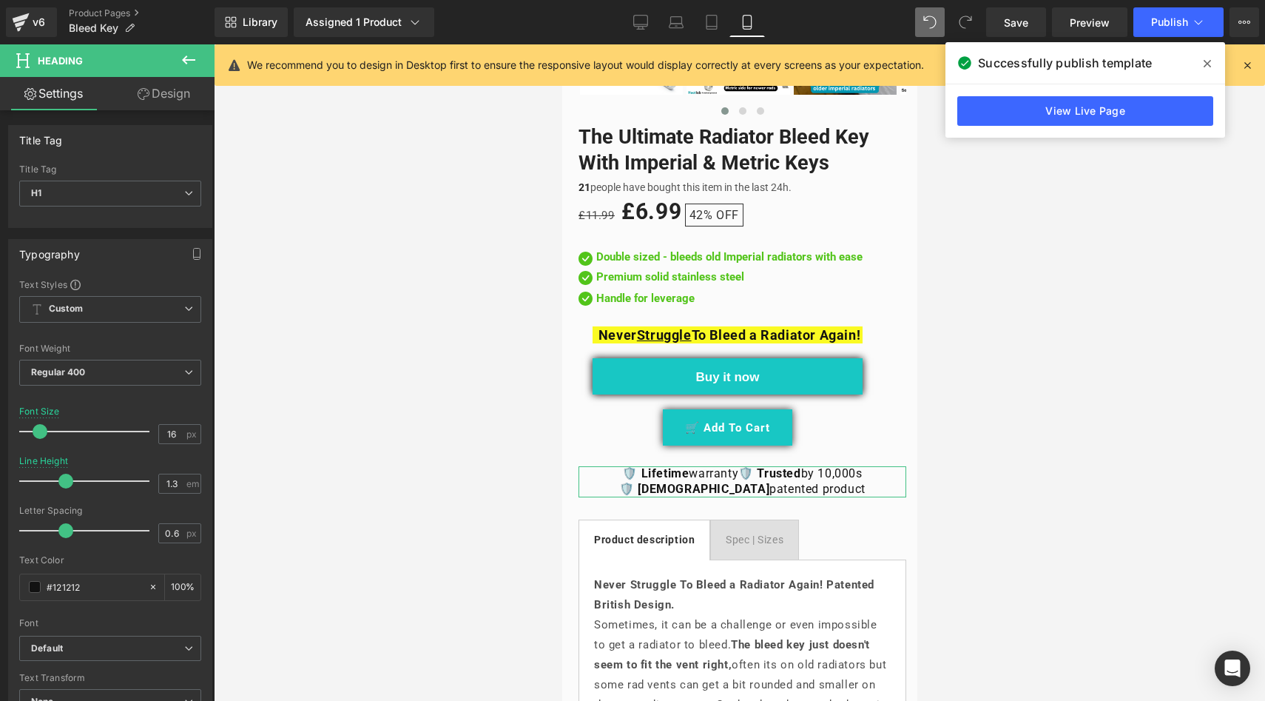
click at [168, 86] on link "Design" at bounding box center [163, 93] width 107 height 33
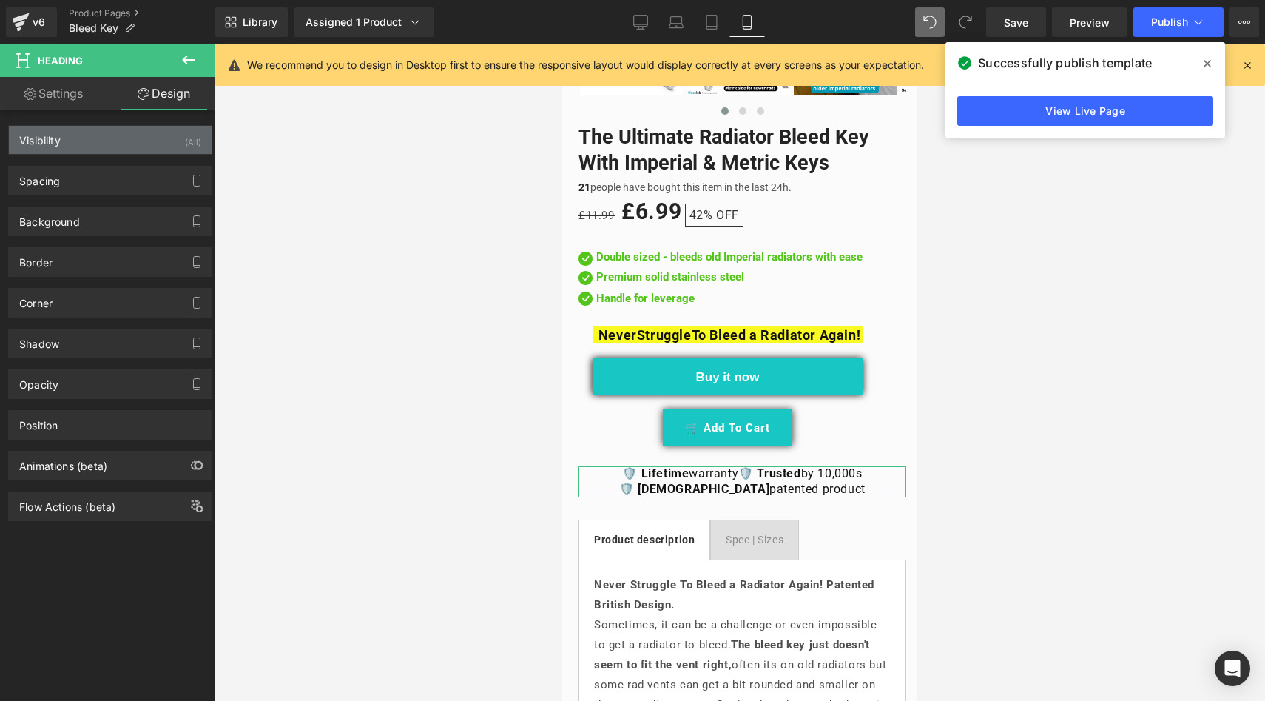
click at [137, 149] on div "Visibility (All)" at bounding box center [110, 140] width 203 height 28
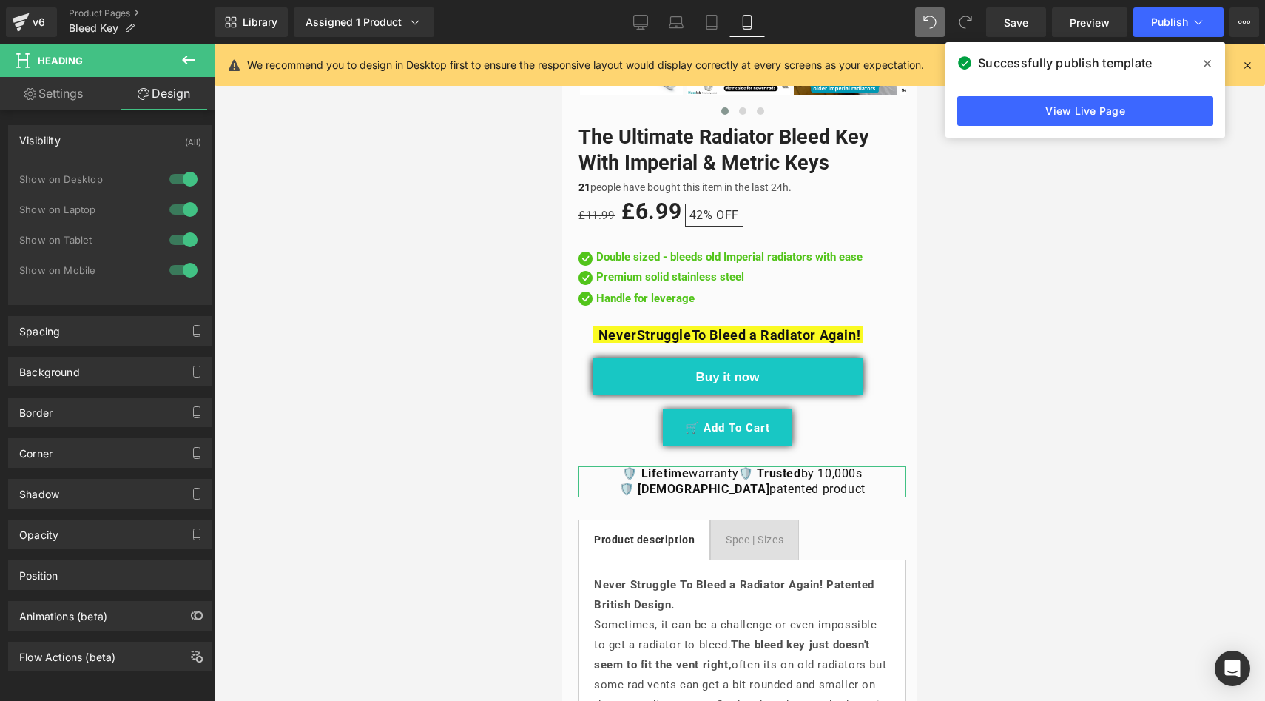
click at [175, 238] on div at bounding box center [184, 240] width 36 height 24
click at [180, 207] on div at bounding box center [184, 210] width 36 height 24
click at [183, 179] on div at bounding box center [184, 179] width 36 height 24
click at [381, 220] on div at bounding box center [740, 372] width 1052 height 656
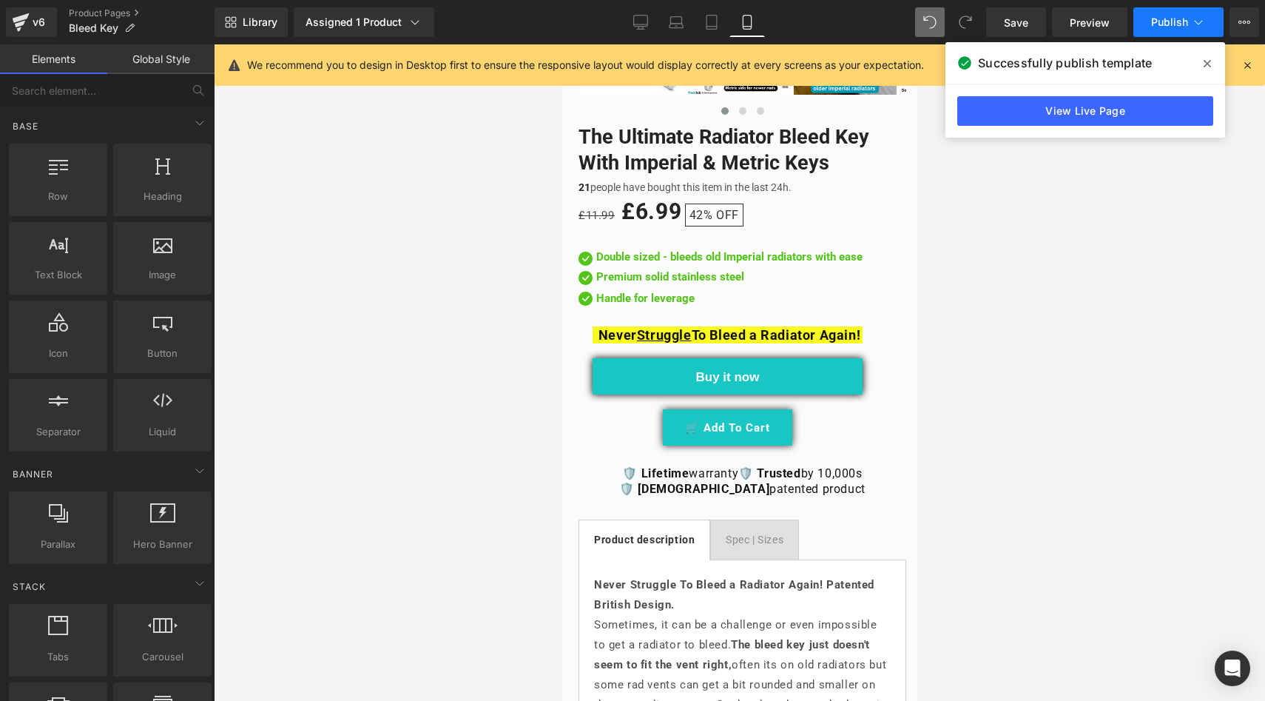
click at [1164, 24] on span "Publish" at bounding box center [1170, 22] width 37 height 12
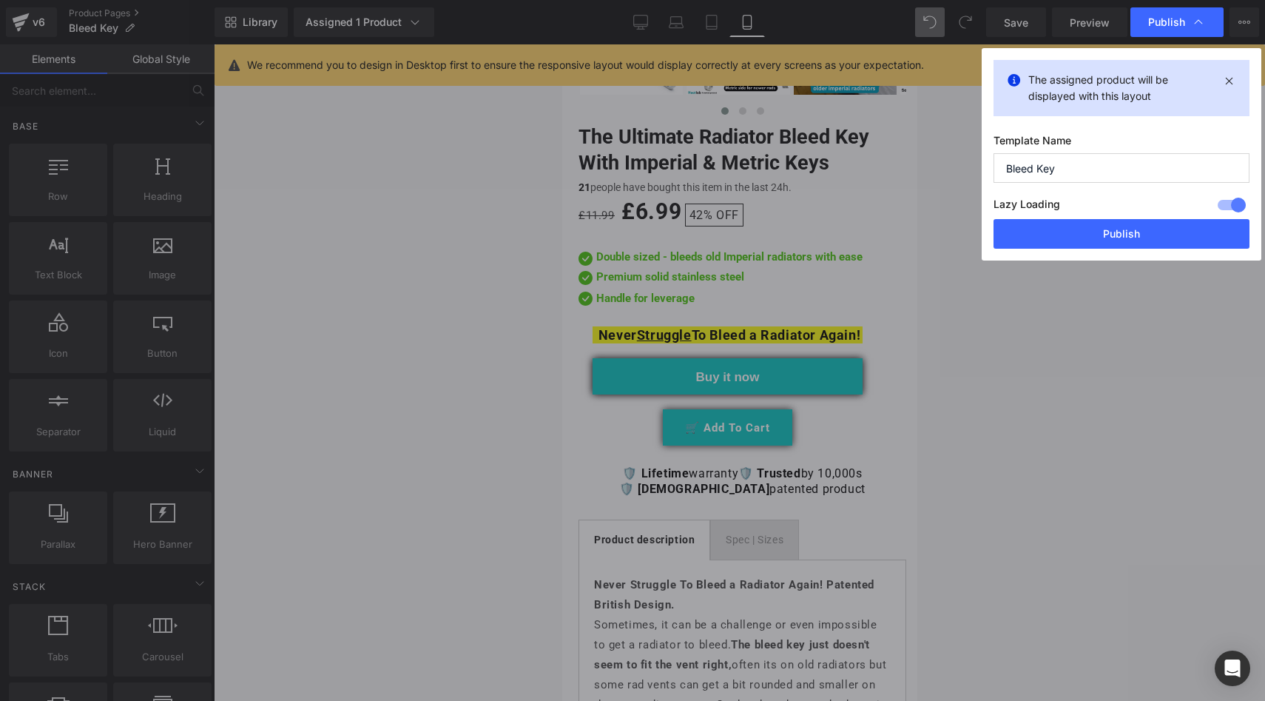
click at [1107, 252] on div "The assigned product will be displayed with this layout Template Name Bleed Key…" at bounding box center [1122, 154] width 280 height 212
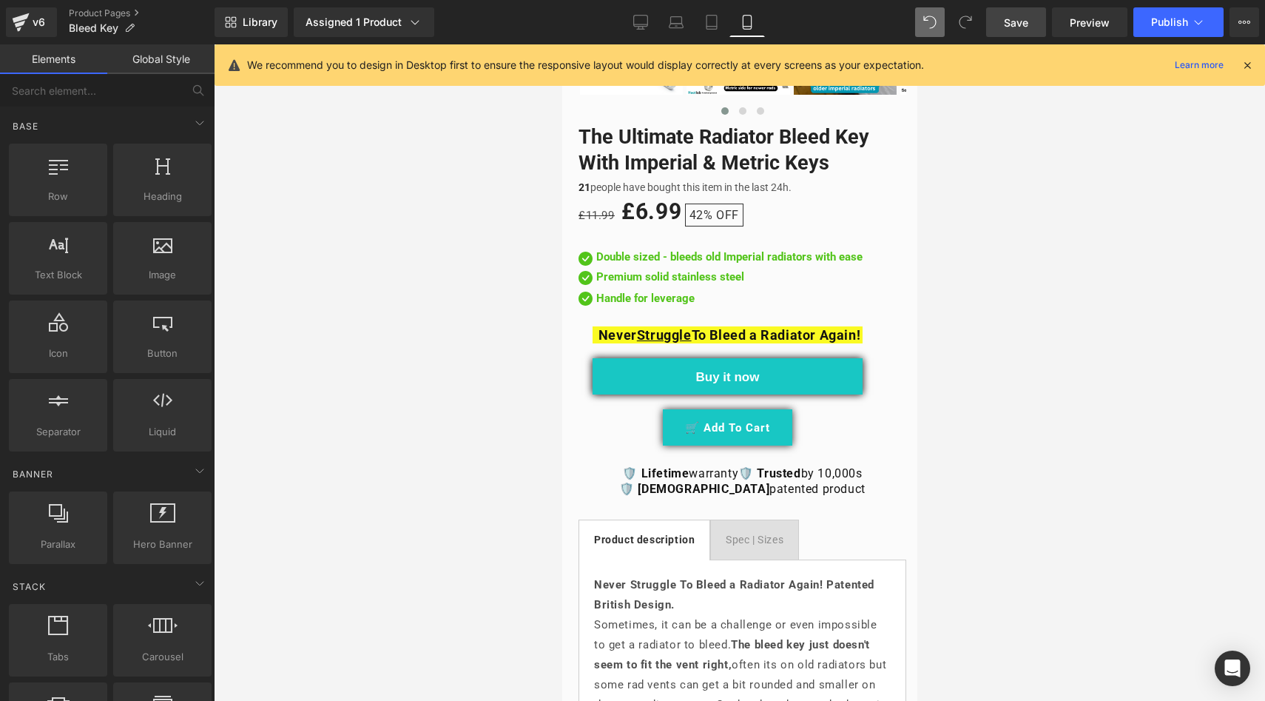
click at [1016, 24] on span "Save" at bounding box center [1016, 23] width 24 height 16
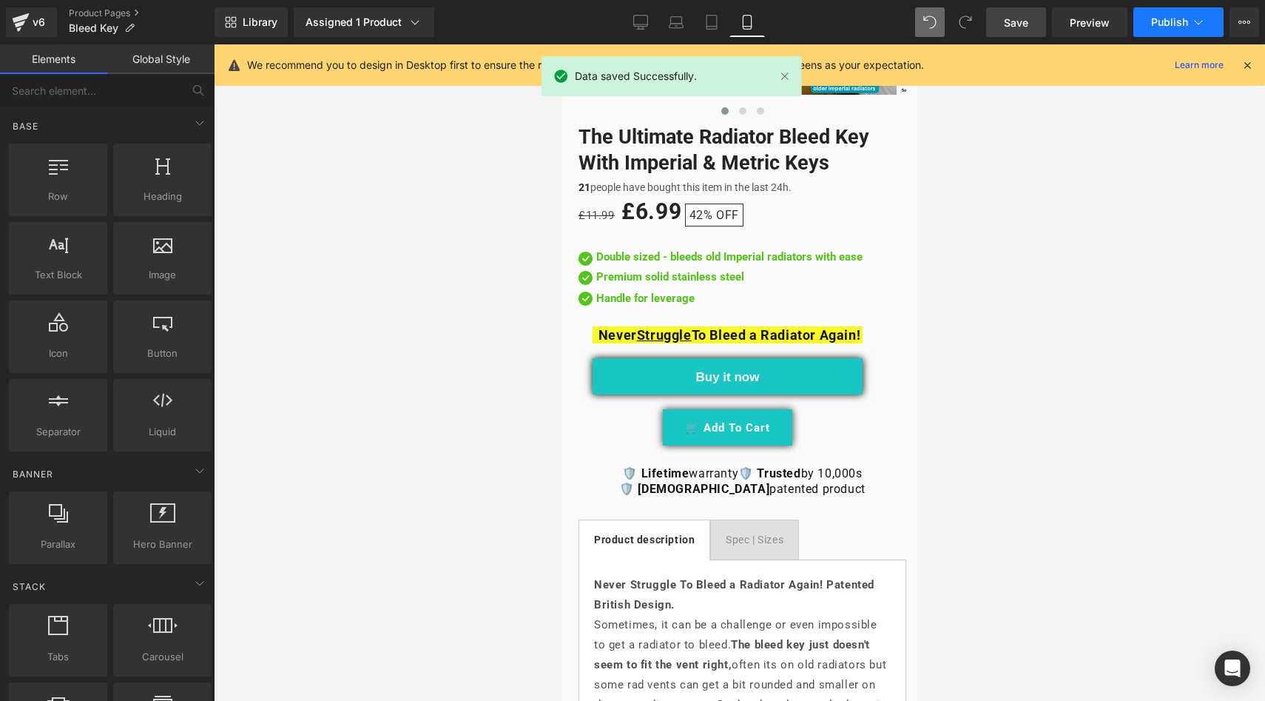
click at [1180, 30] on button "Publish" at bounding box center [1179, 22] width 90 height 30
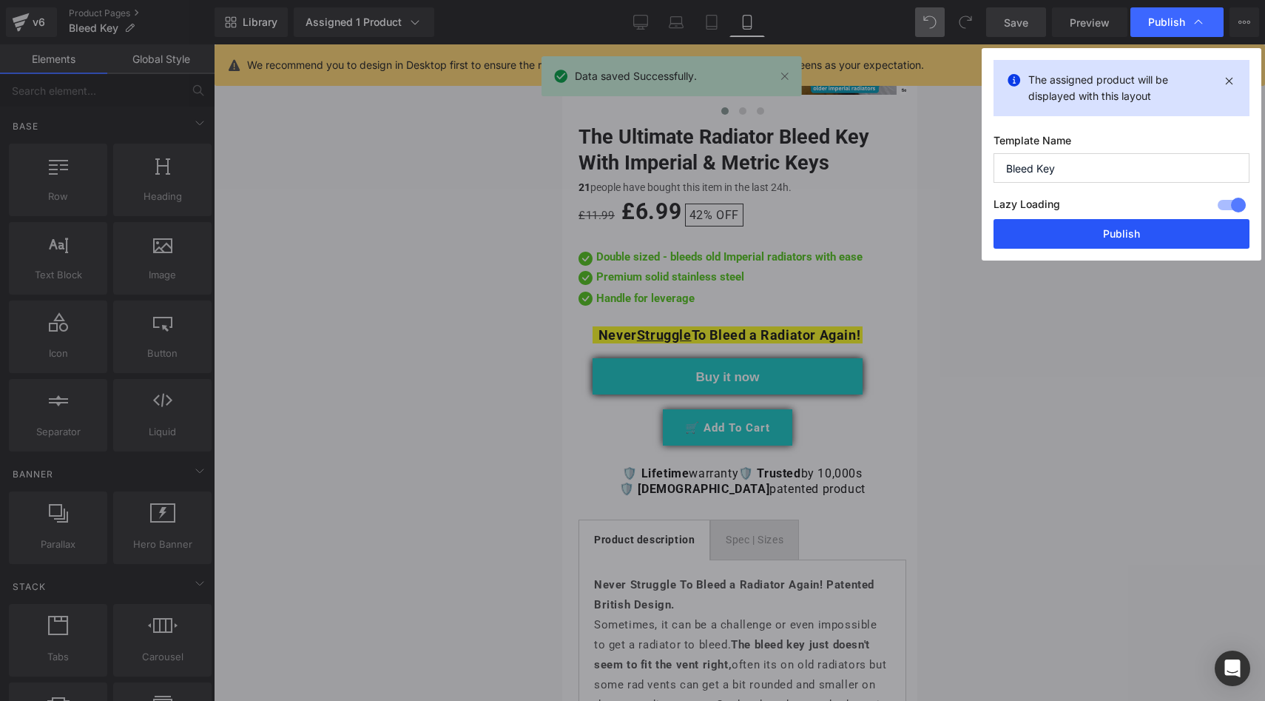
click at [1101, 233] on button "Publish" at bounding box center [1122, 234] width 256 height 30
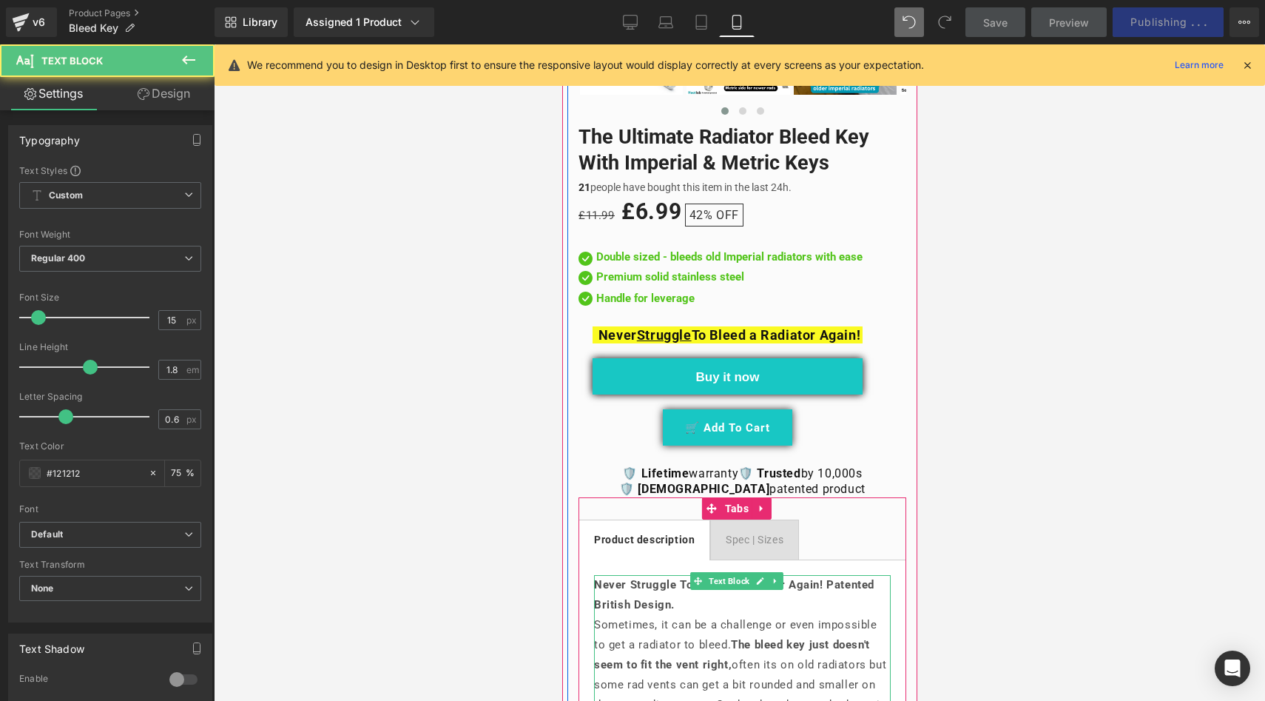
click at [732, 596] on b "Never Struggle To Bleed a Radiator Again! Patented British Design." at bounding box center [734, 594] width 280 height 33
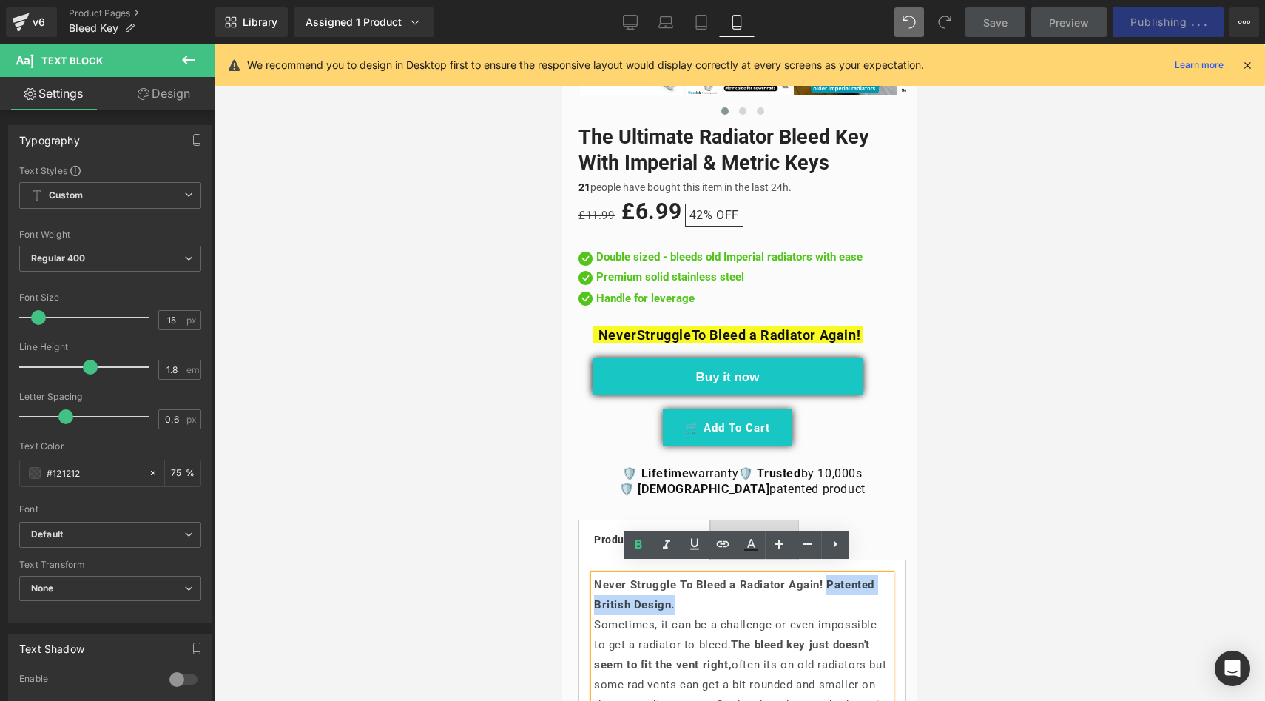
drag, startPoint x: 710, startPoint y: 595, endPoint x: 586, endPoint y: 594, distance: 124.3
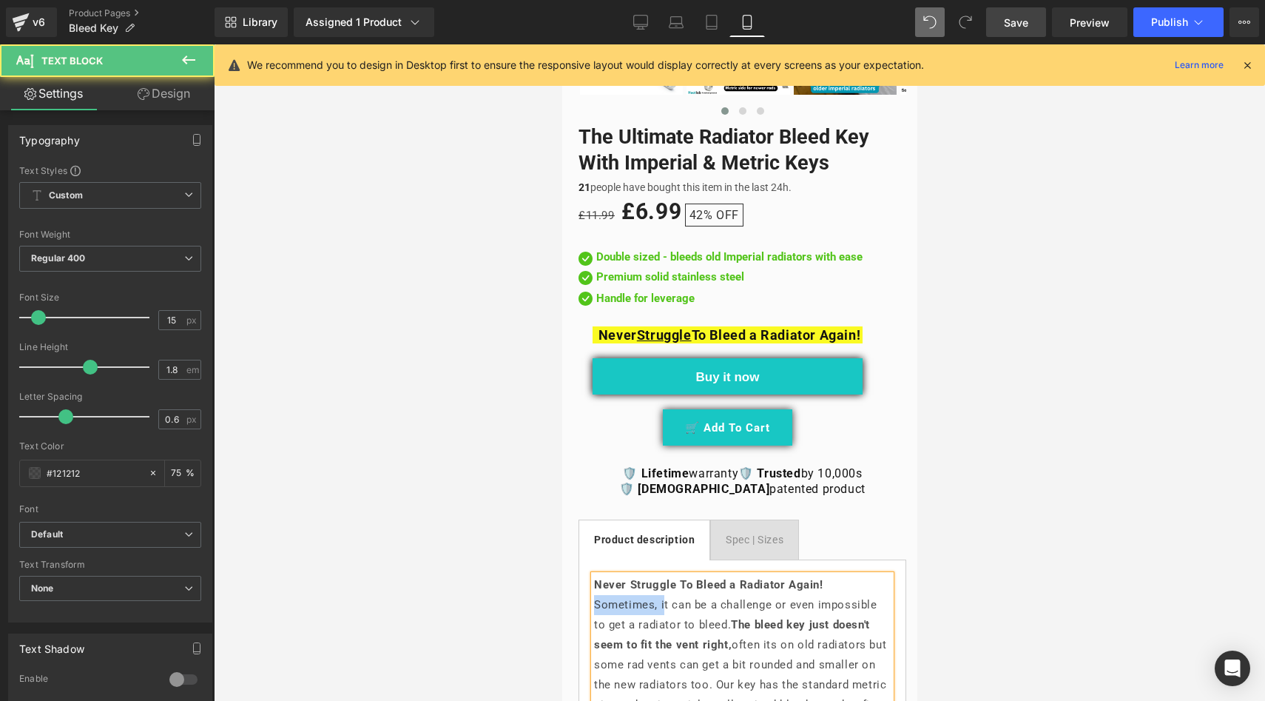
drag, startPoint x: 663, startPoint y: 598, endPoint x: 595, endPoint y: 585, distance: 69.2
click at [595, 595] on p "Sometimes, it can be a challenge or even impossible to get a radiator to bleed.…" at bounding box center [742, 695] width 297 height 200
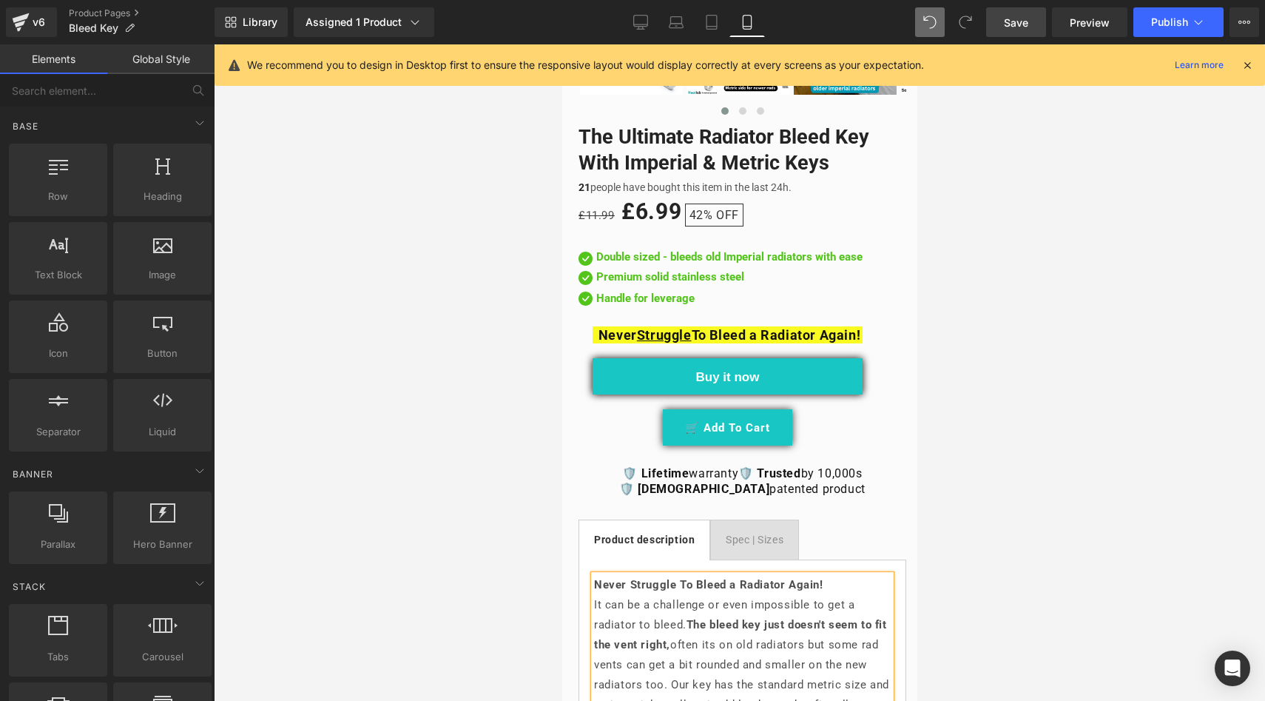
click at [536, 563] on div at bounding box center [740, 372] width 1052 height 656
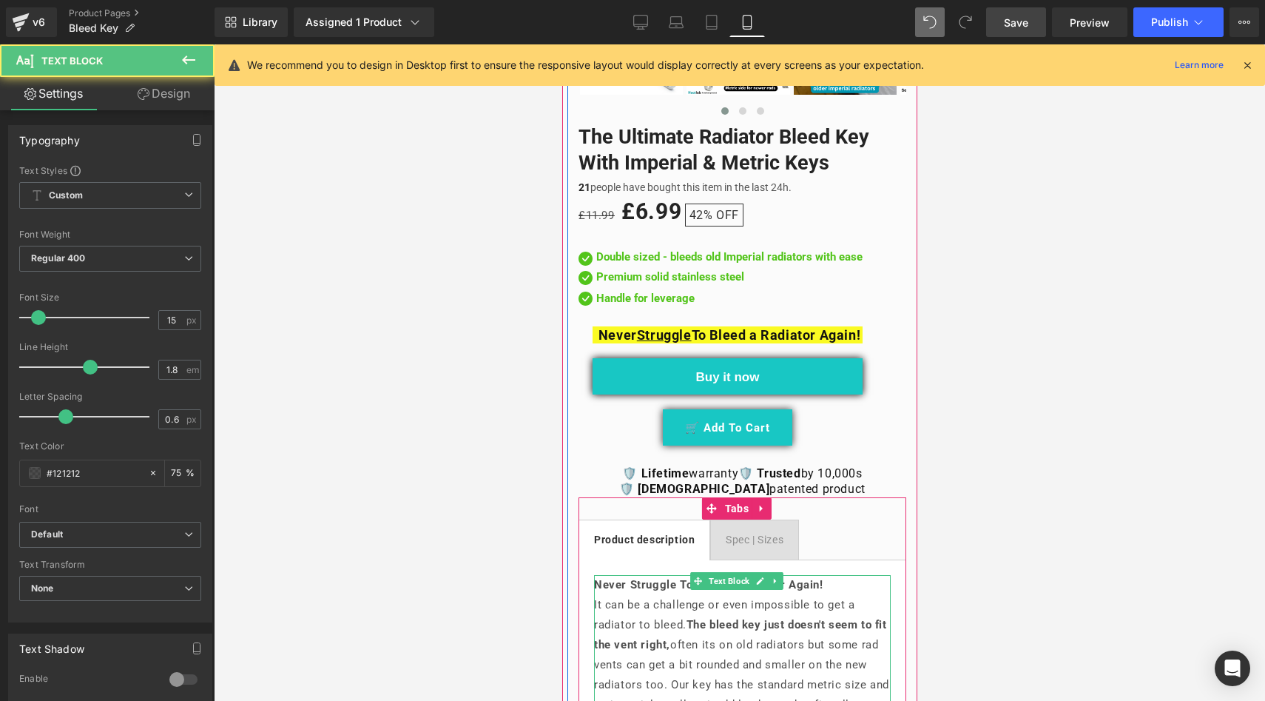
drag, startPoint x: 664, startPoint y: 611, endPoint x: 594, endPoint y: 593, distance: 72.0
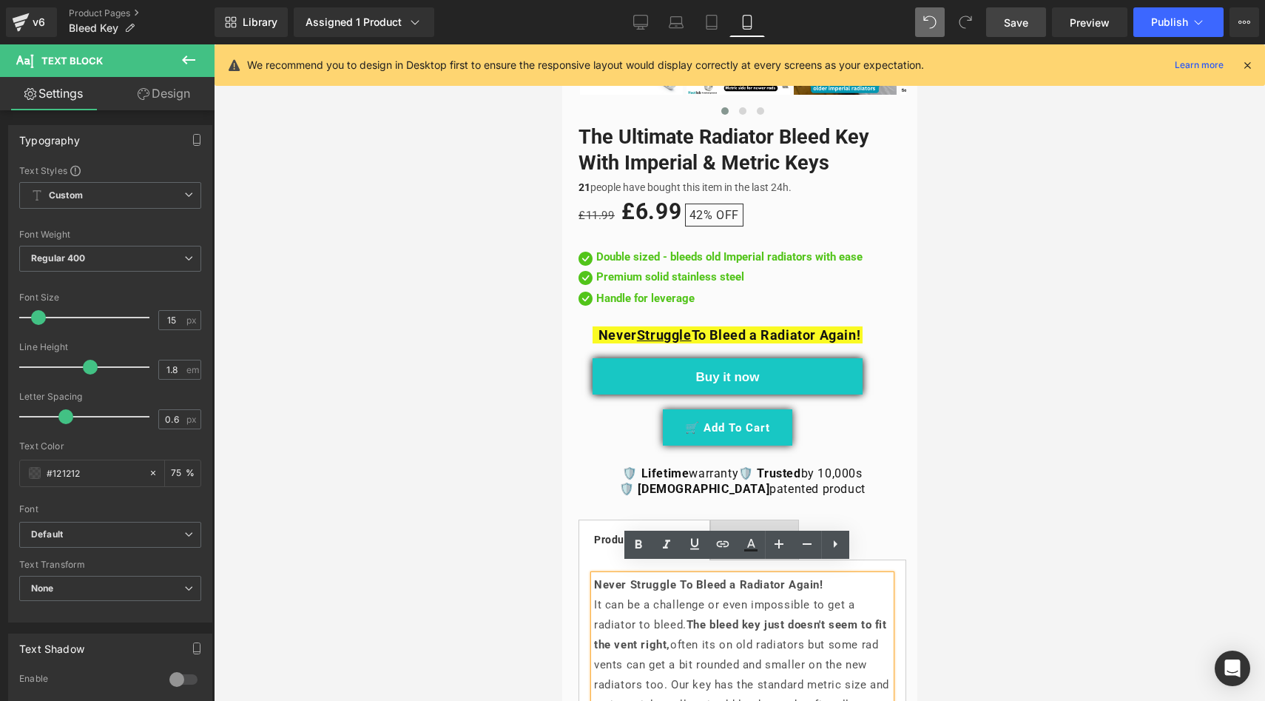
click at [689, 619] on strong "The bleed key just doesn't seem to fit the vent right," at bounding box center [740, 634] width 293 height 33
drag, startPoint x: 686, startPoint y: 618, endPoint x: 594, endPoint y: 594, distance: 95.7
click at [594, 595] on p "It can be a challenge or even impossible to get a radiator to bleed. The bleed …" at bounding box center [742, 695] width 297 height 200
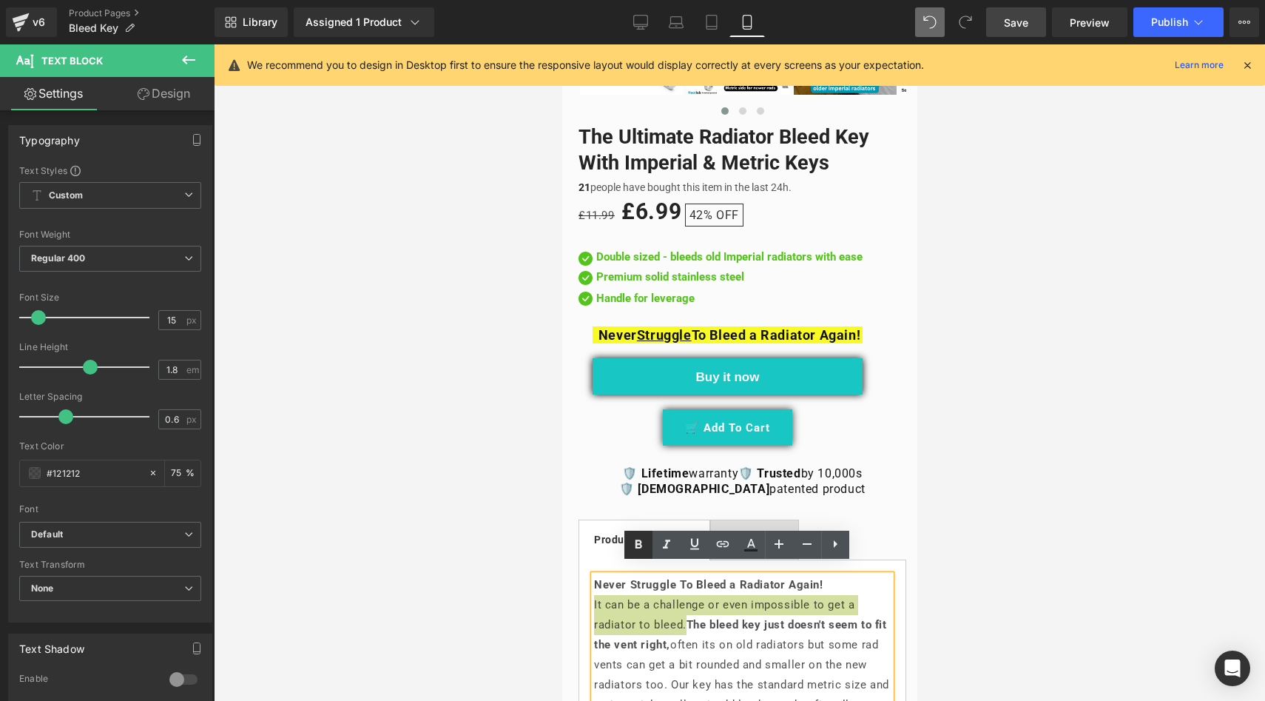
click at [630, 548] on icon at bounding box center [639, 545] width 18 height 18
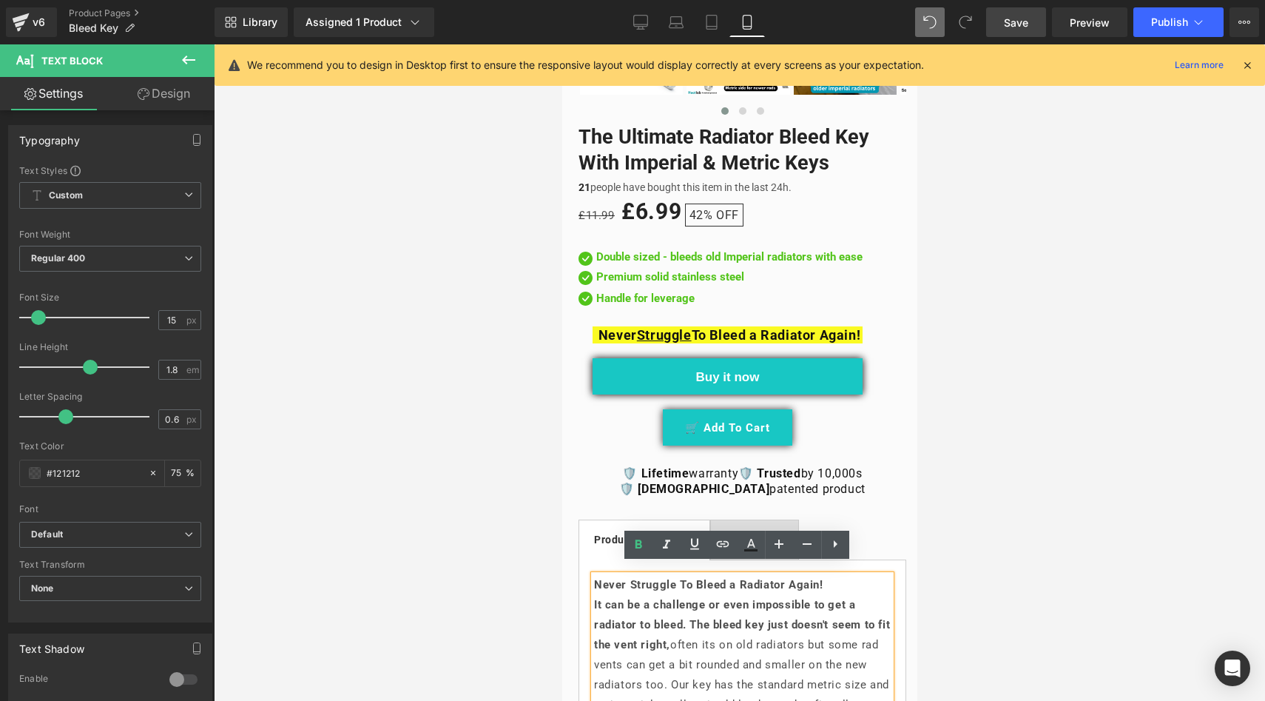
click at [511, 548] on div at bounding box center [740, 372] width 1052 height 656
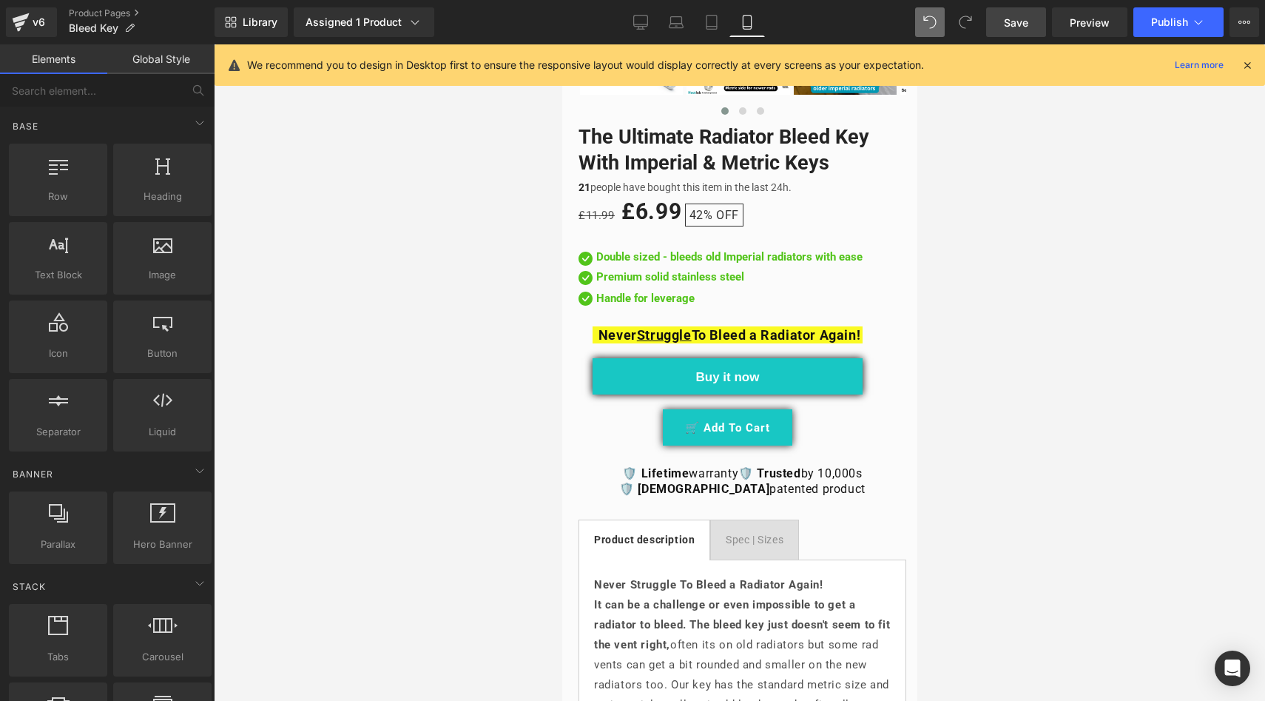
click at [1001, 27] on link "Save" at bounding box center [1016, 22] width 60 height 30
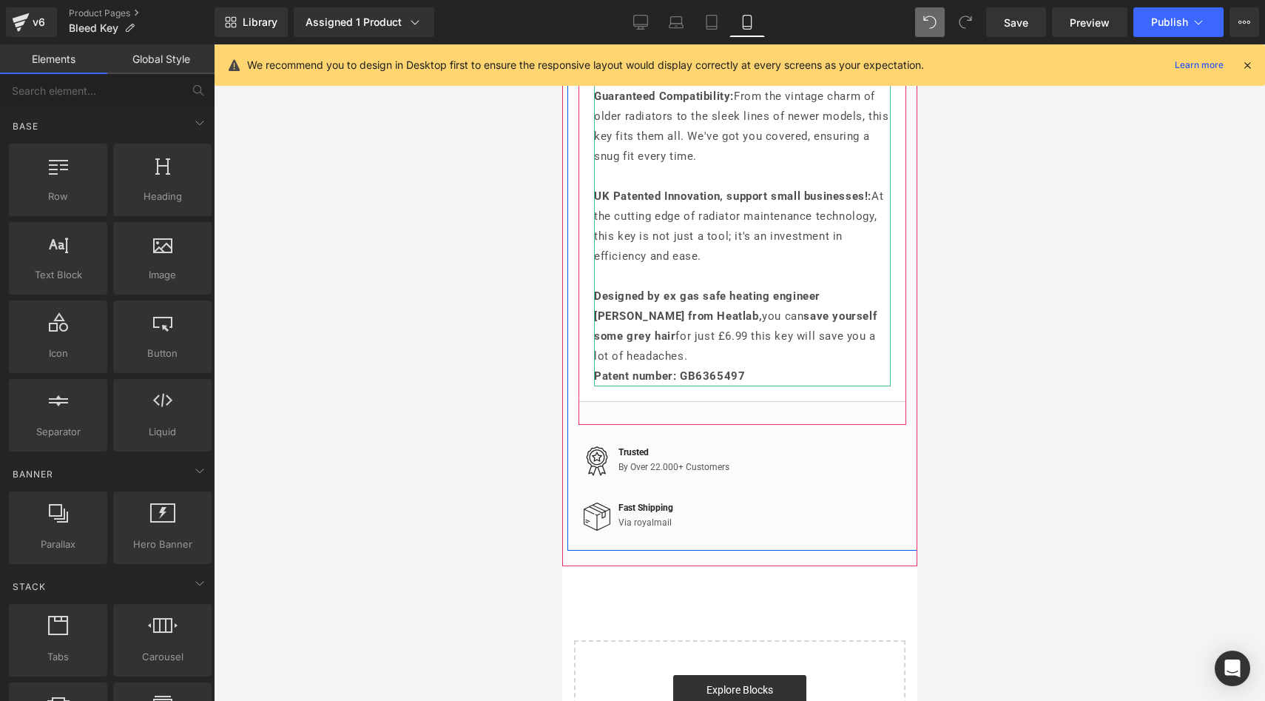
scroll to position [1584, 0]
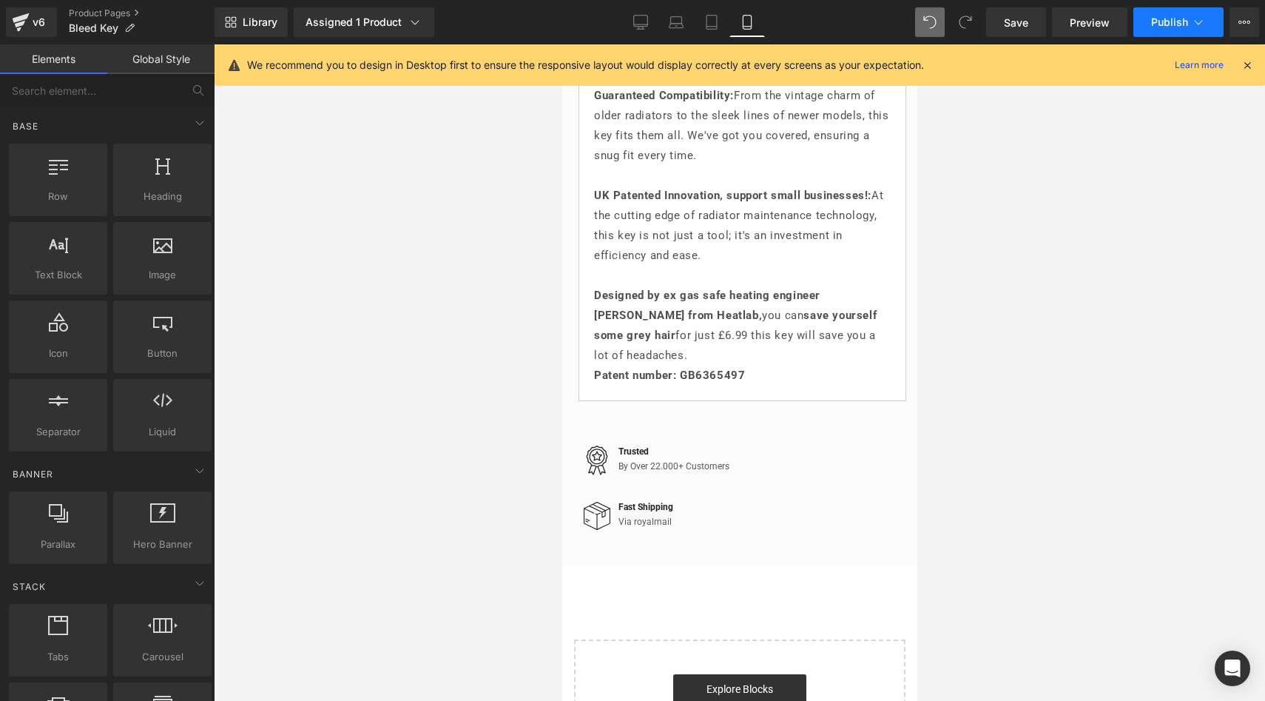
click at [1180, 24] on span "Publish" at bounding box center [1170, 22] width 37 height 12
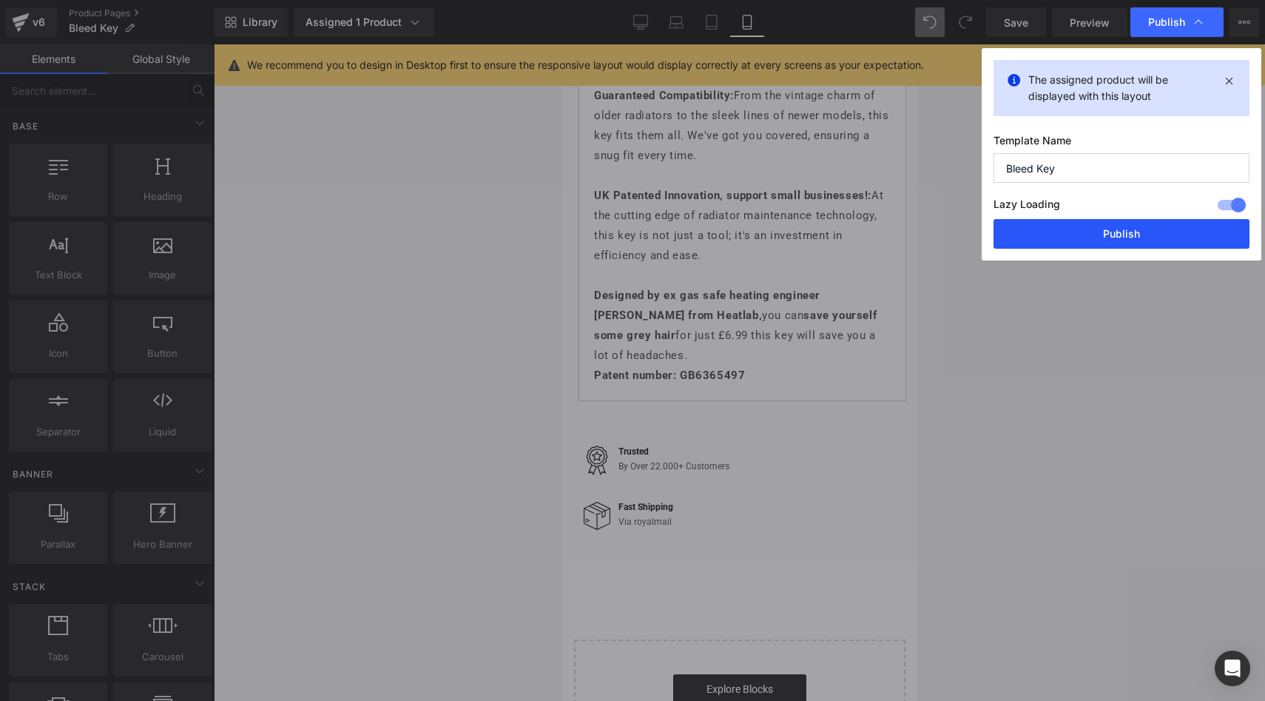
click at [1104, 237] on button "Publish" at bounding box center [1122, 234] width 256 height 30
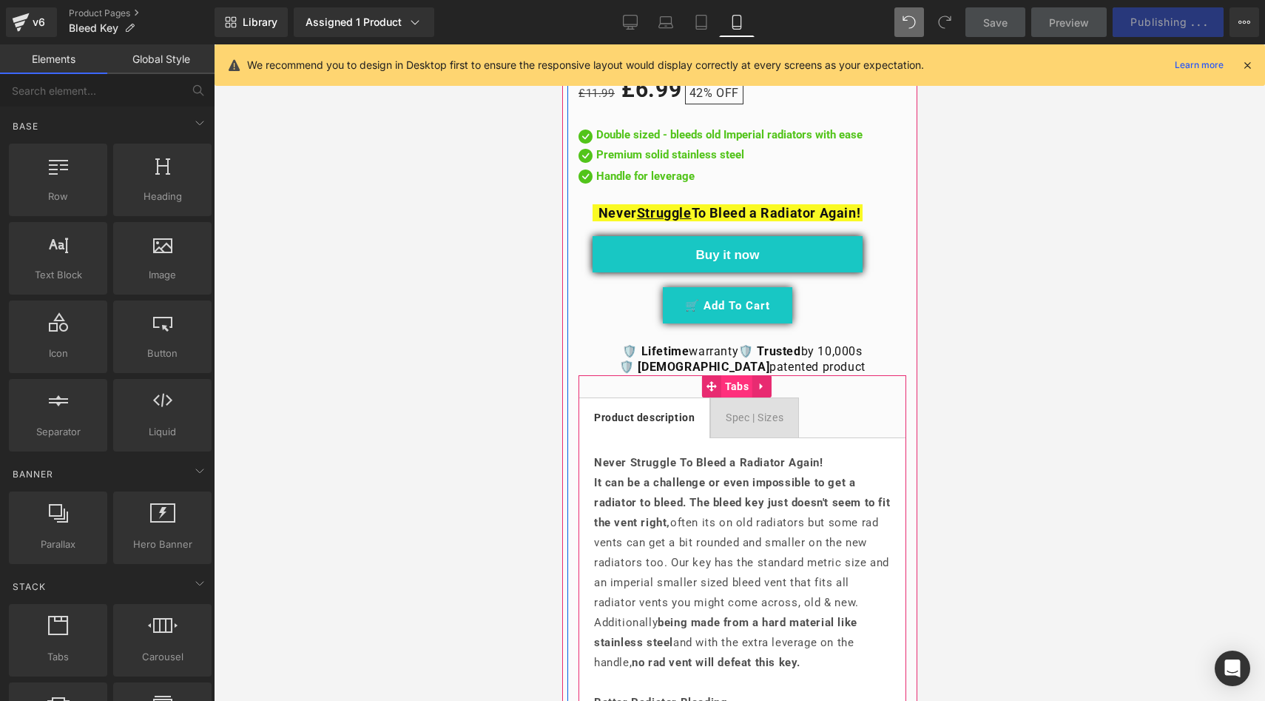
scroll to position [677, 0]
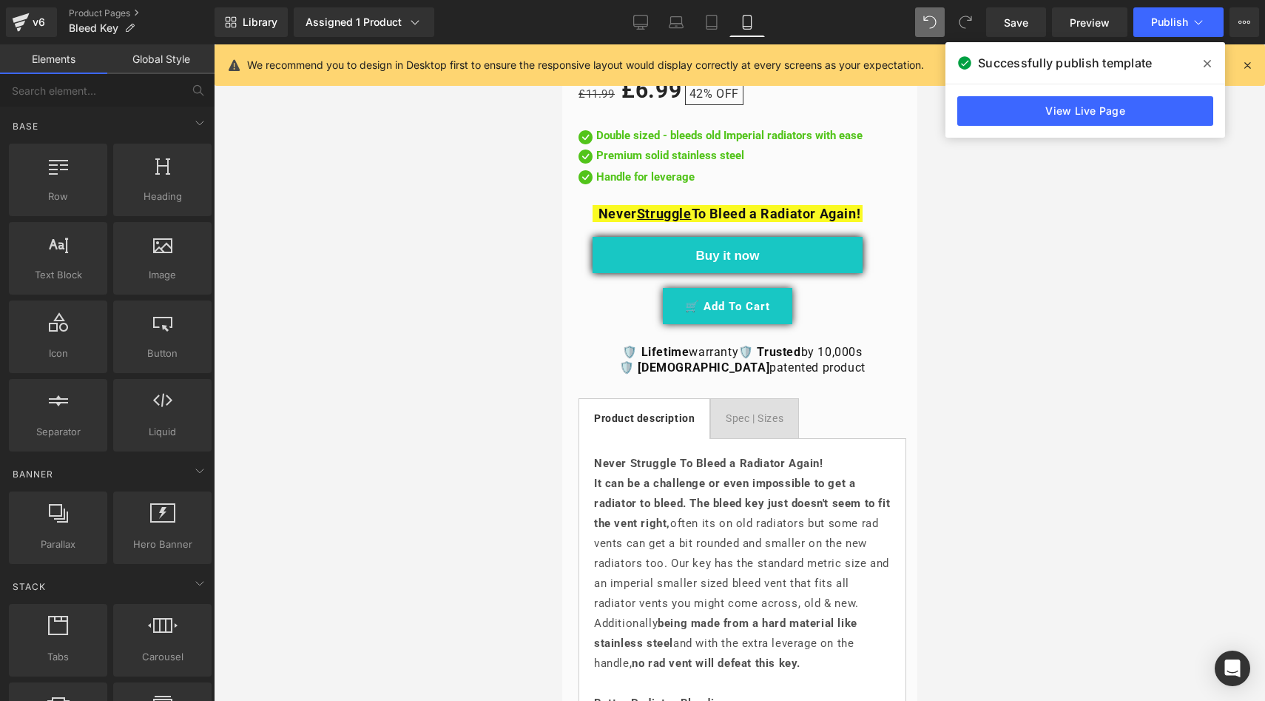
click at [1214, 67] on span at bounding box center [1208, 64] width 24 height 24
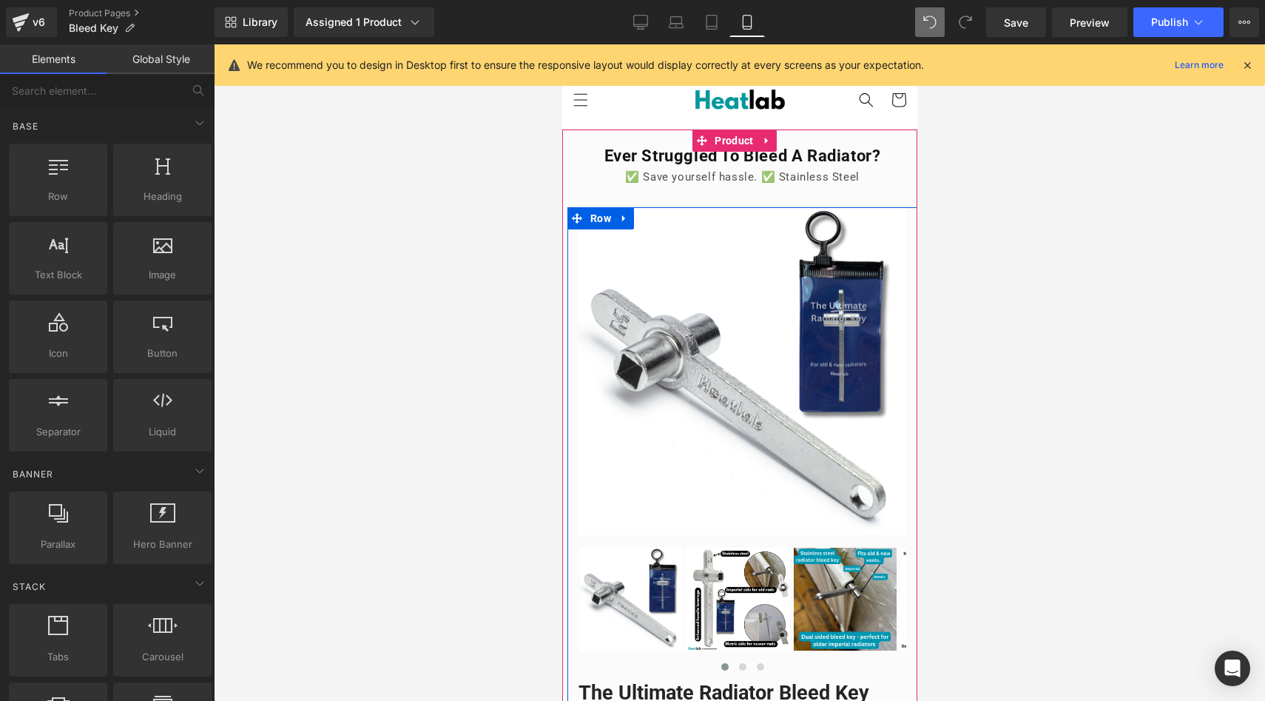
scroll to position [0, 0]
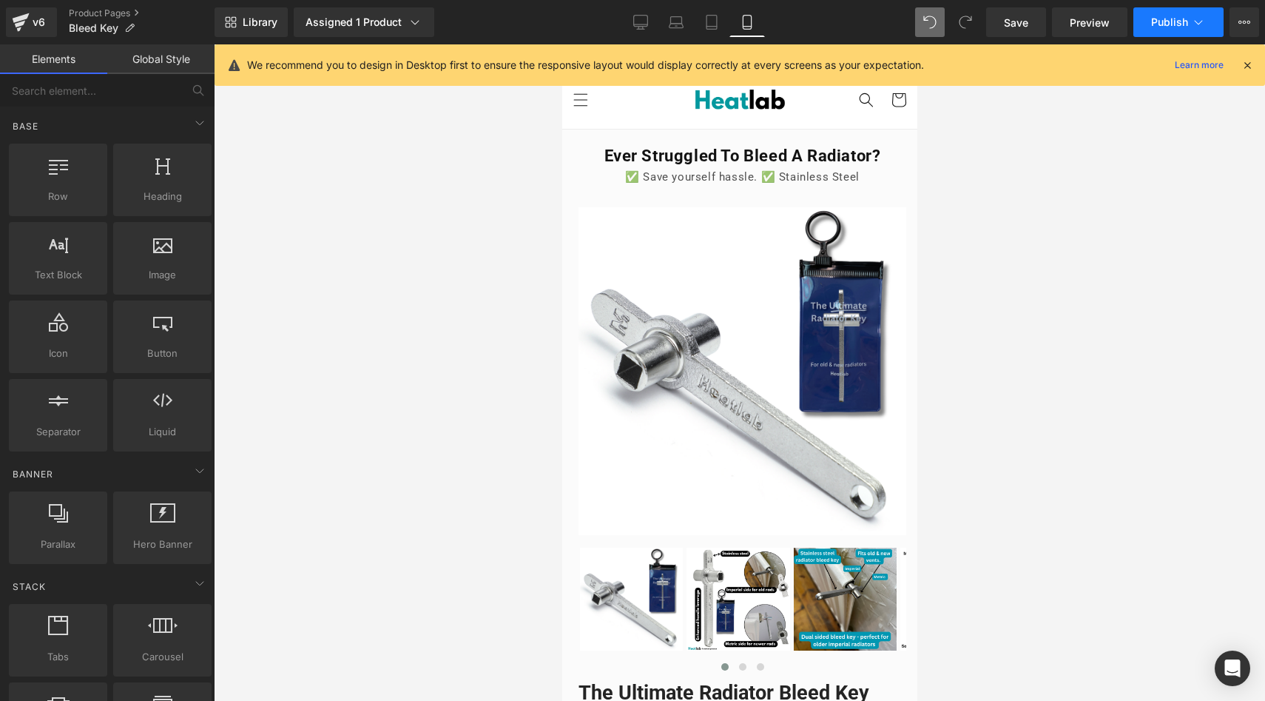
click at [1173, 15] on button "Publish" at bounding box center [1179, 22] width 90 height 30
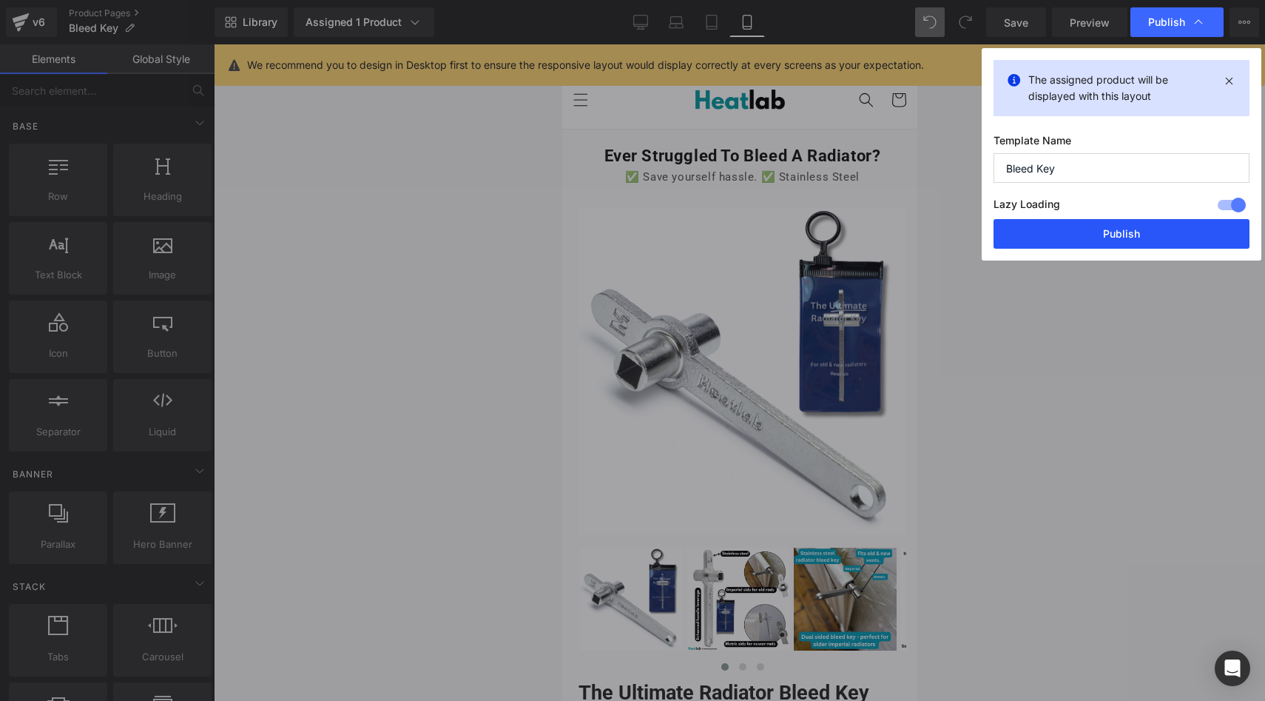
click at [1102, 235] on button "Publish" at bounding box center [1122, 234] width 256 height 30
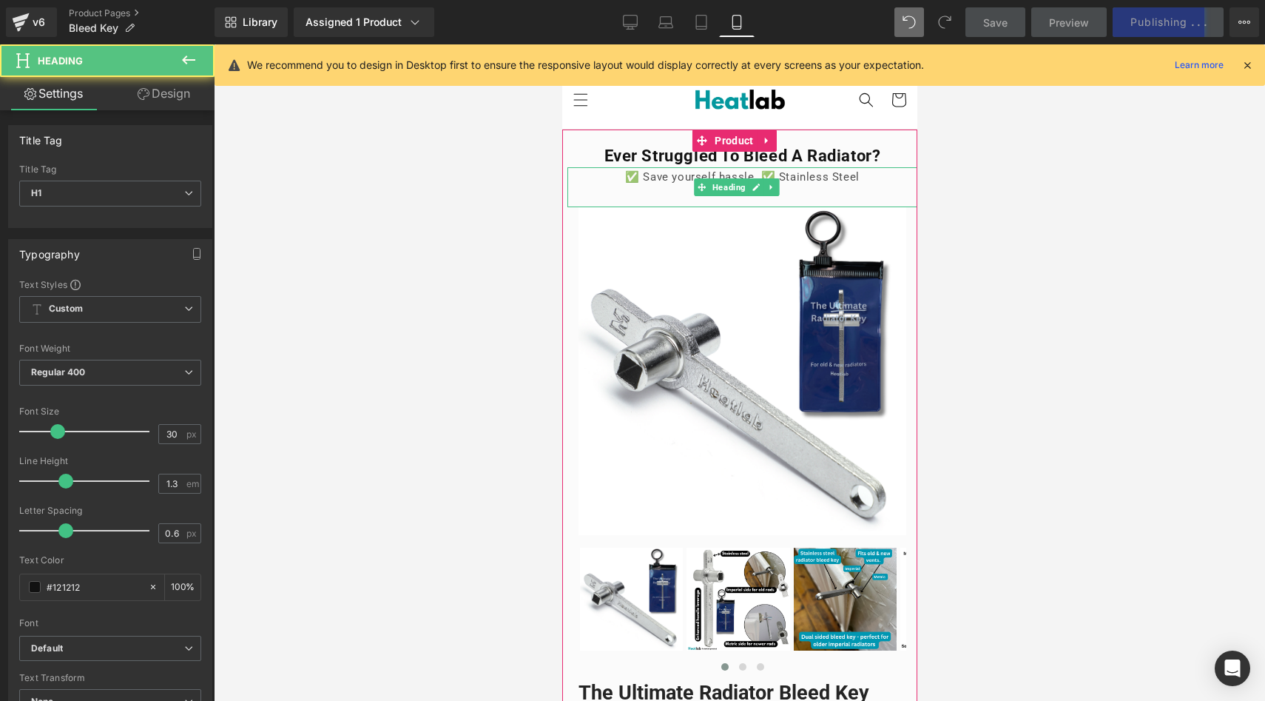
click at [659, 175] on div "✅ Save yourself hassle. ✅ Stainless Steel" at bounding box center [742, 177] width 350 height 20
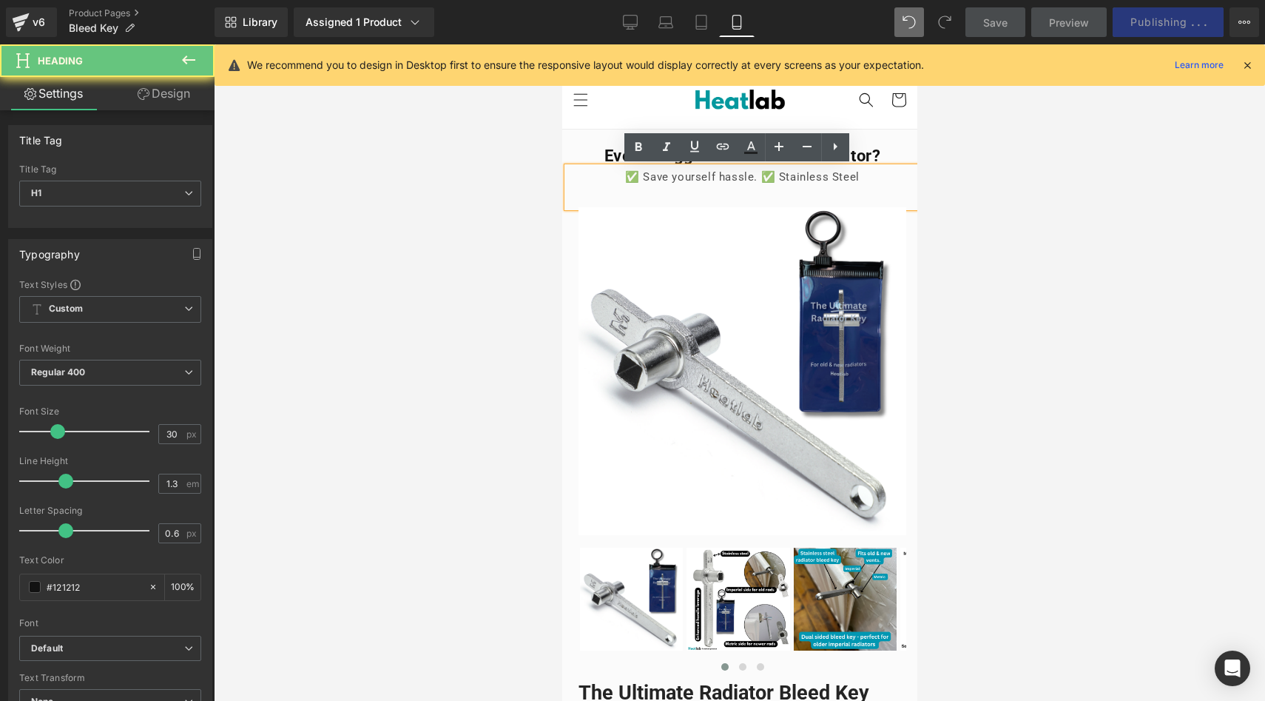
click at [710, 175] on div "✅ Save yourself hassle. ✅ Stainless Steel" at bounding box center [742, 177] width 350 height 20
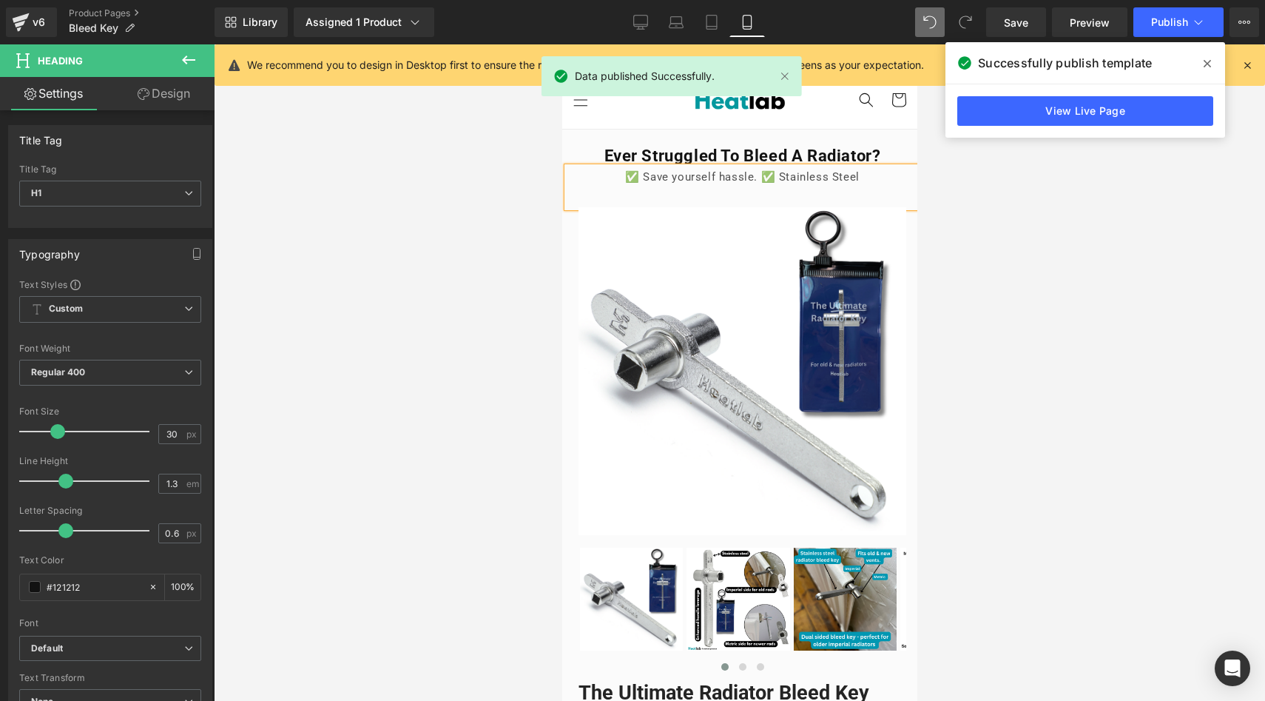
click at [1206, 61] on icon at bounding box center [1207, 63] width 7 height 7
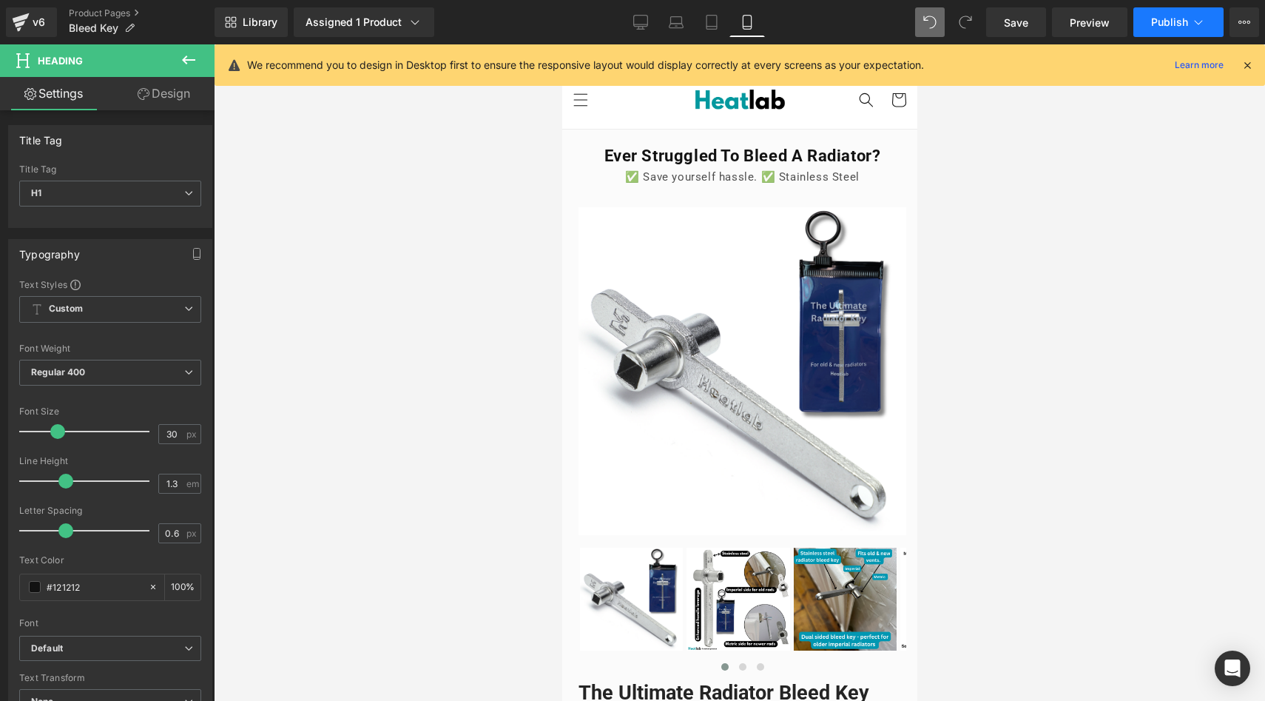
click at [1181, 17] on span "Publish" at bounding box center [1170, 22] width 37 height 12
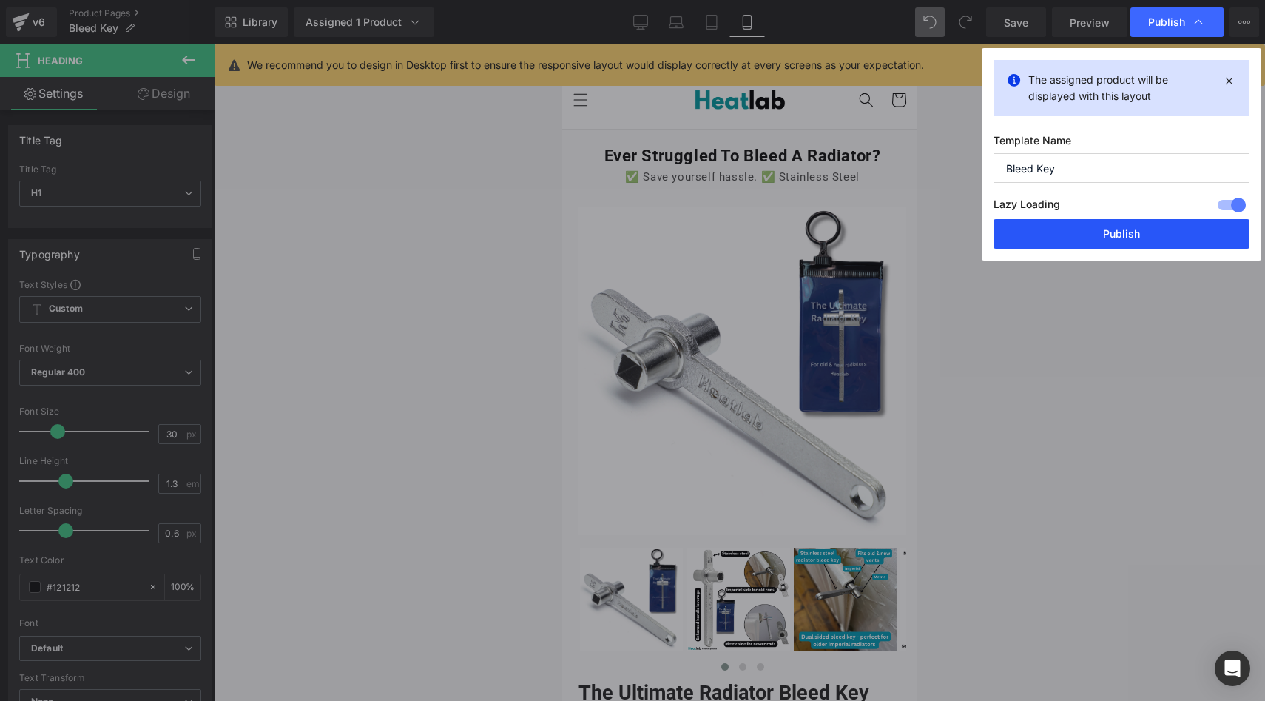
click at [1105, 237] on button "Publish" at bounding box center [1122, 234] width 256 height 30
